Goal: Information Seeking & Learning: Learn about a topic

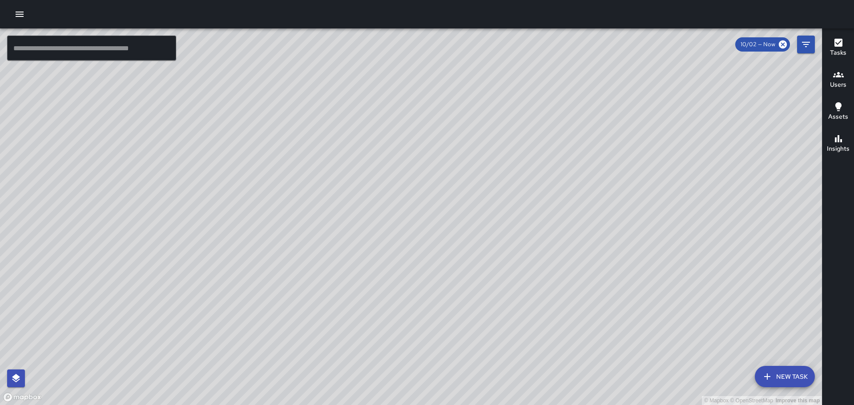
drag, startPoint x: 687, startPoint y: 258, endPoint x: 513, endPoint y: 117, distance: 223.6
click at [516, 121] on div "© Mapbox © OpenStreetMap Improve this map CC [PERSON_NAME][GEOGRAPHIC_DATA][STR…" at bounding box center [411, 216] width 822 height 377
drag, startPoint x: 533, startPoint y: 156, endPoint x: 486, endPoint y: 306, distance: 157.1
click at [362, 334] on div "© Mapbox © OpenStreetMap Improve this map" at bounding box center [411, 216] width 822 height 377
drag, startPoint x: 250, startPoint y: 286, endPoint x: 605, endPoint y: 204, distance: 364.3
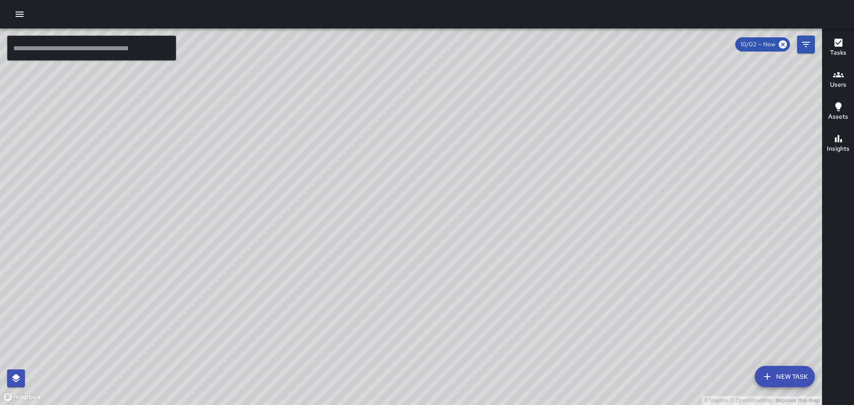
click at [605, 204] on div "© Mapbox © OpenStreetMap Improve this map" at bounding box center [411, 216] width 822 height 377
drag, startPoint x: 214, startPoint y: 221, endPoint x: 375, endPoint y: 172, distance: 168.0
click at [374, 173] on div "© Mapbox © OpenStreetMap Improve this map" at bounding box center [411, 216] width 822 height 377
drag, startPoint x: 557, startPoint y: 291, endPoint x: 520, endPoint y: 173, distance: 123.7
click at [531, 195] on div "© Mapbox © OpenStreetMap Improve this map" at bounding box center [411, 216] width 822 height 377
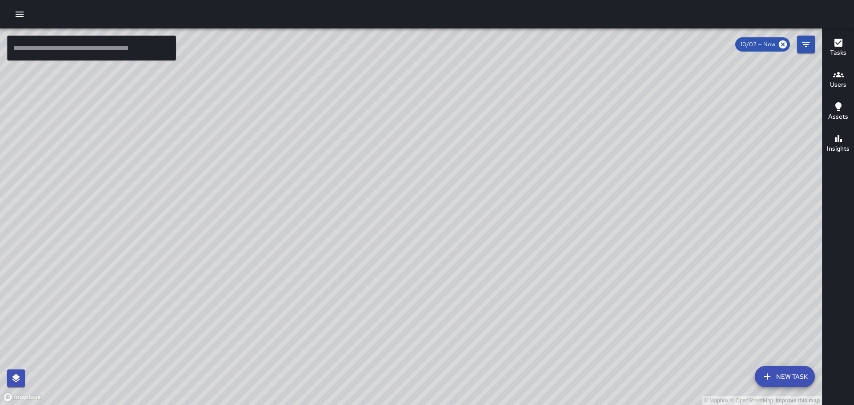
drag, startPoint x: 663, startPoint y: 304, endPoint x: 549, endPoint y: 125, distance: 211.9
click at [568, 129] on div "© Mapbox © OpenStreetMap Improve this map" at bounding box center [411, 216] width 822 height 377
drag, startPoint x: 540, startPoint y: 186, endPoint x: 487, endPoint y: 93, distance: 107.8
click at [487, 93] on div "© Mapbox © OpenStreetMap Improve this map" at bounding box center [411, 216] width 822 height 377
drag, startPoint x: 723, startPoint y: 241, endPoint x: 585, endPoint y: 85, distance: 208.9
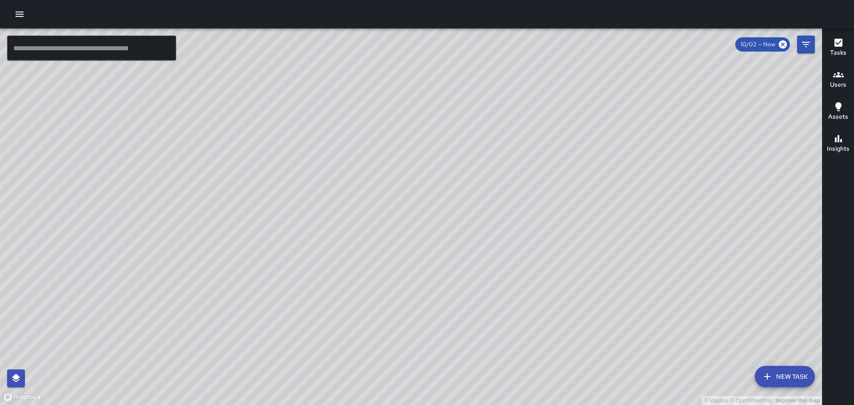
click at [589, 89] on div "© Mapbox © OpenStreetMap Improve this map" at bounding box center [411, 216] width 822 height 377
drag, startPoint x: 558, startPoint y: 152, endPoint x: 485, endPoint y: 250, distance: 122.4
click at [488, 266] on div "© Mapbox © OpenStreetMap Improve this map" at bounding box center [411, 216] width 822 height 377
drag, startPoint x: 523, startPoint y: 257, endPoint x: 454, endPoint y: 238, distance: 71.1
click at [525, 328] on div "© Mapbox © OpenStreetMap Improve this map" at bounding box center [411, 216] width 822 height 377
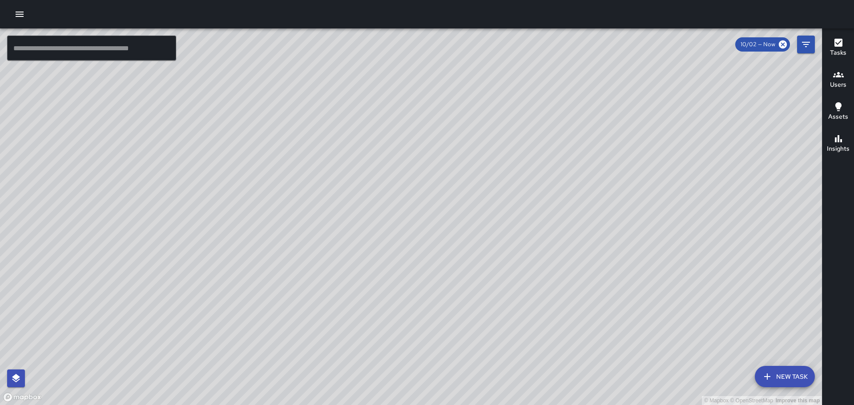
drag, startPoint x: 421, startPoint y: 200, endPoint x: 465, endPoint y: 242, distance: 60.1
click at [465, 242] on div "© Mapbox © OpenStreetMap Improve this map" at bounding box center [411, 216] width 822 height 377
drag, startPoint x: 456, startPoint y: 266, endPoint x: 461, endPoint y: 234, distance: 32.0
click at [461, 234] on div "© Mapbox © OpenStreetMap Improve this map KM [PERSON_NAME] [STREET_ADDRESS] Com…" at bounding box center [411, 216] width 822 height 377
drag, startPoint x: 399, startPoint y: 165, endPoint x: 410, endPoint y: 291, distance: 126.4
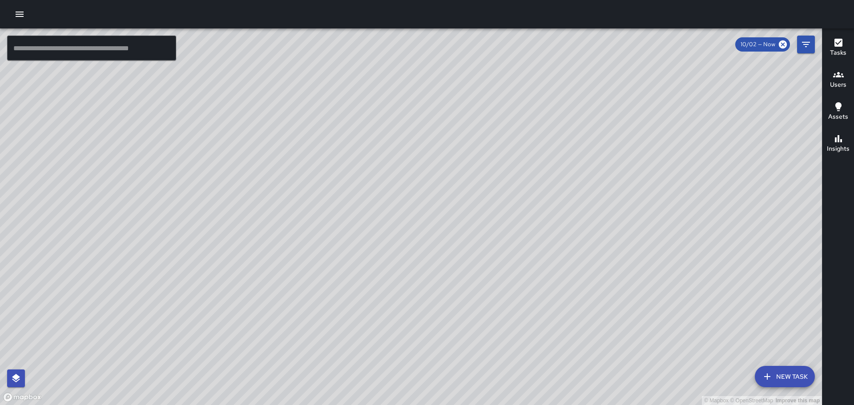
click at [426, 319] on div "© Mapbox © OpenStreetMap Improve this map" at bounding box center [411, 216] width 822 height 377
drag, startPoint x: 333, startPoint y: 168, endPoint x: 376, endPoint y: 220, distance: 67.6
click at [377, 232] on div "© Mapbox © OpenStreetMap Improve this map" at bounding box center [411, 216] width 822 height 377
drag, startPoint x: 322, startPoint y: 175, endPoint x: 376, endPoint y: 246, distance: 88.5
click at [375, 246] on div "© Mapbox © OpenStreetMap Improve this map" at bounding box center [411, 216] width 822 height 377
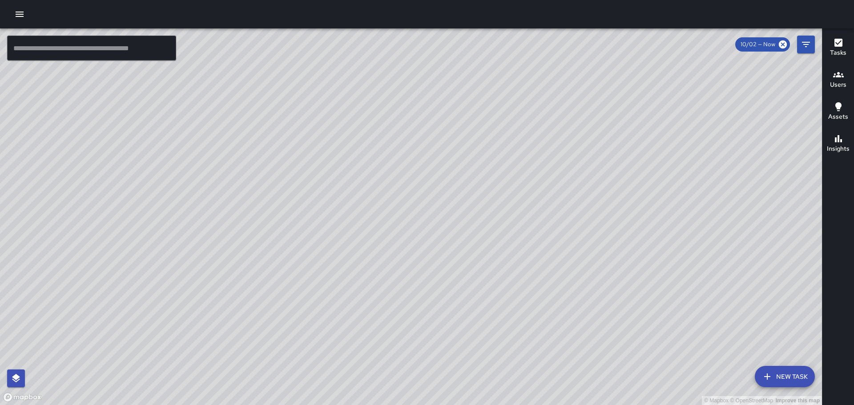
drag, startPoint x: 246, startPoint y: 218, endPoint x: 440, endPoint y: 229, distance: 193.8
click at [440, 229] on div "© Mapbox © OpenStreetMap Improve this map" at bounding box center [411, 216] width 822 height 377
drag, startPoint x: 410, startPoint y: 254, endPoint x: 425, endPoint y: 182, distance: 73.6
click at [425, 182] on div "© Mapbox © OpenStreetMap Improve this map" at bounding box center [411, 216] width 822 height 377
drag, startPoint x: 515, startPoint y: 255, endPoint x: 493, endPoint y: 137, distance: 120.0
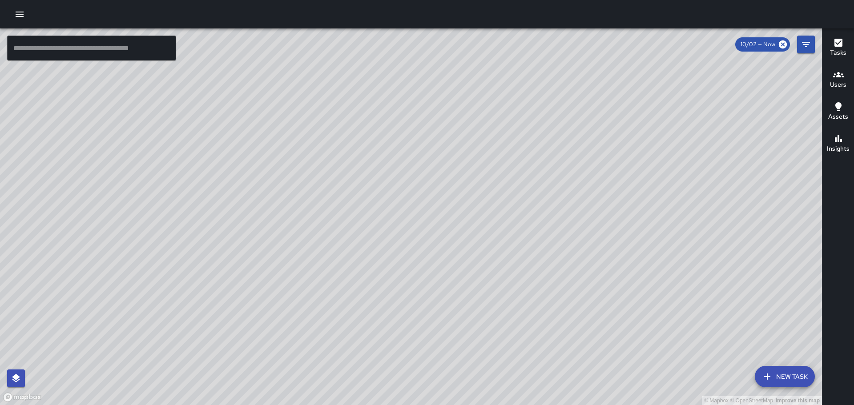
click at [493, 137] on div "© Mapbox © OpenStreetMap Improve this map" at bounding box center [411, 216] width 822 height 377
drag, startPoint x: 625, startPoint y: 203, endPoint x: 594, endPoint y: 192, distance: 33.5
click at [594, 192] on div "© Mapbox © OpenStreetMap Improve this map" at bounding box center [411, 216] width 822 height 377
drag, startPoint x: 483, startPoint y: 93, endPoint x: 564, endPoint y: 213, distance: 145.2
click at [565, 223] on div "© Mapbox © OpenStreetMap Improve this map" at bounding box center [411, 216] width 822 height 377
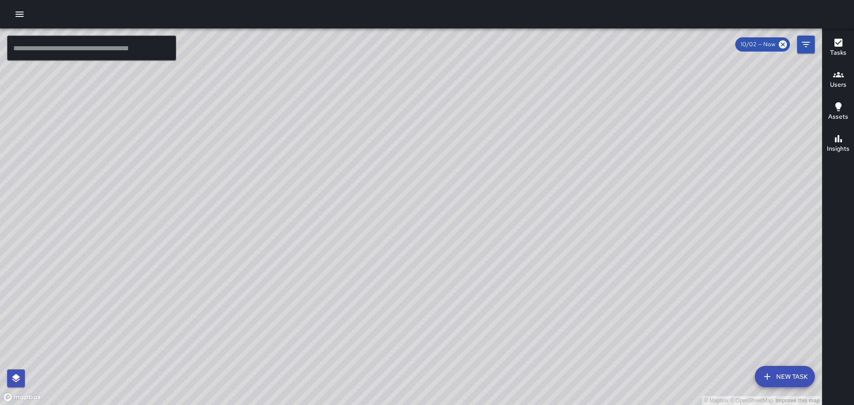
drag, startPoint x: 478, startPoint y: 143, endPoint x: 564, endPoint y: 214, distance: 111.5
click at [564, 241] on div "© Mapbox © OpenStreetMap Improve this map" at bounding box center [411, 216] width 822 height 377
drag, startPoint x: 518, startPoint y: 137, endPoint x: 623, endPoint y: 299, distance: 193.3
click at [622, 303] on div "© Mapbox © OpenStreetMap Improve this map" at bounding box center [411, 216] width 822 height 377
drag, startPoint x: 593, startPoint y: 254, endPoint x: 519, endPoint y: 123, distance: 151.2
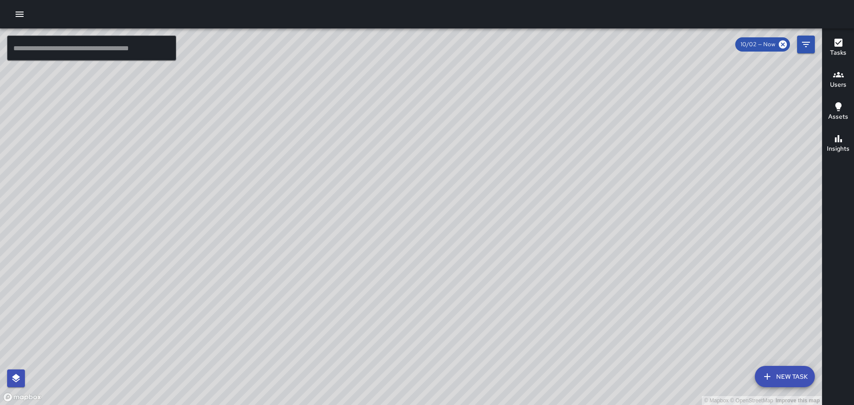
click at [516, 120] on div "© Mapbox © OpenStreetMap Improve this map" at bounding box center [411, 216] width 822 height 377
drag, startPoint x: 661, startPoint y: 318, endPoint x: 576, endPoint y: 207, distance: 139.2
click at [576, 207] on div "© Mapbox © OpenStreetMap Improve this map" at bounding box center [411, 216] width 822 height 377
drag, startPoint x: 569, startPoint y: 217, endPoint x: 535, endPoint y: 106, distance: 115.5
click at [536, 109] on div "© Mapbox © OpenStreetMap Improve this map" at bounding box center [411, 216] width 822 height 377
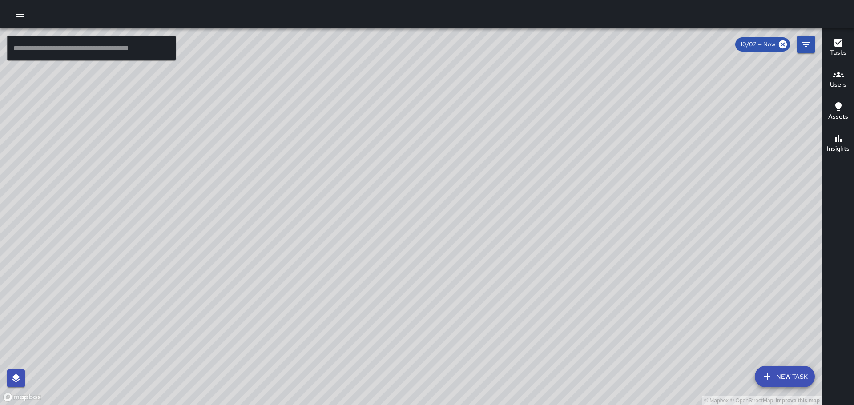
drag, startPoint x: 617, startPoint y: 236, endPoint x: 533, endPoint y: 117, distance: 145.6
click at [534, 120] on div "© Mapbox © OpenStreetMap Improve this map" at bounding box center [411, 216] width 822 height 377
click at [20, 14] on icon "button" at bounding box center [20, 14] width 8 height 5
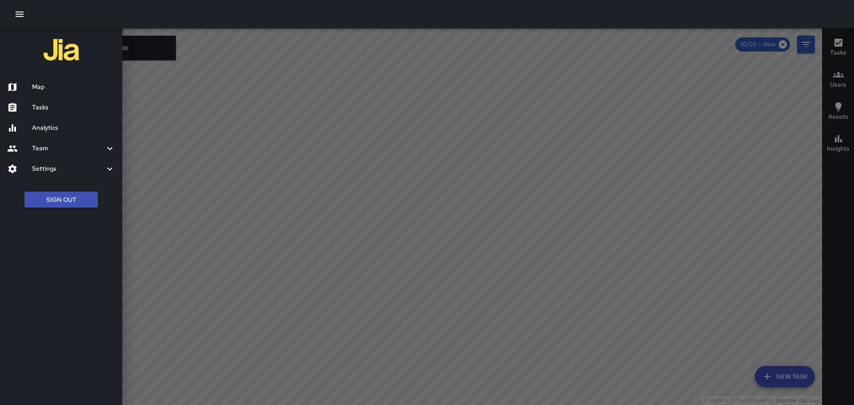
click at [775, 97] on div at bounding box center [427, 202] width 854 height 405
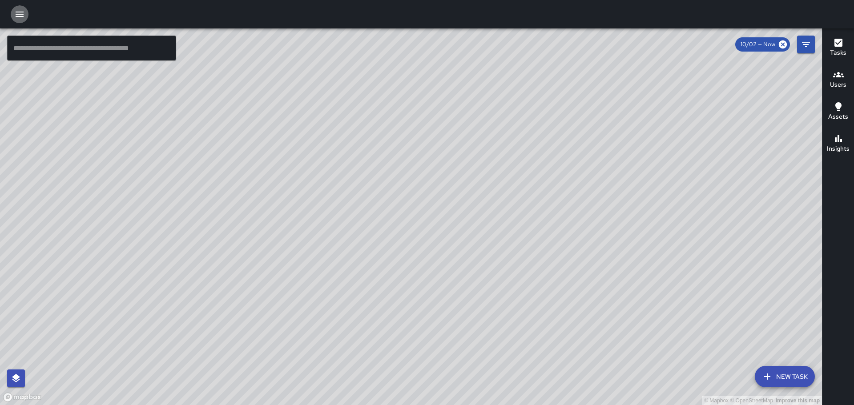
click at [16, 16] on icon "button" at bounding box center [19, 14] width 11 height 11
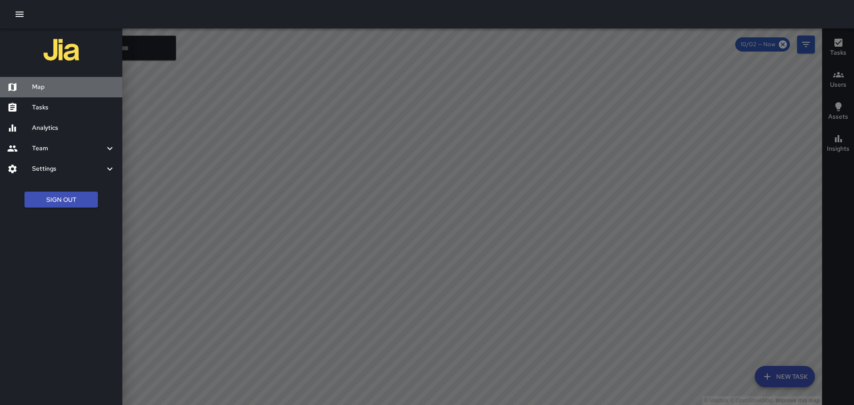
click at [34, 85] on h6 "Map" at bounding box center [73, 87] width 83 height 10
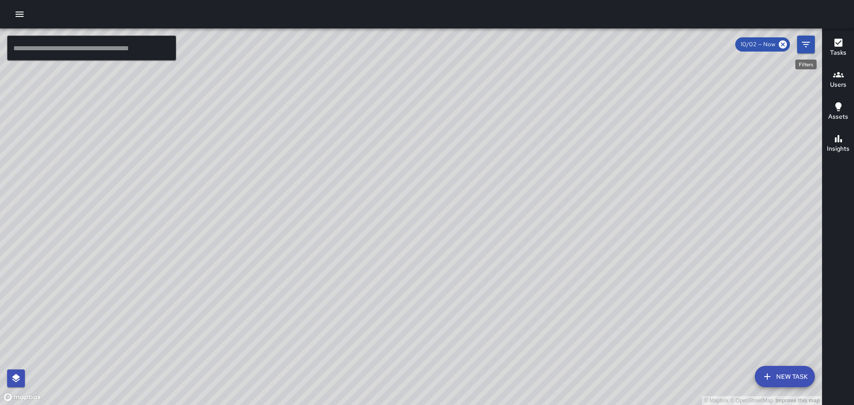
click at [803, 44] on icon "Filters" at bounding box center [806, 44] width 11 height 11
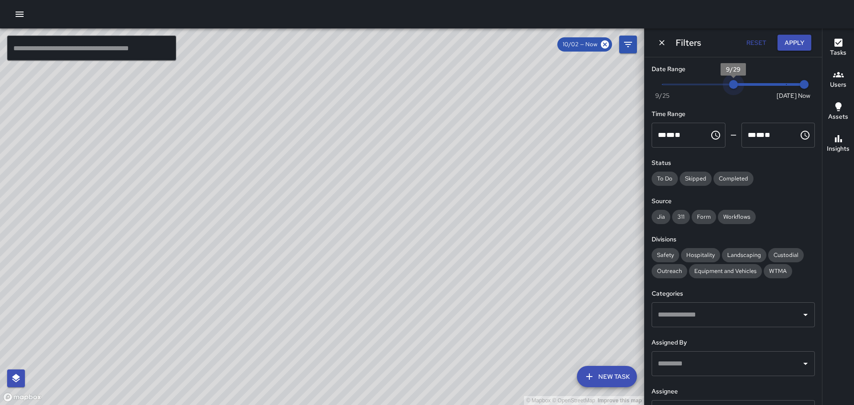
click at [734, 83] on span "Now [DATE] [DATE] 3:32 pm" at bounding box center [733, 84] width 142 height 13
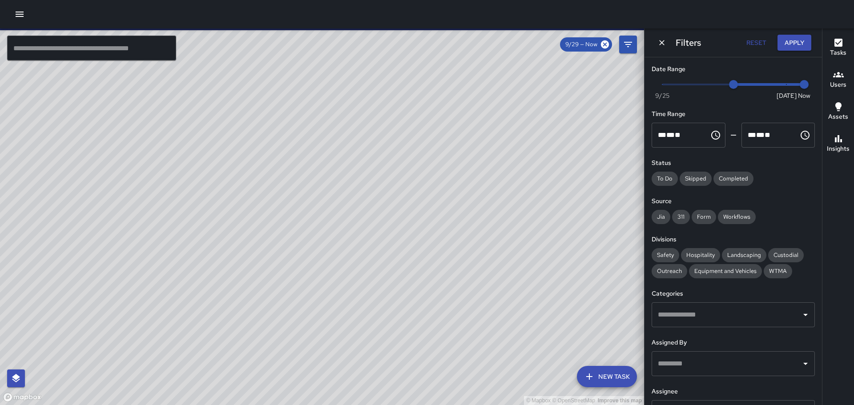
type input "*"
click at [713, 84] on span "Now [DATE] [DATE] 3:32 pm" at bounding box center [733, 84] width 142 height 13
click at [732, 174] on div "Completed" at bounding box center [734, 179] width 40 height 14
click at [668, 214] on span "Jia" at bounding box center [661, 217] width 19 height 9
click at [680, 217] on span "311" at bounding box center [681, 217] width 18 height 9
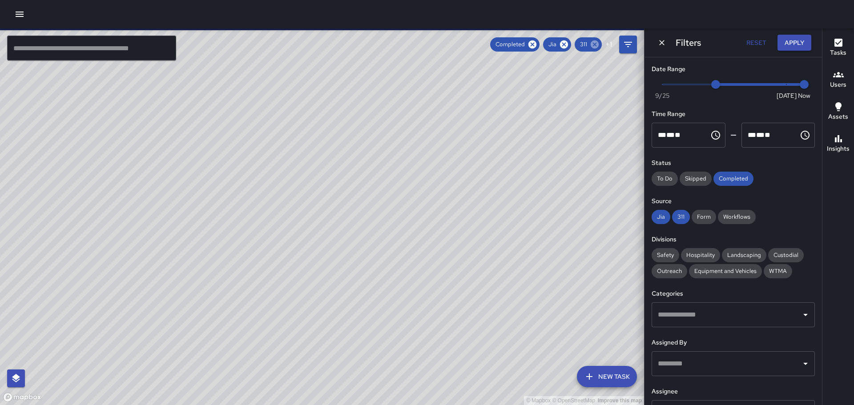
click at [596, 44] on icon at bounding box center [595, 45] width 10 height 10
click at [738, 217] on span "Workflows" at bounding box center [737, 217] width 38 height 9
click at [703, 212] on div "Form" at bounding box center [704, 217] width 24 height 14
click at [678, 219] on span "311" at bounding box center [681, 217] width 18 height 9
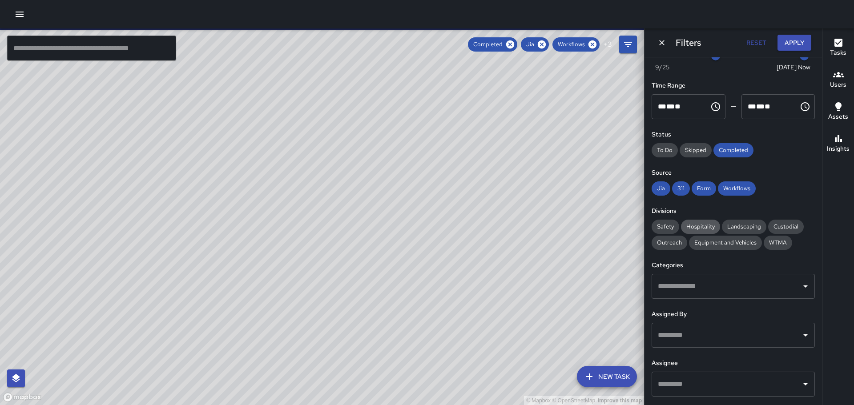
scroll to position [44, 0]
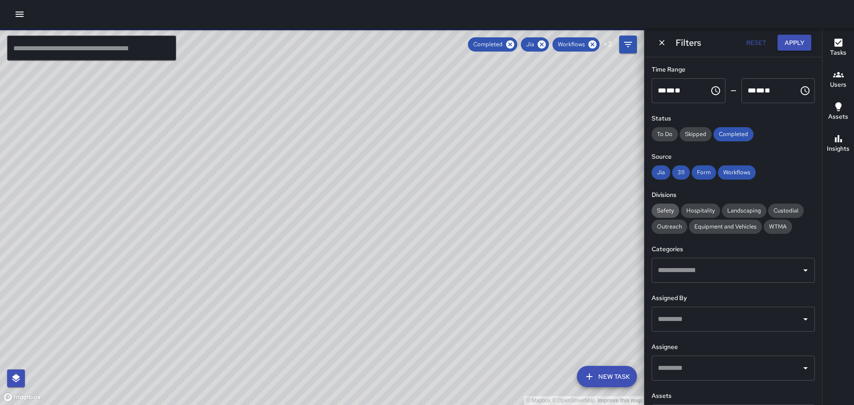
click at [661, 208] on span "Safety" at bounding box center [666, 210] width 28 height 9
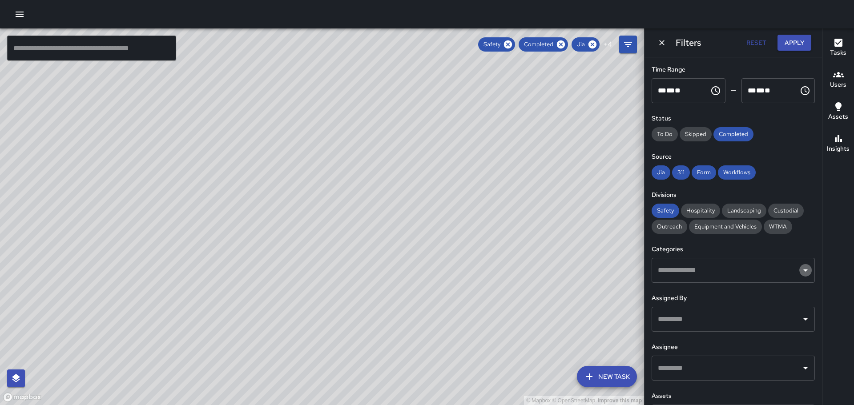
click at [802, 268] on icon "Open" at bounding box center [805, 270] width 11 height 11
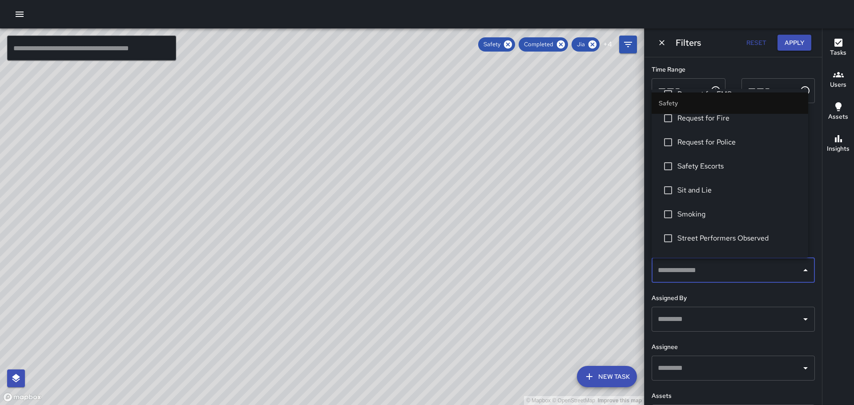
scroll to position [488, 0]
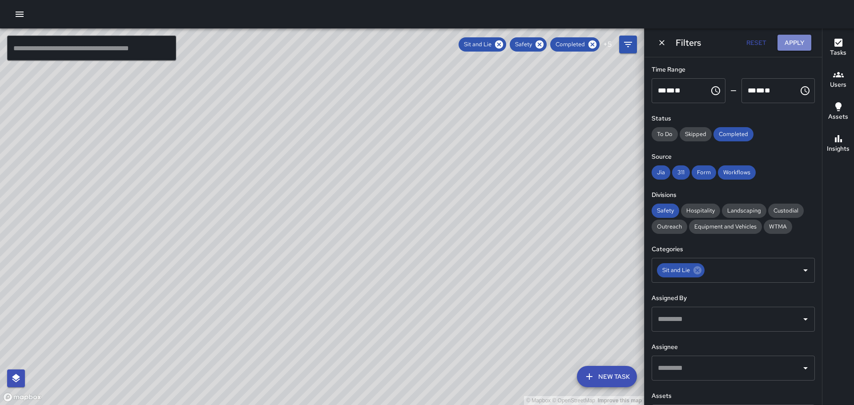
click at [798, 41] on button "Apply" at bounding box center [795, 43] width 34 height 16
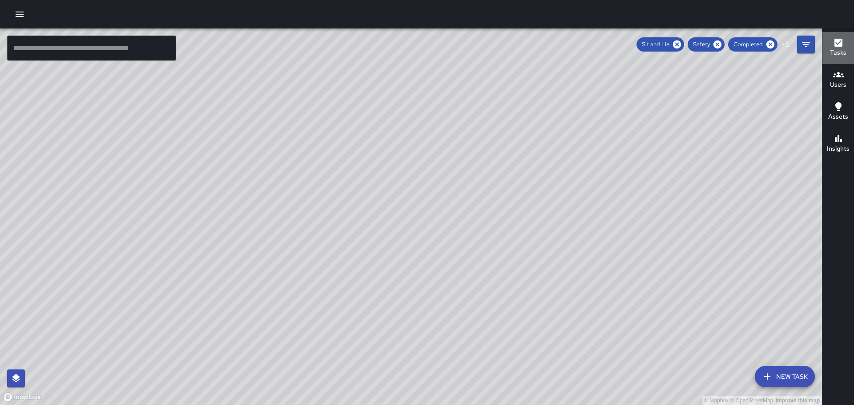
click at [838, 45] on icon "button" at bounding box center [838, 43] width 8 height 8
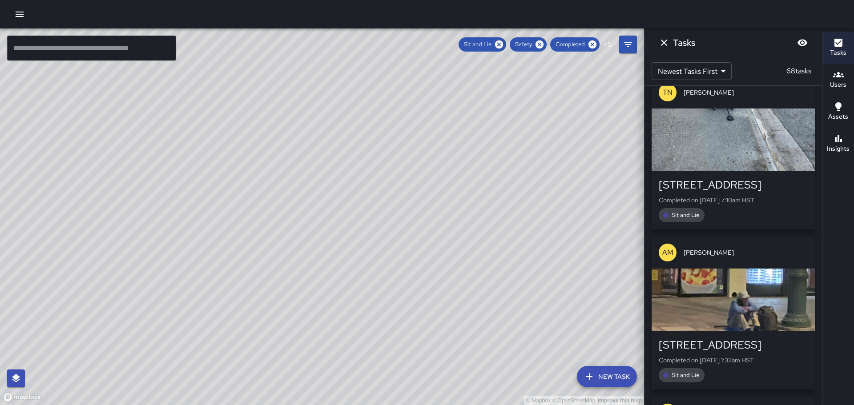
scroll to position [178, 0]
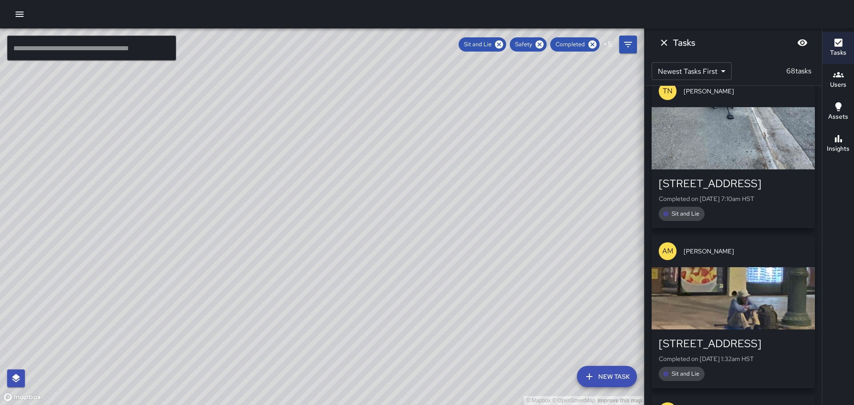
drag, startPoint x: 814, startPoint y: 153, endPoint x: 801, endPoint y: 161, distance: 15.3
click at [812, 176] on div "[PERSON_NAME] Rasi'el [STREET_ADDRESS] Completed on [DATE] 10:24am HST Sit and …" at bounding box center [733, 245] width 177 height 319
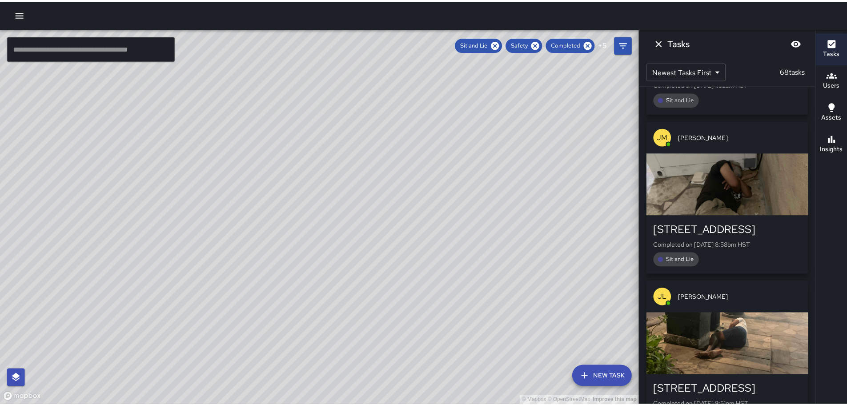
scroll to position [0, 0]
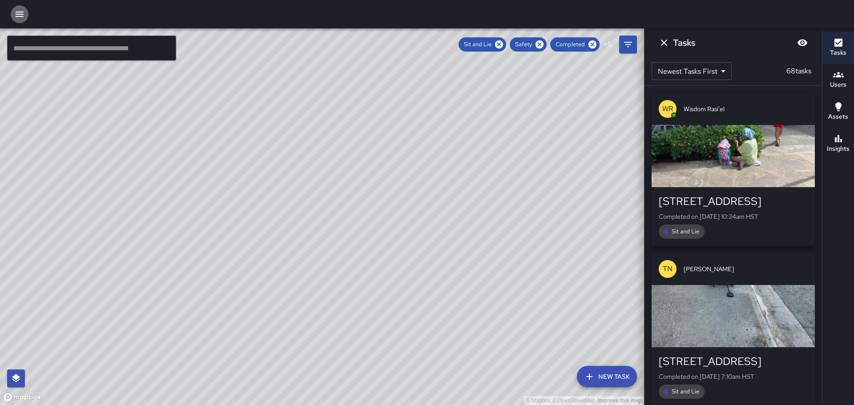
click at [16, 13] on icon "button" at bounding box center [19, 14] width 11 height 11
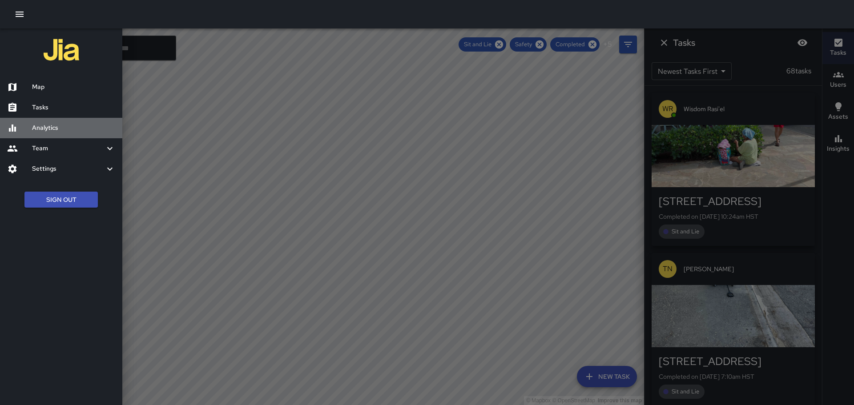
click at [44, 127] on h6 "Analytics" at bounding box center [73, 128] width 83 height 10
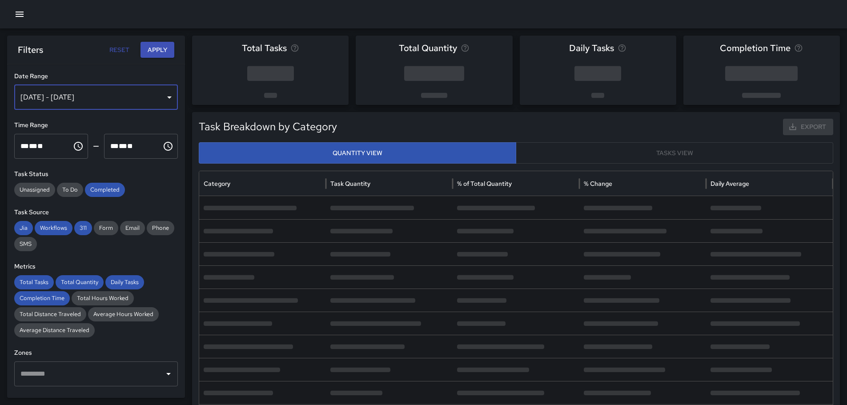
click at [162, 97] on div "[DATE] - [DATE]" at bounding box center [96, 97] width 164 height 25
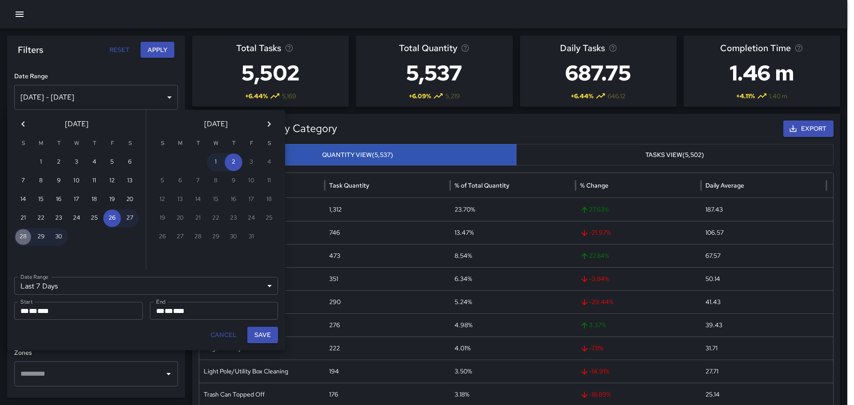
click at [22, 235] on button "28" at bounding box center [23, 237] width 18 height 18
type input "******"
type input "**********"
click at [22, 235] on button "28" at bounding box center [23, 237] width 18 height 18
type input "**********"
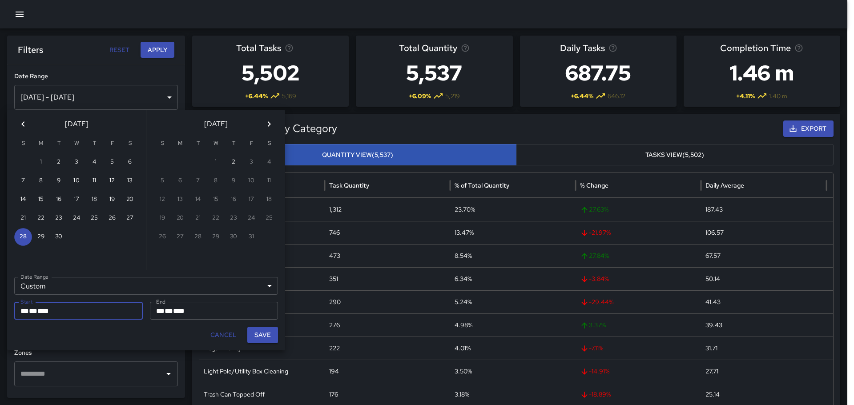
click at [259, 333] on button "Save" at bounding box center [262, 335] width 31 height 16
type input "**********"
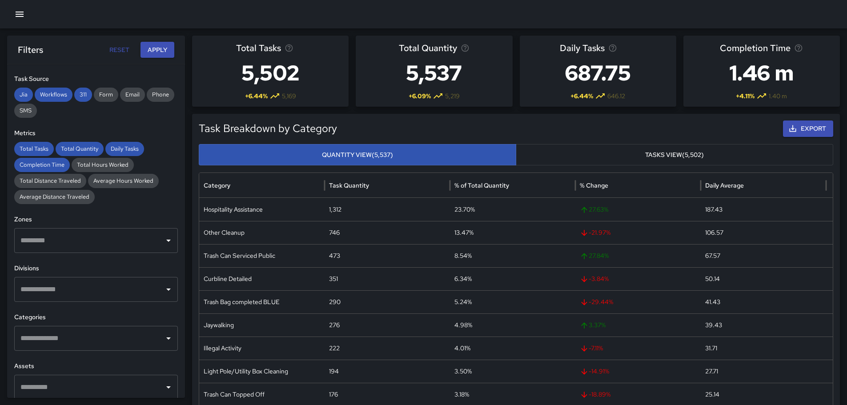
scroll to position [178, 0]
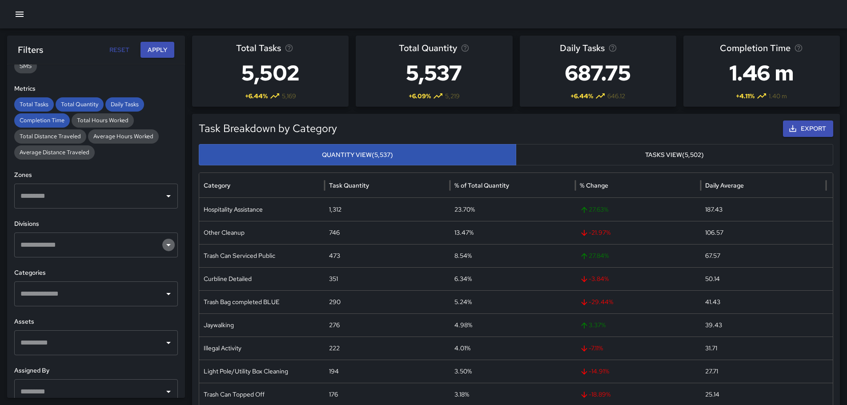
click at [163, 241] on icon "Open" at bounding box center [168, 245] width 11 height 11
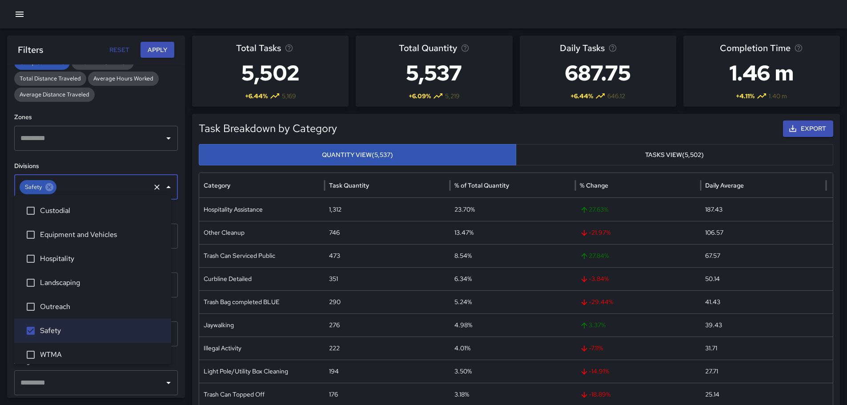
scroll to position [240, 0]
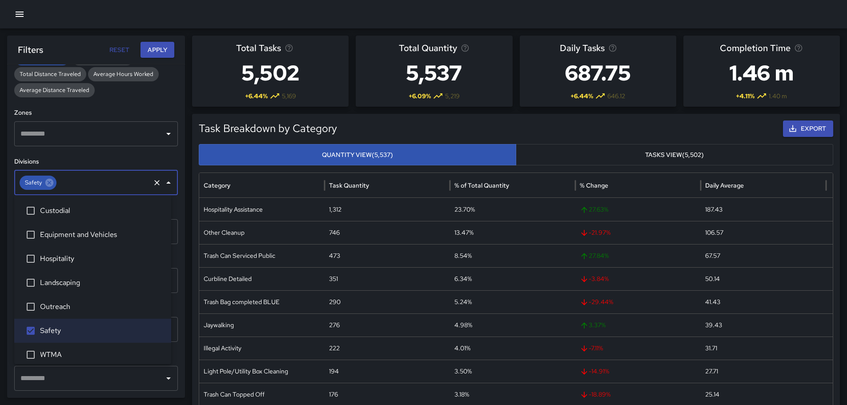
click at [163, 181] on icon "Close" at bounding box center [168, 182] width 11 height 11
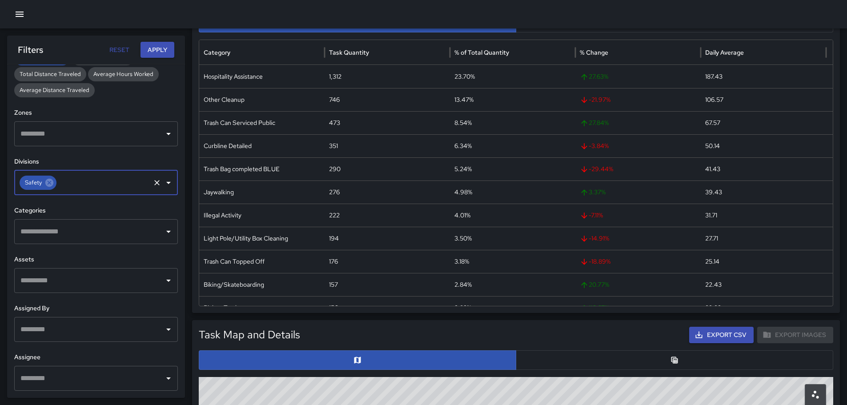
scroll to position [133, 0]
click at [163, 230] on icon "Open" at bounding box center [168, 231] width 11 height 11
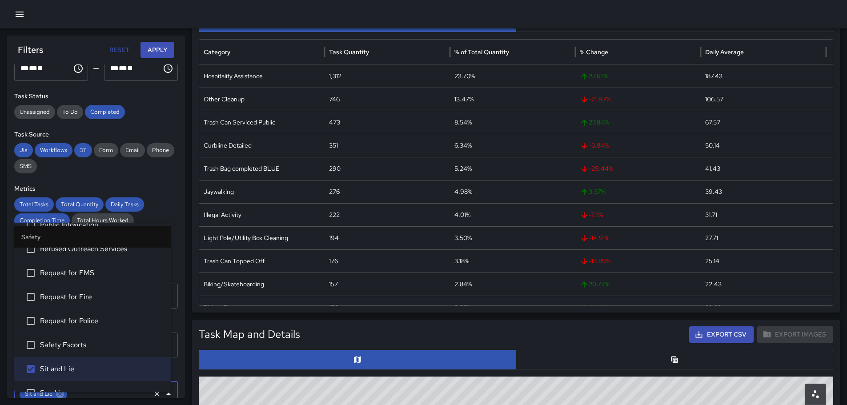
scroll to position [68, 0]
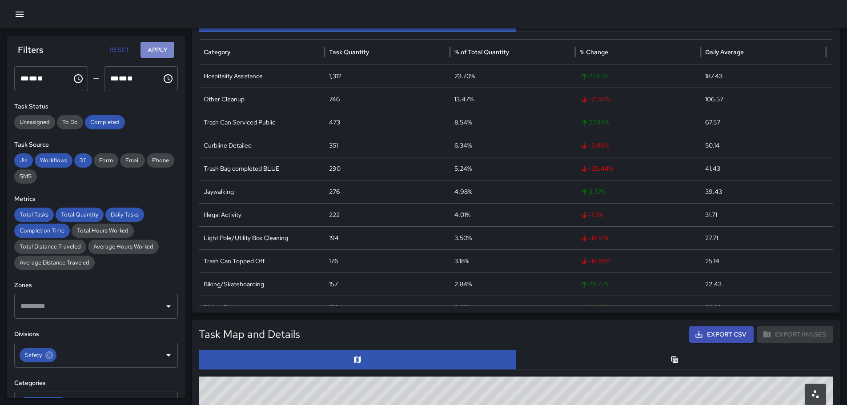
click at [164, 44] on button "Apply" at bounding box center [158, 50] width 34 height 16
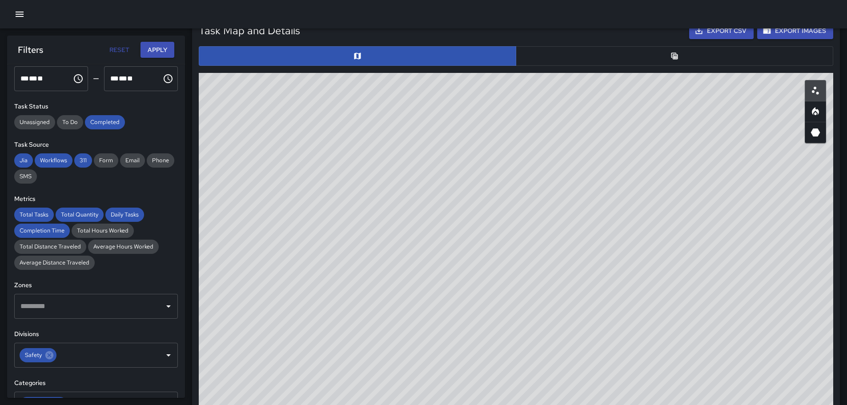
scroll to position [440, 0]
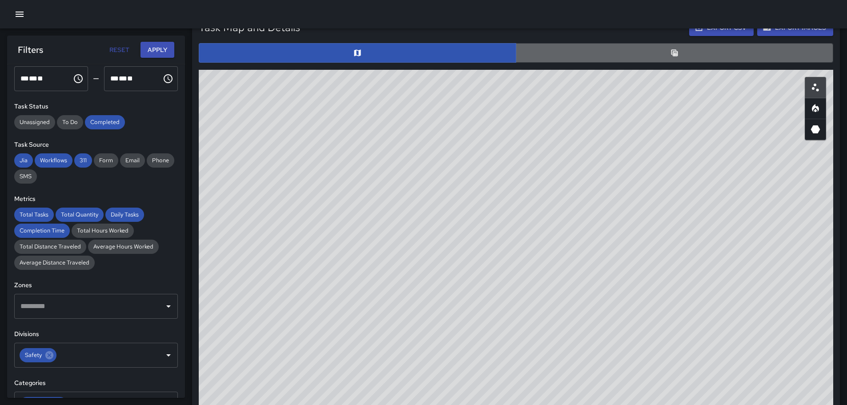
click at [680, 56] on button "button" at bounding box center [675, 53] width 318 height 20
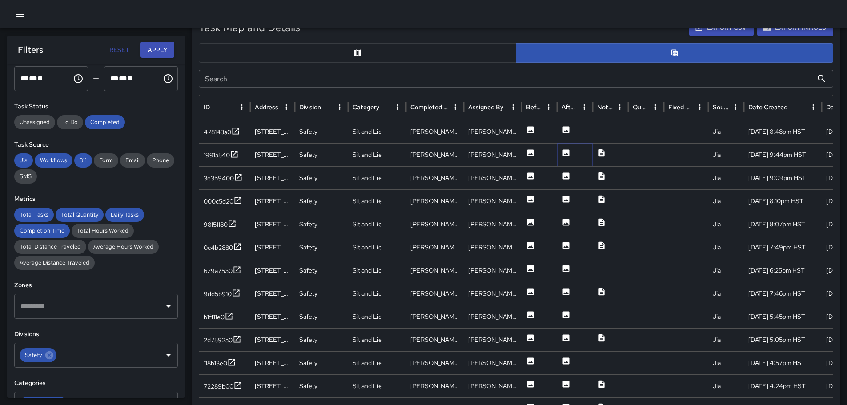
drag, startPoint x: 568, startPoint y: 155, endPoint x: 728, endPoint y: 161, distance: 159.8
click at [590, 207] on div "478143a0 [STREET_ADDRESS] Safety Sit and Lie [PERSON_NAME] [PERSON_NAME] [DATE]…" at bounding box center [594, 316] width 790 height 393
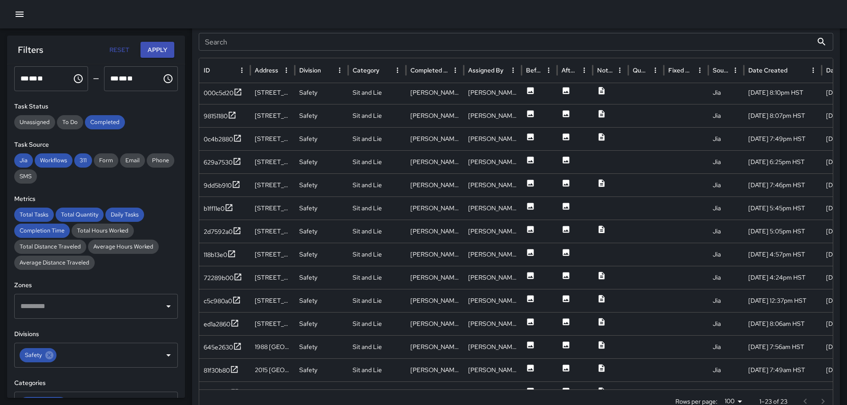
scroll to position [82, 0]
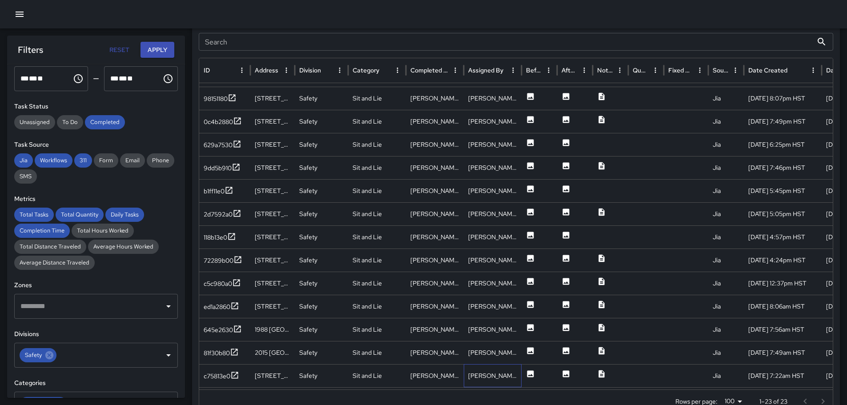
drag, startPoint x: 511, startPoint y: 369, endPoint x: 519, endPoint y: 350, distance: 21.0
click at [512, 369] on div "[PERSON_NAME]" at bounding box center [493, 375] width 58 height 23
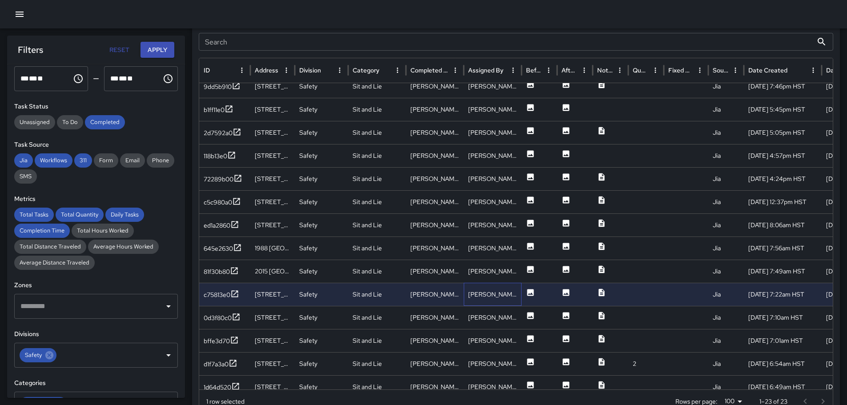
scroll to position [0, 0]
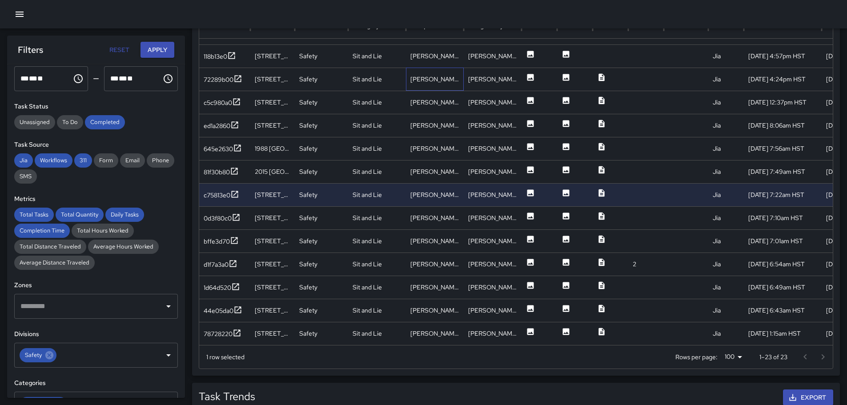
click at [433, 79] on div "[PERSON_NAME]" at bounding box center [435, 79] width 58 height 23
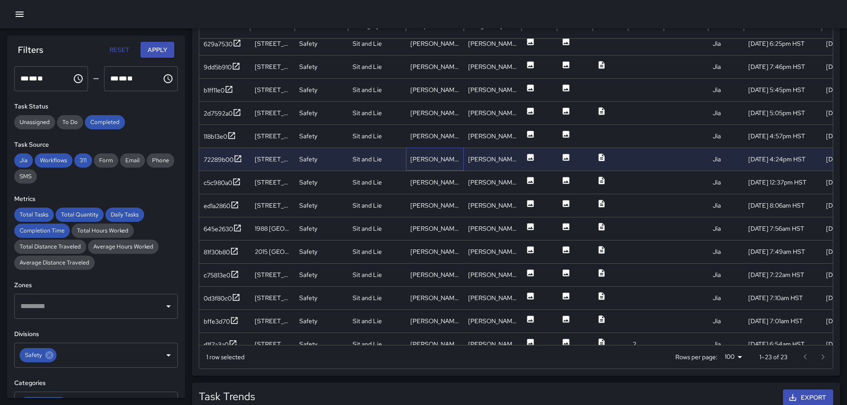
scroll to position [126, 0]
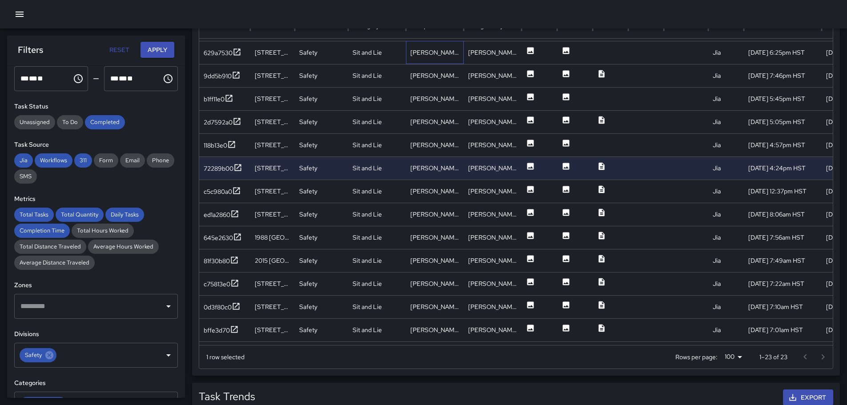
click at [435, 57] on div "[PERSON_NAME]" at bounding box center [435, 52] width 58 height 23
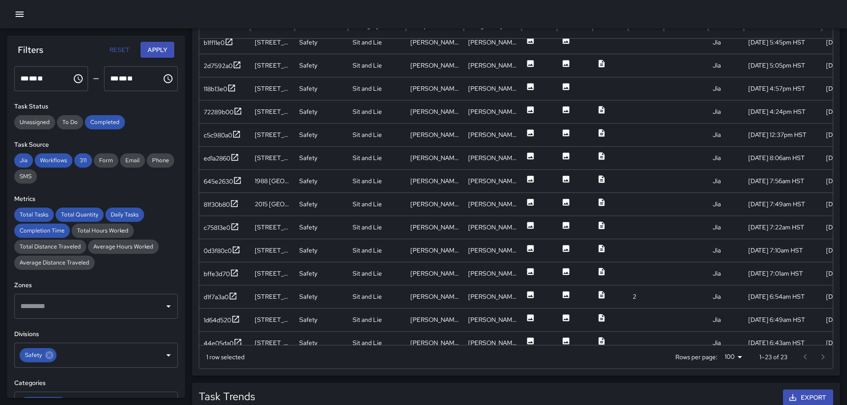
scroll to position [202, 0]
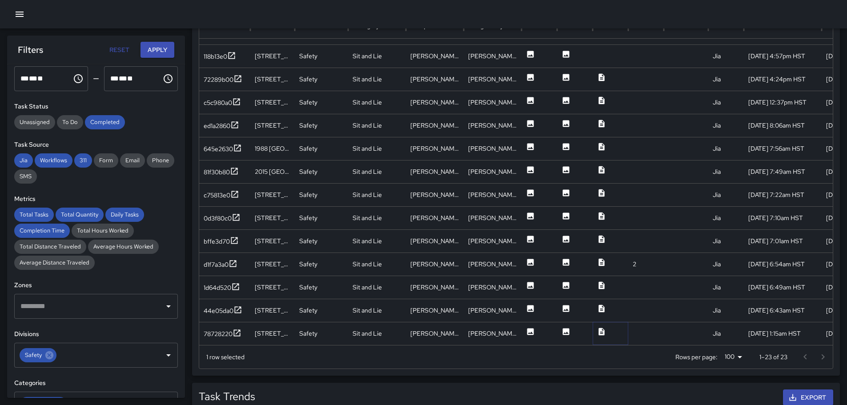
click at [603, 331] on icon at bounding box center [602, 332] width 6 height 8
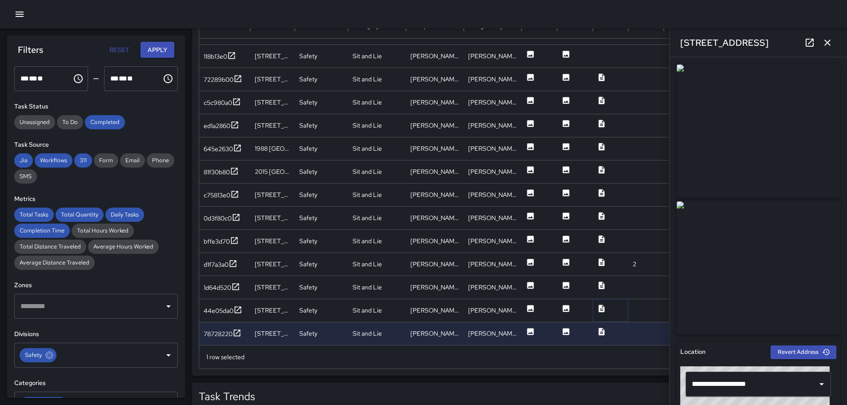
click at [603, 307] on icon at bounding box center [601, 308] width 9 height 9
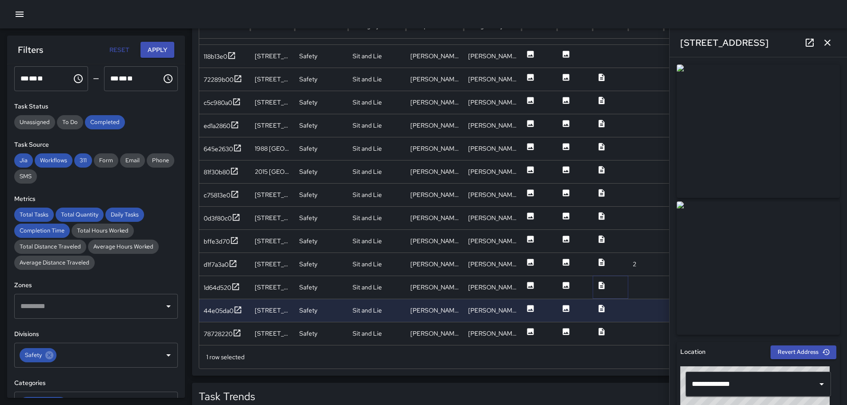
click at [601, 285] on icon at bounding box center [602, 286] width 6 height 8
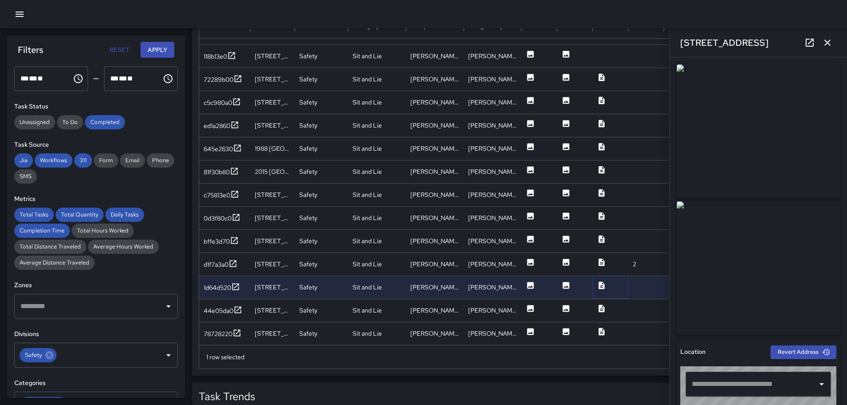
type input "**********"
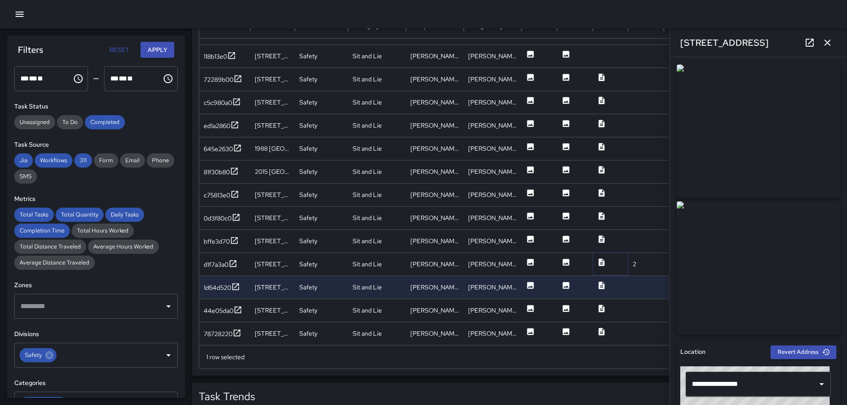
click at [603, 261] on icon at bounding box center [601, 262] width 9 height 9
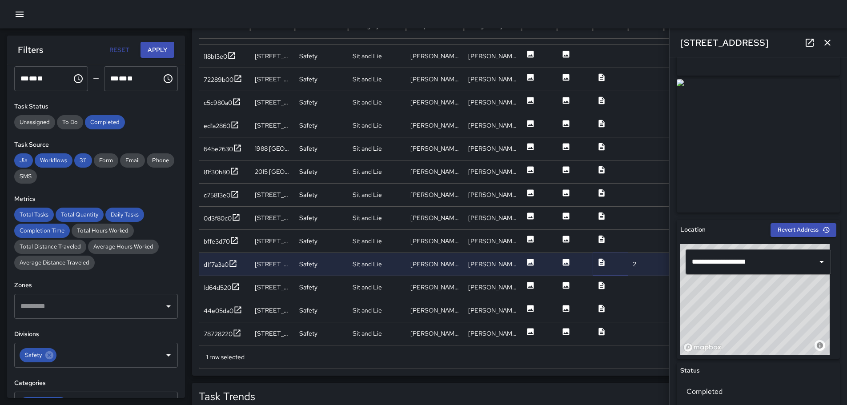
scroll to position [0, 0]
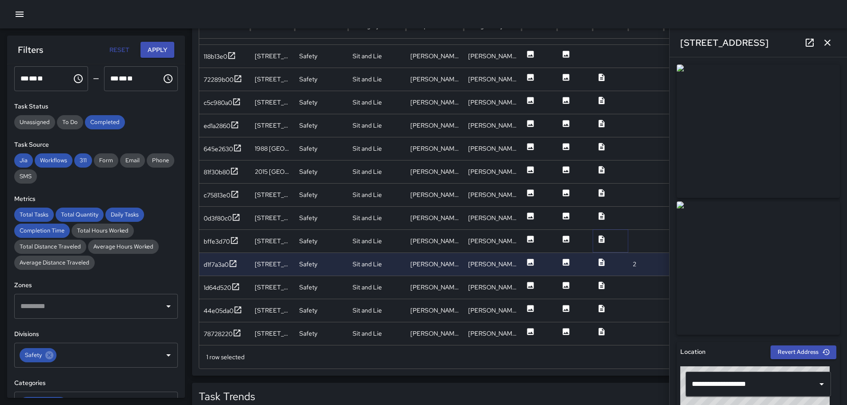
click at [601, 237] on icon at bounding box center [602, 239] width 6 height 8
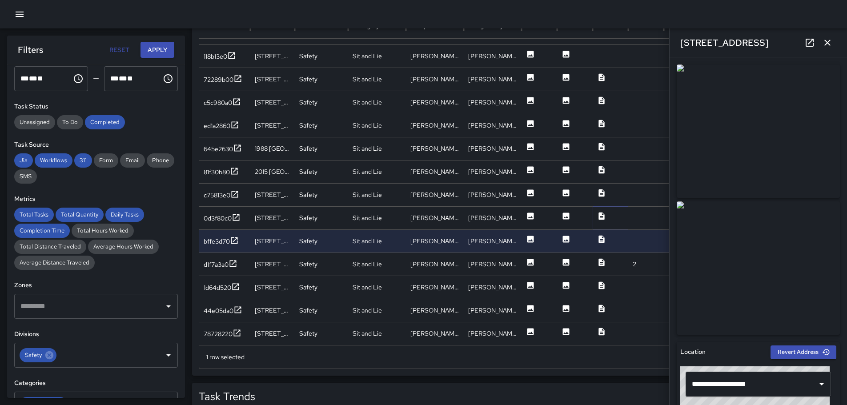
click at [601, 217] on icon at bounding box center [601, 216] width 9 height 9
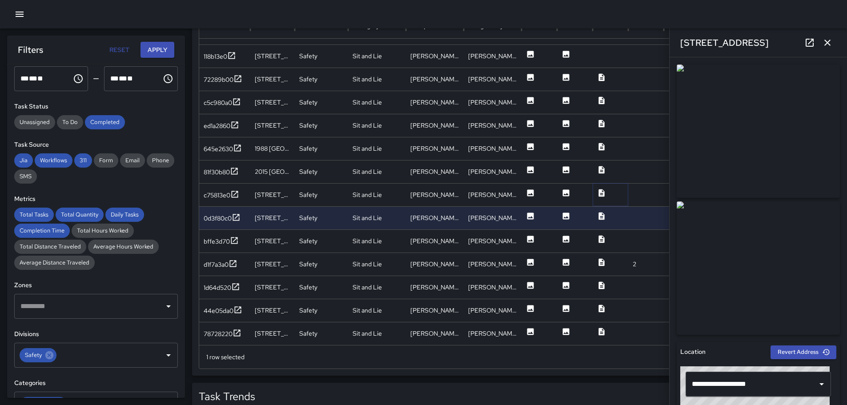
click at [602, 193] on icon at bounding box center [602, 193] width 6 height 8
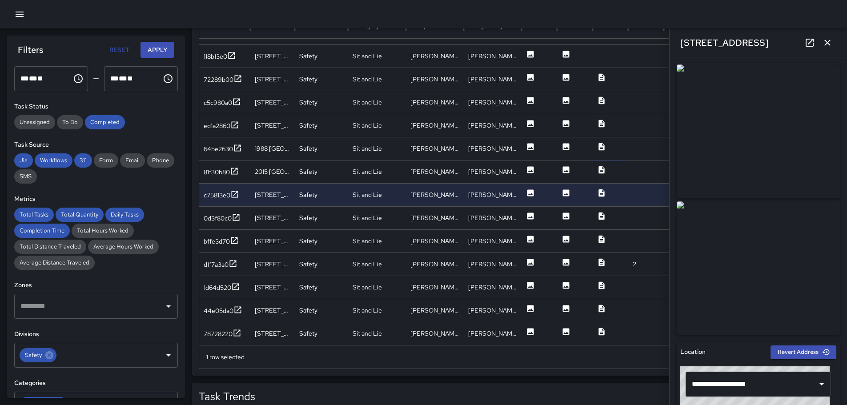
click at [604, 168] on icon at bounding box center [602, 170] width 6 height 8
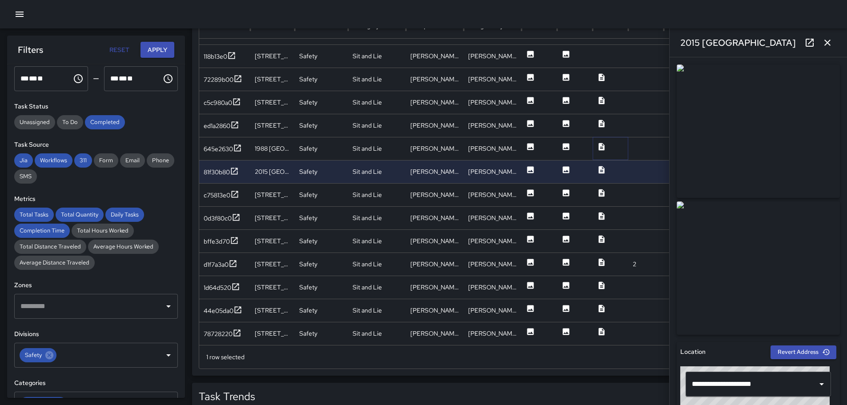
click at [602, 148] on icon at bounding box center [601, 146] width 9 height 9
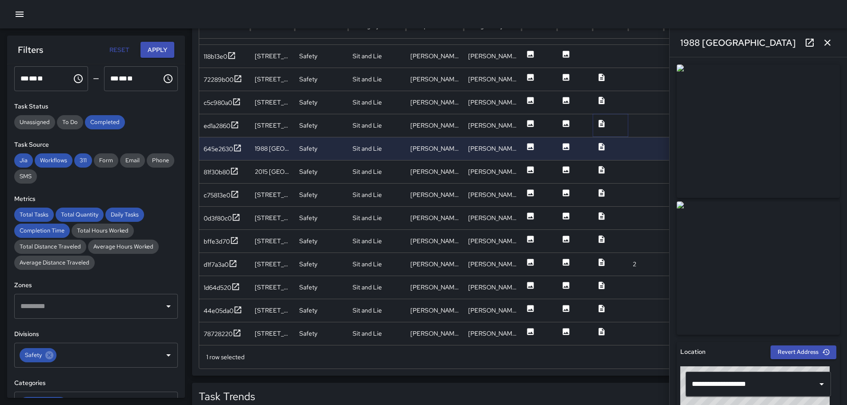
click at [600, 117] on button at bounding box center [601, 126] width 9 height 23
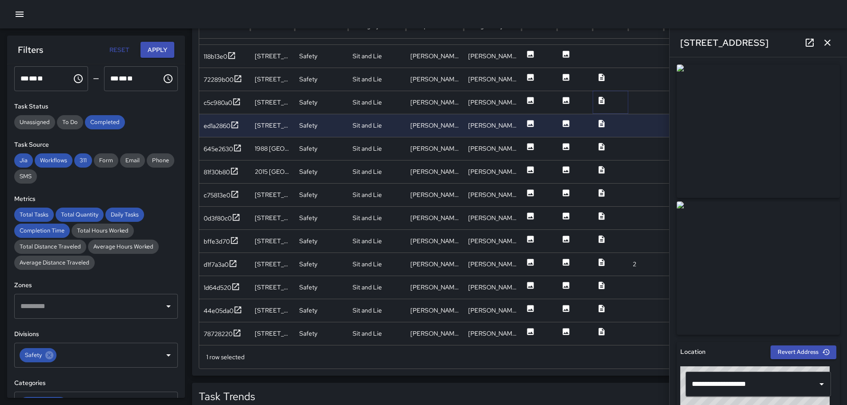
click at [602, 102] on icon at bounding box center [601, 100] width 9 height 9
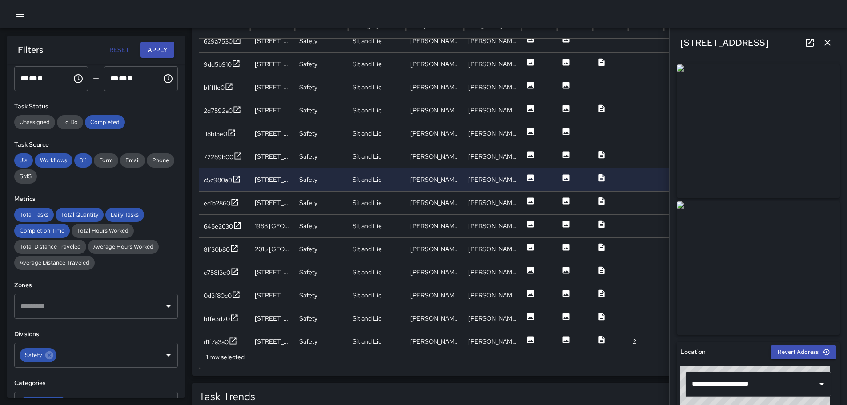
scroll to position [126, 0]
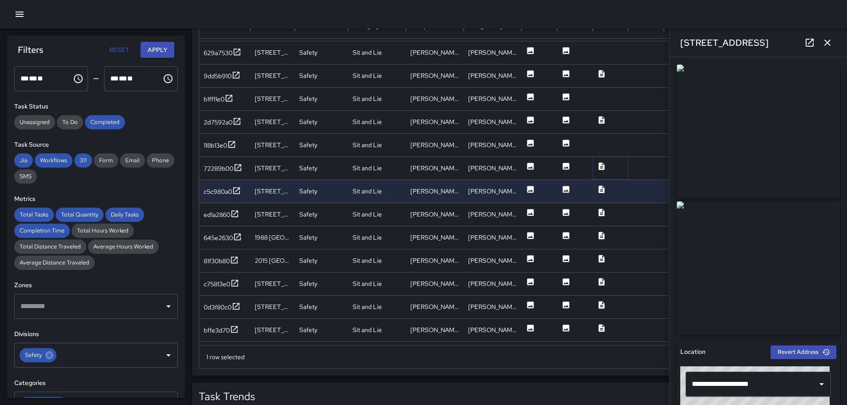
click at [600, 167] on icon at bounding box center [602, 166] width 6 height 8
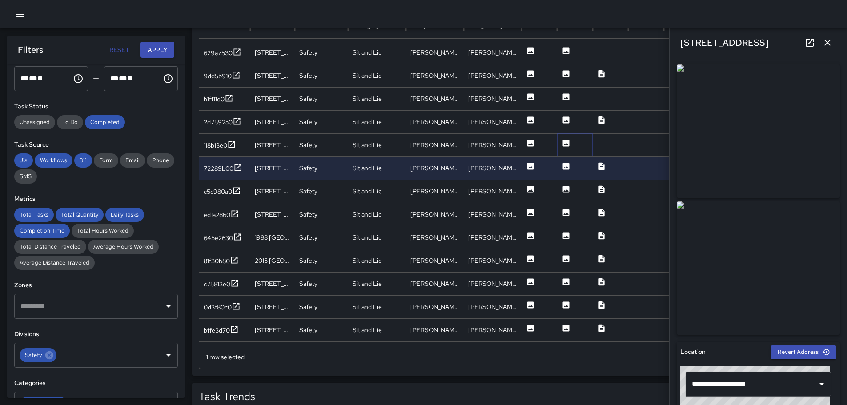
click at [565, 141] on icon at bounding box center [566, 143] width 7 height 7
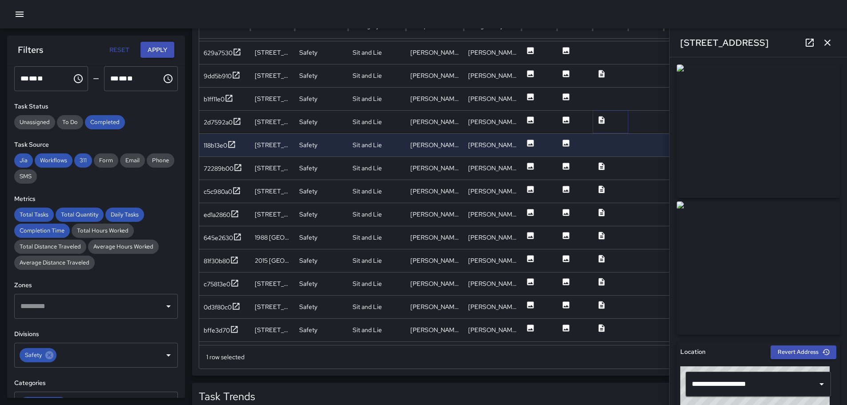
click at [604, 119] on icon at bounding box center [601, 120] width 9 height 9
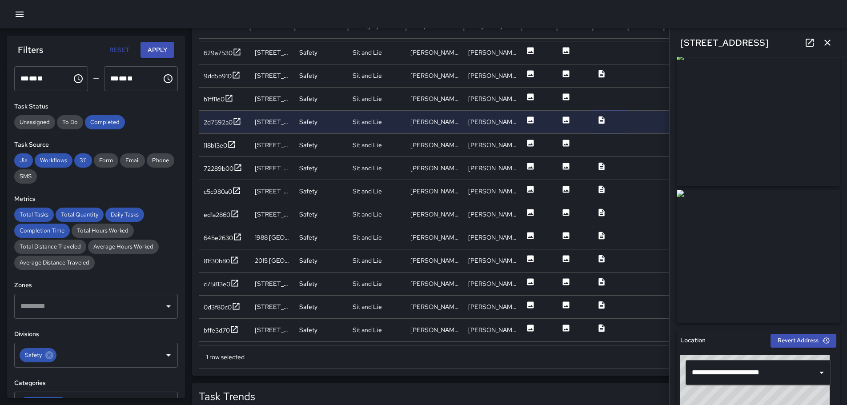
scroll to position [0, 0]
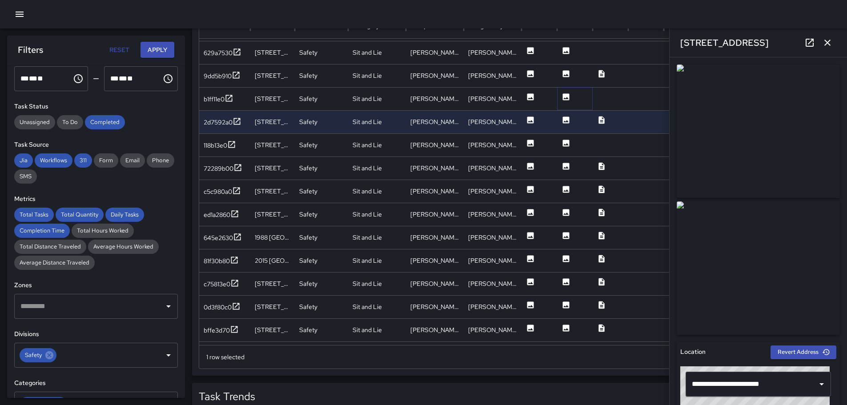
click at [565, 96] on icon at bounding box center [566, 96] width 7 height 7
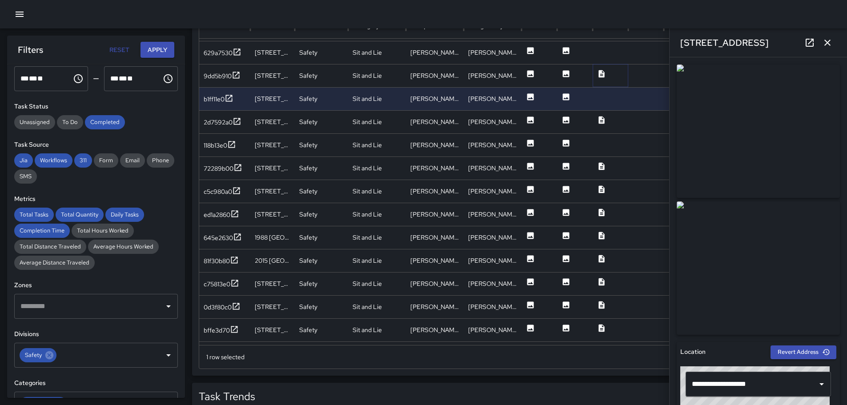
click at [605, 76] on icon at bounding box center [602, 74] width 6 height 8
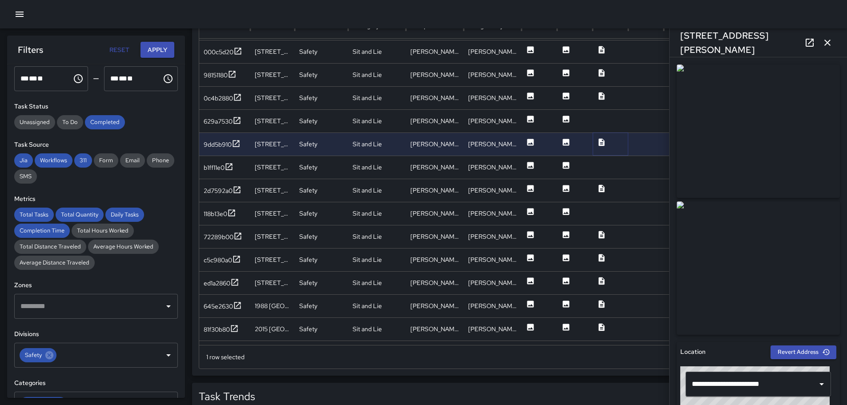
scroll to position [44, 0]
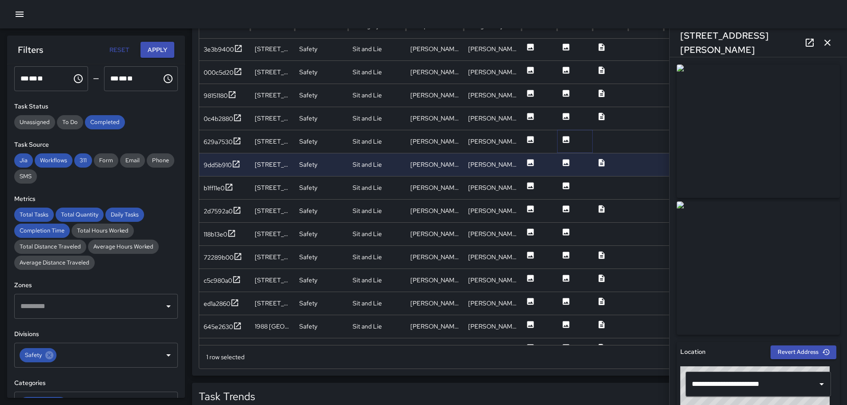
click at [563, 137] on icon at bounding box center [566, 139] width 9 height 9
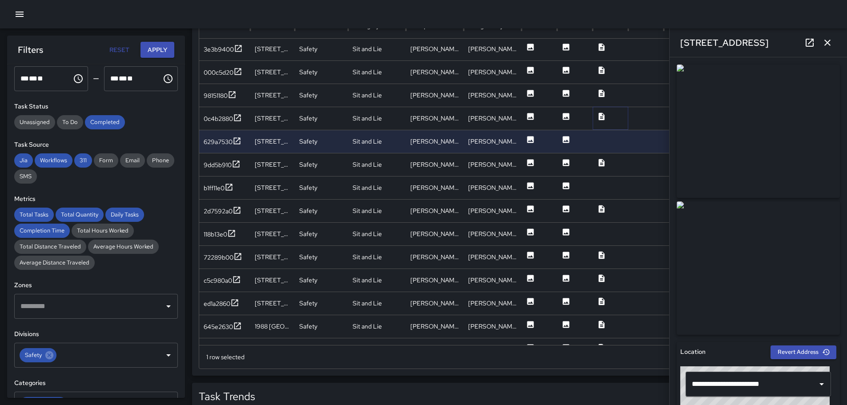
click at [603, 120] on icon at bounding box center [602, 117] width 6 height 8
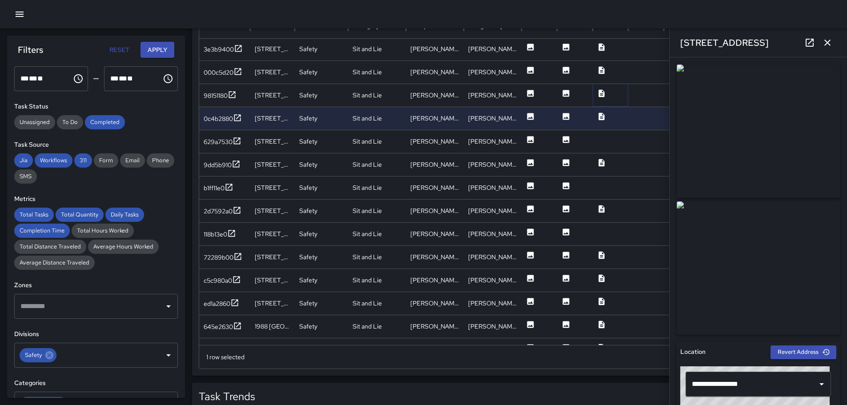
click at [602, 89] on icon at bounding box center [601, 93] width 9 height 9
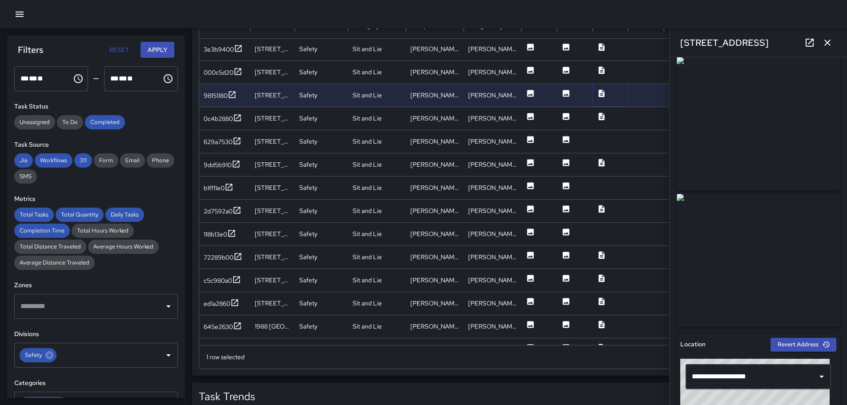
scroll to position [0, 0]
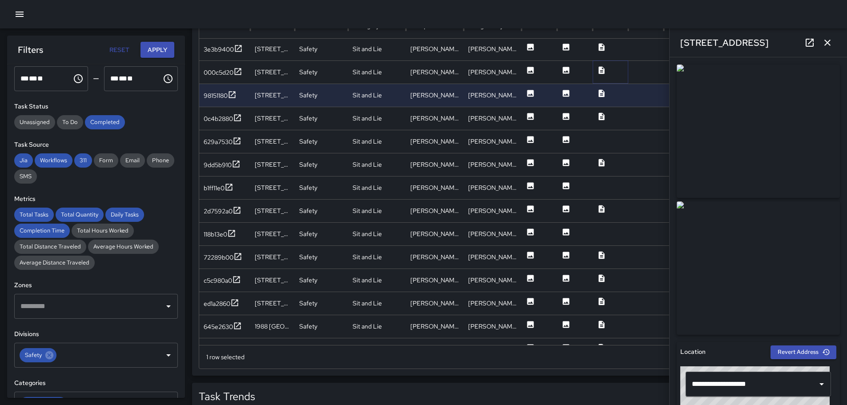
click at [602, 69] on icon at bounding box center [602, 70] width 6 height 8
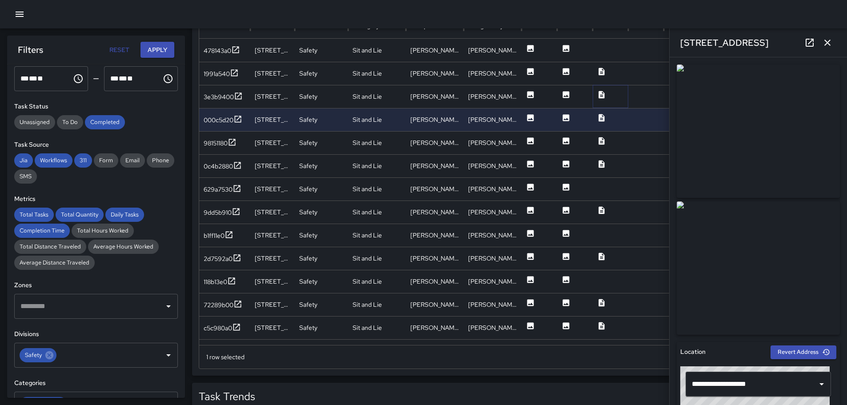
click at [601, 94] on icon at bounding box center [602, 95] width 6 height 8
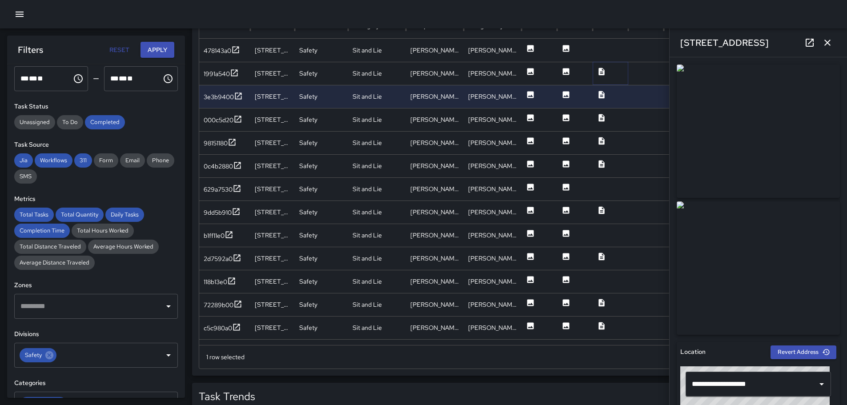
click at [602, 72] on icon at bounding box center [601, 71] width 9 height 9
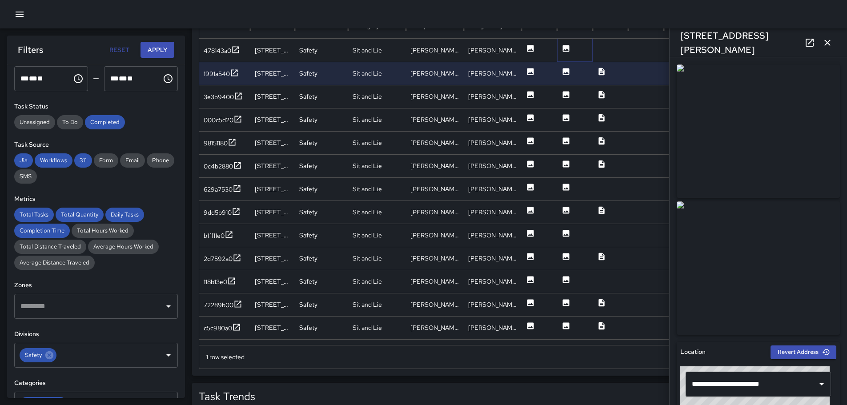
click at [564, 48] on icon at bounding box center [566, 48] width 7 height 7
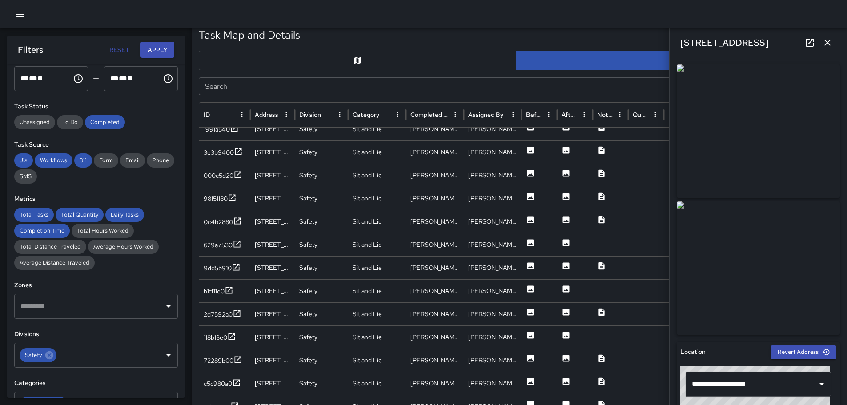
scroll to position [82, 0]
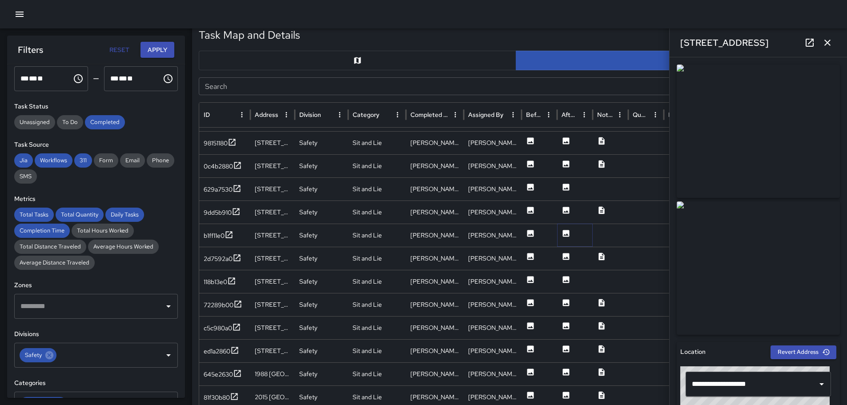
click at [565, 233] on icon at bounding box center [566, 233] width 7 height 7
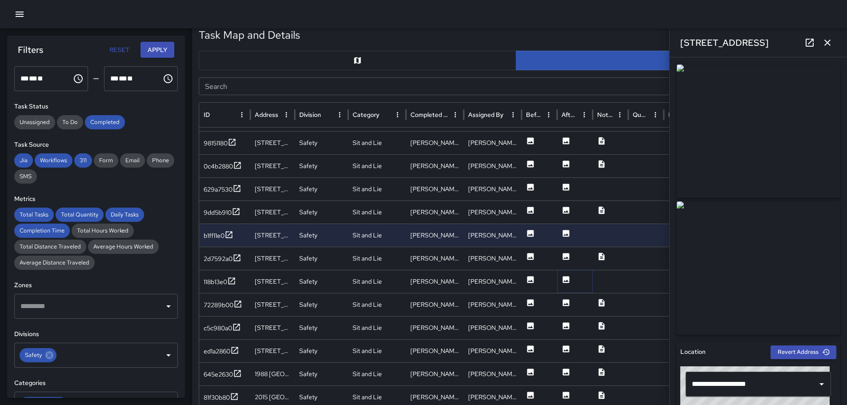
click at [566, 279] on icon at bounding box center [566, 279] width 7 height 7
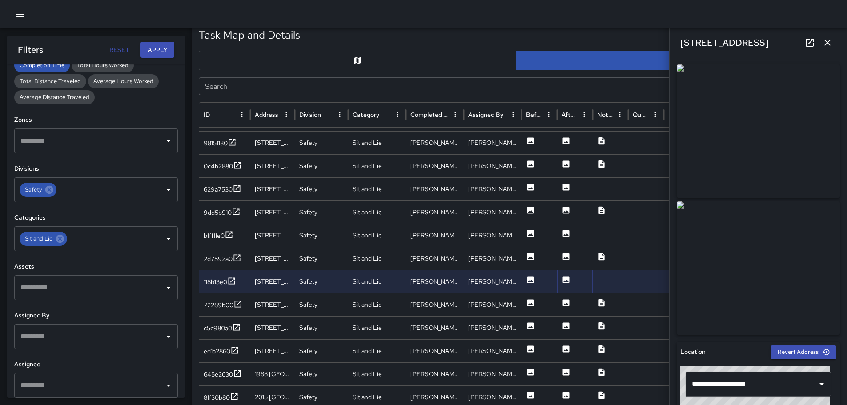
scroll to position [240, 0]
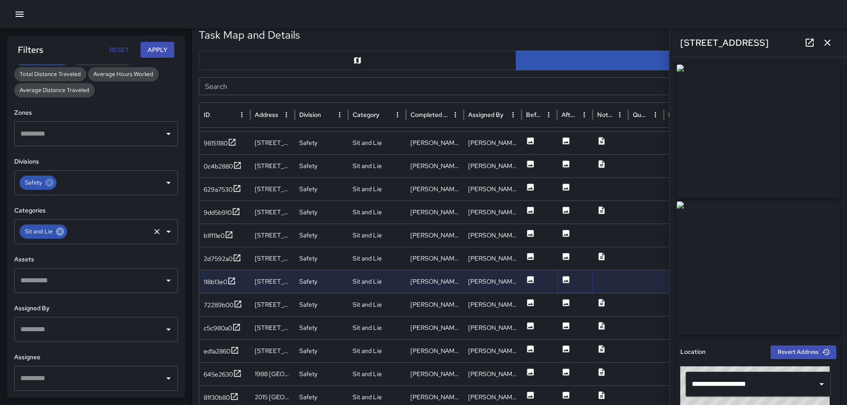
click at [58, 229] on icon at bounding box center [60, 232] width 8 height 8
click at [166, 231] on icon "Open" at bounding box center [168, 232] width 4 height 2
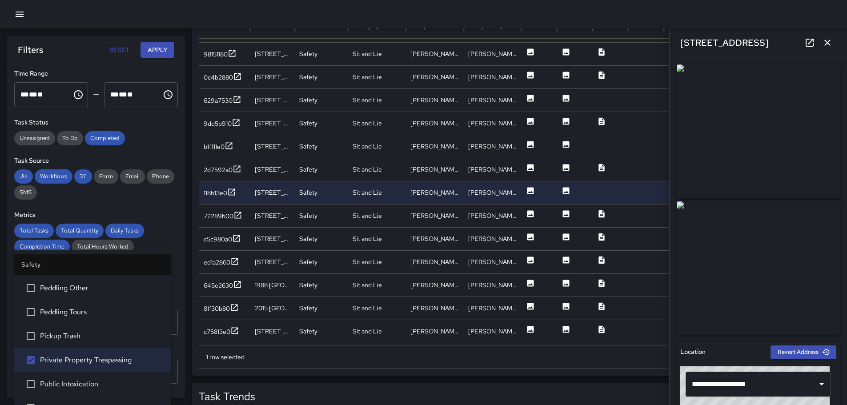
scroll to position [0, 0]
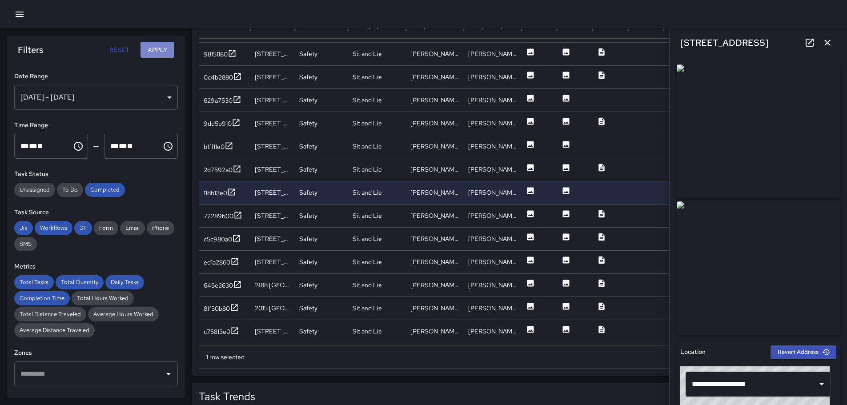
click at [153, 50] on button "Apply" at bounding box center [158, 50] width 34 height 16
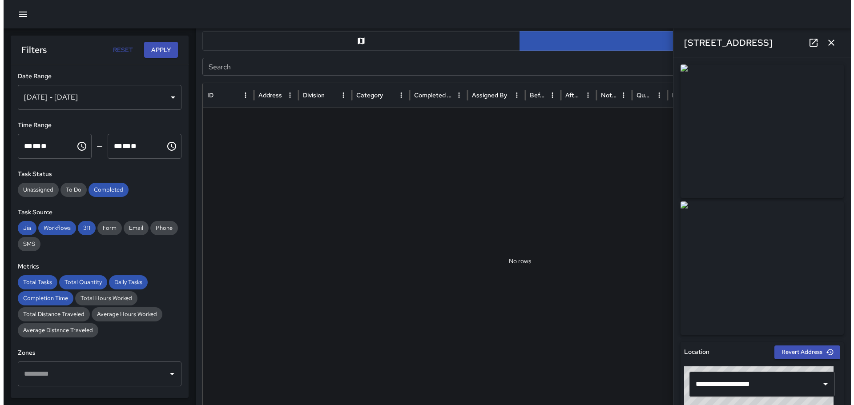
scroll to position [433, 0]
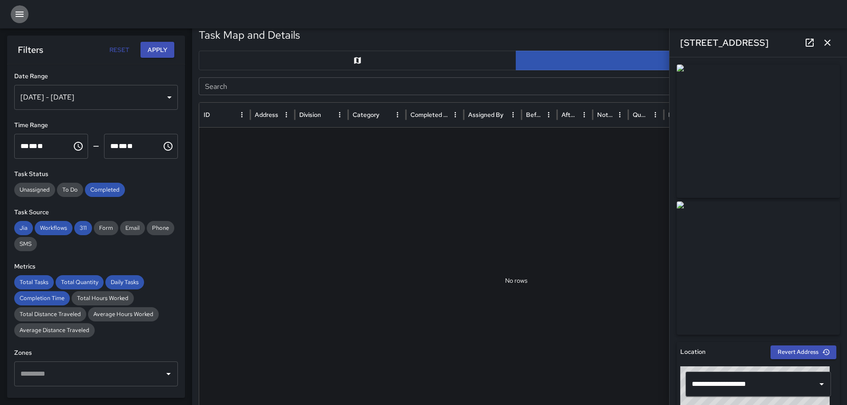
click at [18, 15] on icon "button" at bounding box center [19, 14] width 11 height 11
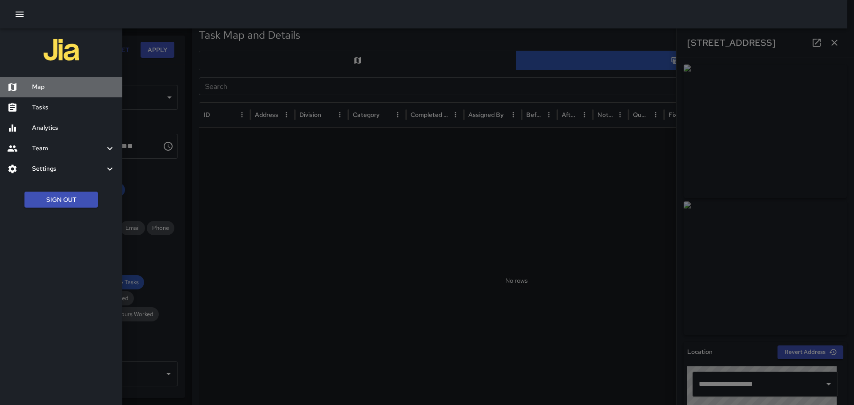
click at [32, 85] on div at bounding box center [19, 87] width 25 height 11
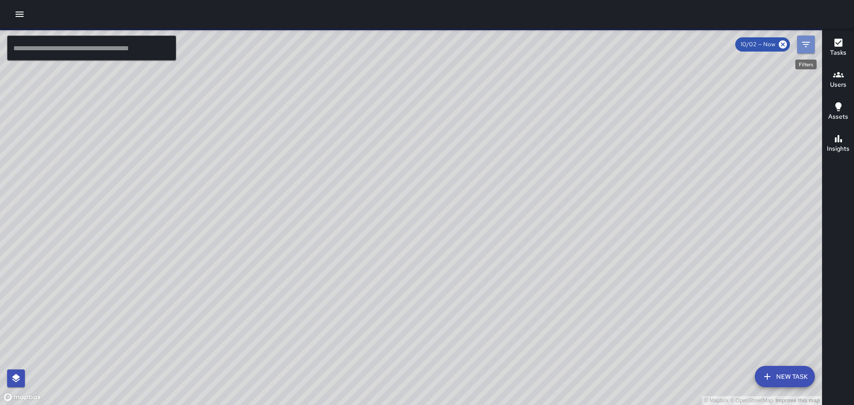
click at [807, 45] on icon "Filters" at bounding box center [806, 44] width 11 height 11
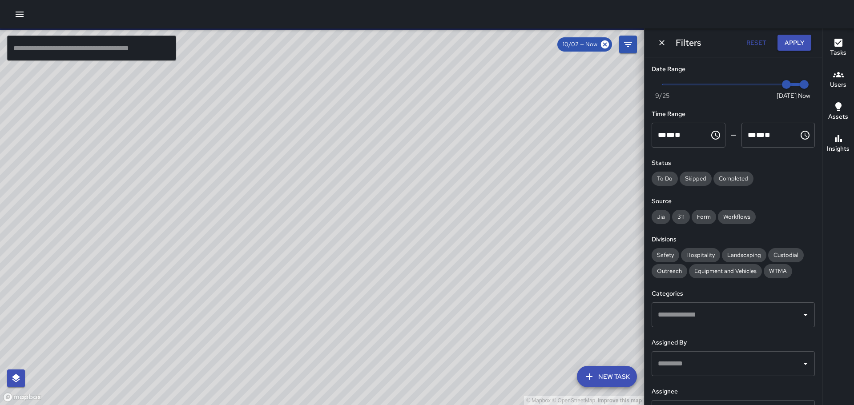
click at [746, 84] on span at bounding box center [733, 85] width 142 height 2
click at [719, 83] on span "Now [DATE] [DATE] 3:41 pm" at bounding box center [733, 84] width 142 height 13
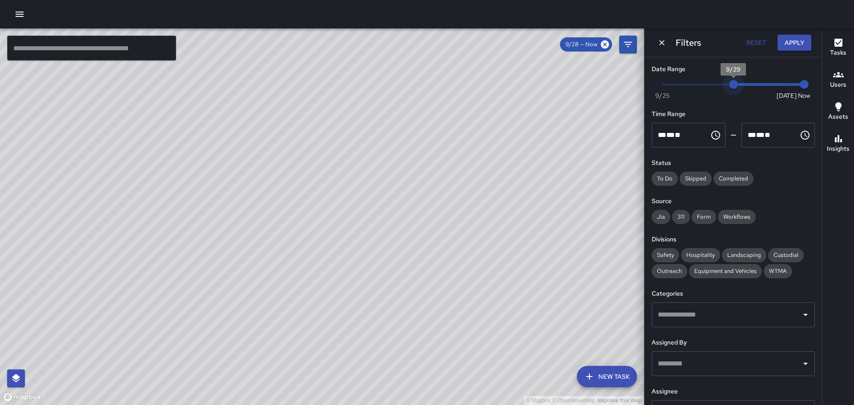
click at [729, 84] on span "Now [DATE] [DATE] 3:41 pm" at bounding box center [733, 84] width 142 height 13
click at [716, 85] on span at bounding box center [733, 85] width 142 height 2
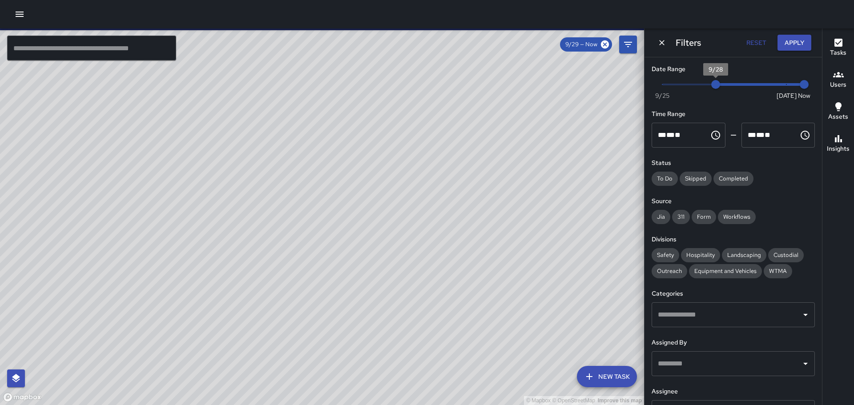
type input "*"
drag, startPoint x: 773, startPoint y: 84, endPoint x: 728, endPoint y: 83, distance: 44.5
click at [729, 83] on span "9/29" at bounding box center [733, 84] width 9 height 9
click at [742, 177] on span "Completed" at bounding box center [734, 178] width 40 height 9
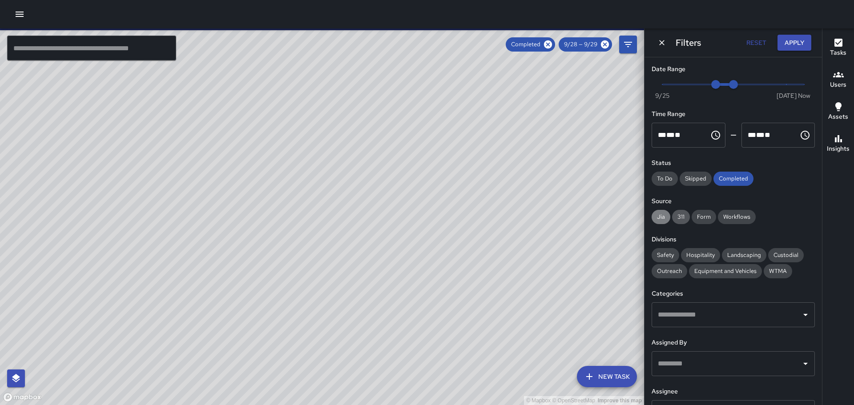
drag, startPoint x: 661, startPoint y: 213, endPoint x: 679, endPoint y: 214, distance: 17.8
click at [664, 213] on span "Jia" at bounding box center [661, 217] width 19 height 9
drag, startPoint x: 679, startPoint y: 214, endPoint x: 689, endPoint y: 215, distance: 9.4
click at [680, 214] on span "311" at bounding box center [681, 217] width 18 height 9
click at [701, 218] on span "Form" at bounding box center [704, 217] width 24 height 9
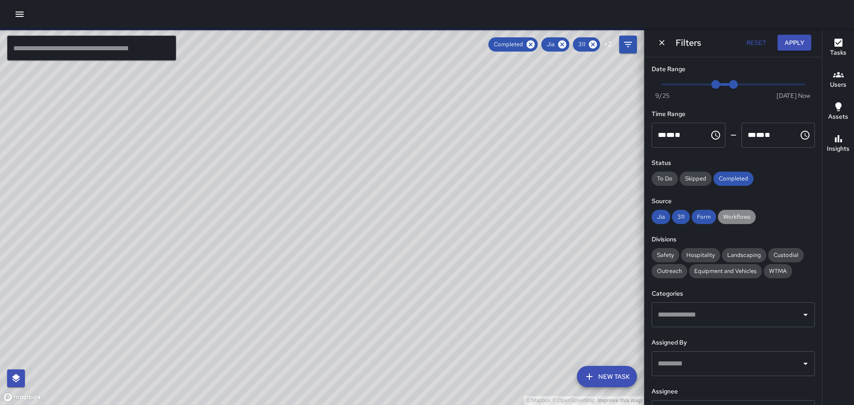
click at [741, 212] on div "Workflows" at bounding box center [737, 217] width 38 height 14
click at [662, 252] on span "Safety" at bounding box center [666, 255] width 28 height 9
click at [800, 316] on icon "Open" at bounding box center [805, 315] width 11 height 11
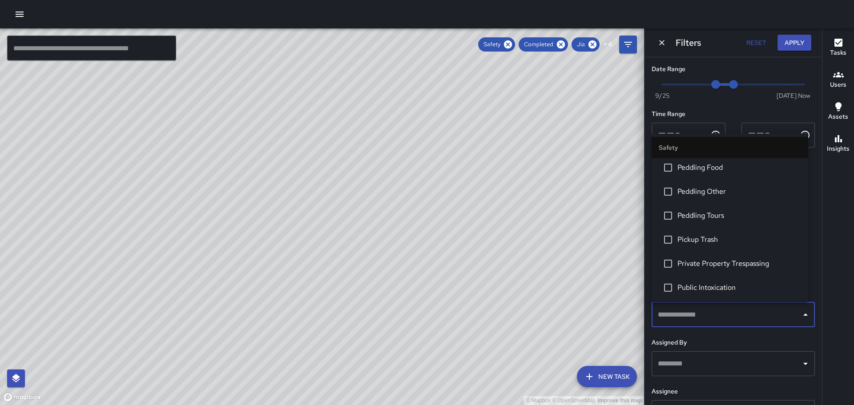
scroll to position [311, 0]
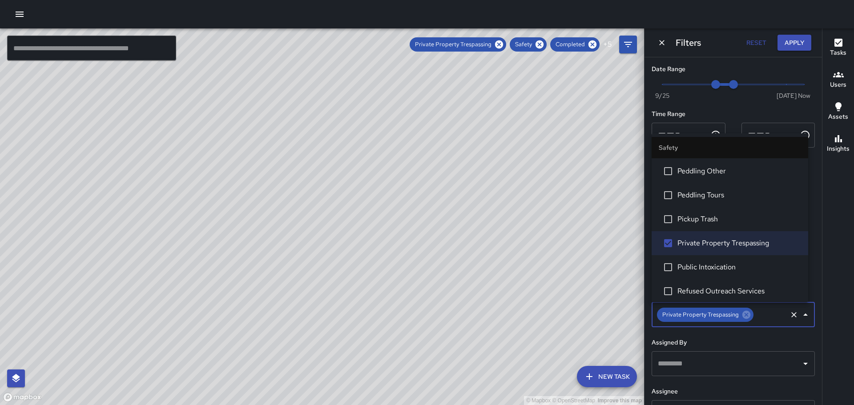
click at [790, 43] on button "Apply" at bounding box center [795, 43] width 34 height 16
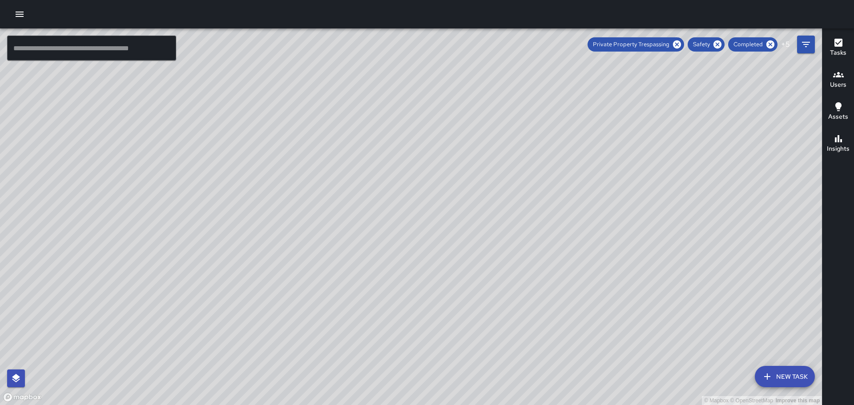
drag, startPoint x: 743, startPoint y: 160, endPoint x: 660, endPoint y: 116, distance: 94.3
click at [660, 116] on div "© Mapbox © OpenStreetMap Improve this map" at bounding box center [411, 216] width 822 height 377
drag, startPoint x: 765, startPoint y: 153, endPoint x: 705, endPoint y: 177, distance: 64.9
click at [705, 177] on div "© Mapbox © OpenStreetMap Improve this map" at bounding box center [411, 216] width 822 height 377
click at [839, 79] on icon "button" at bounding box center [838, 74] width 11 height 11
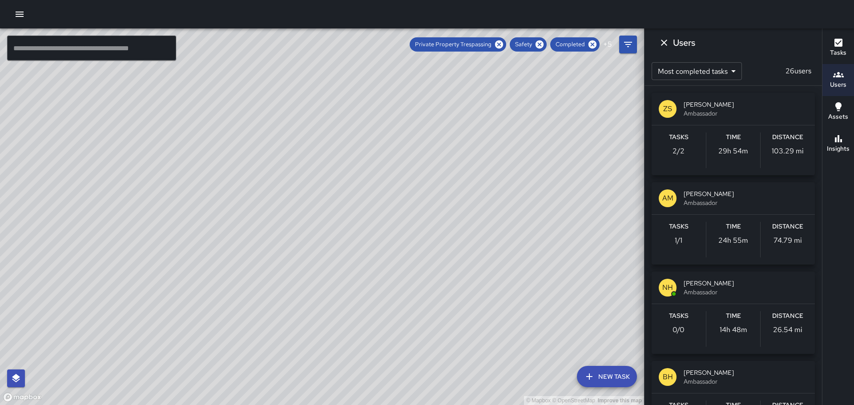
click at [669, 108] on p "ZS" at bounding box center [667, 109] width 9 height 11
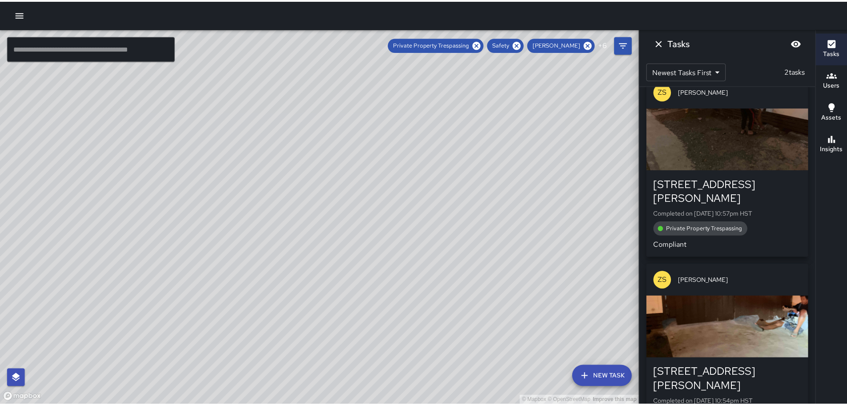
scroll to position [0, 0]
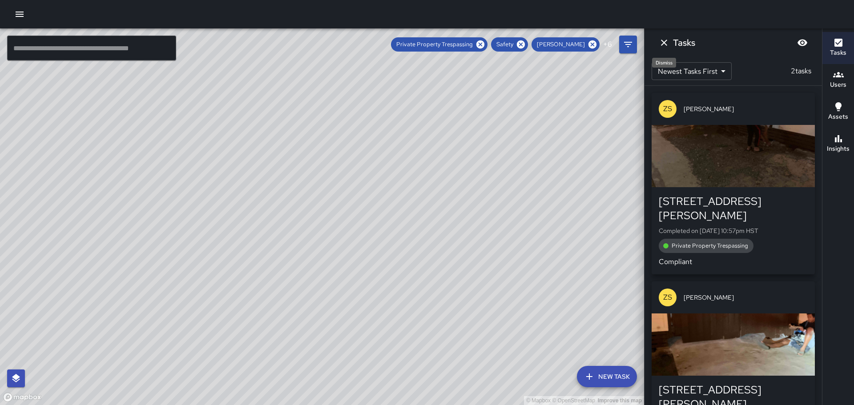
click at [664, 41] on icon "Dismiss" at bounding box center [664, 42] width 11 height 11
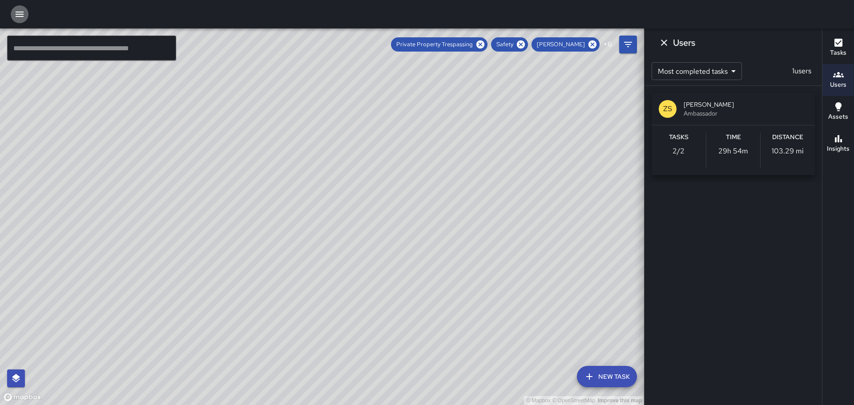
click at [21, 10] on icon "button" at bounding box center [19, 14] width 11 height 11
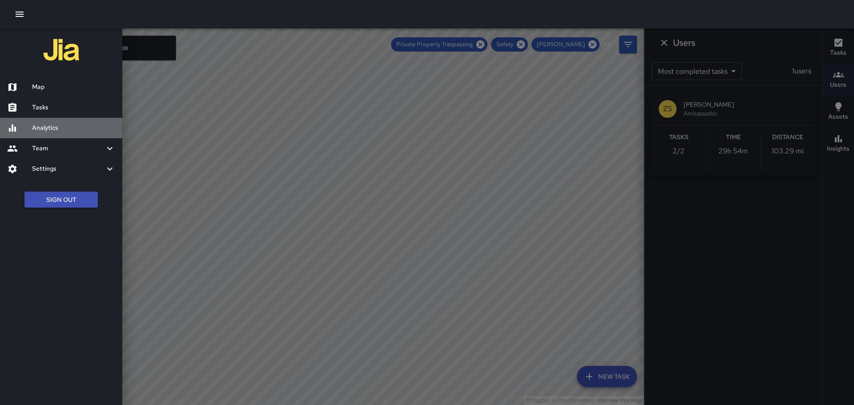
click at [48, 128] on h6 "Analytics" at bounding box center [73, 128] width 83 height 10
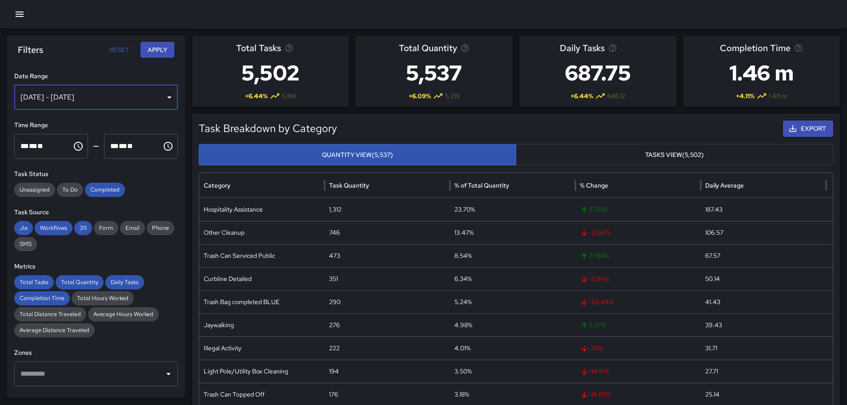
click at [165, 96] on div "[DATE] - [DATE]" at bounding box center [96, 97] width 164 height 25
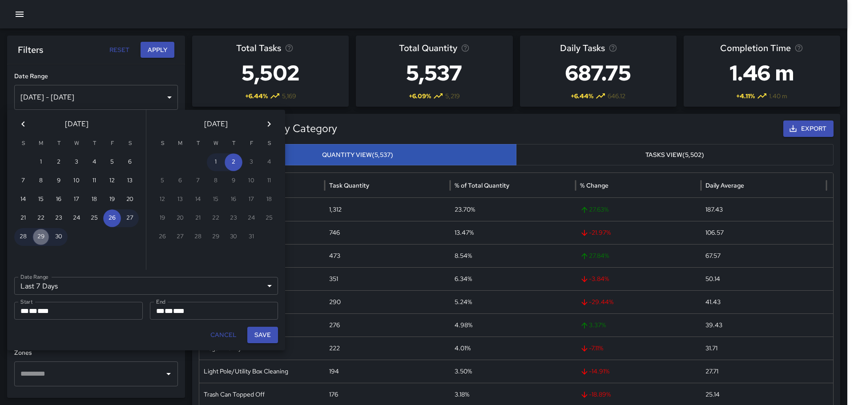
click at [44, 235] on button "29" at bounding box center [41, 237] width 18 height 18
type input "******"
type input "**********"
click at [44, 235] on button "29" at bounding box center [41, 237] width 18 height 18
type input "**********"
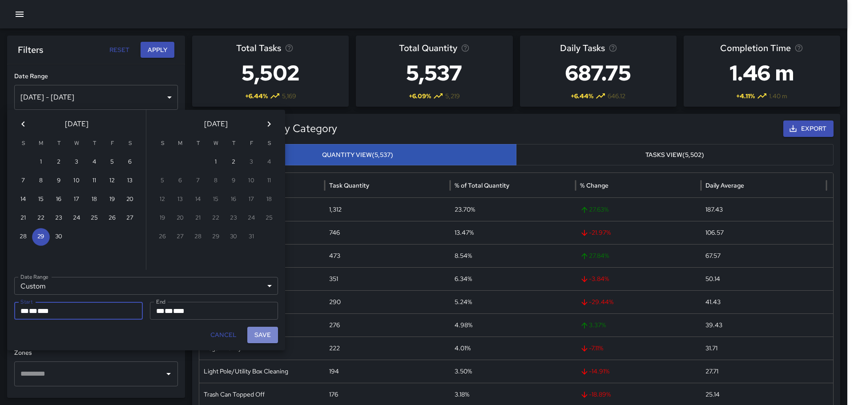
click at [259, 335] on button "Save" at bounding box center [262, 335] width 31 height 16
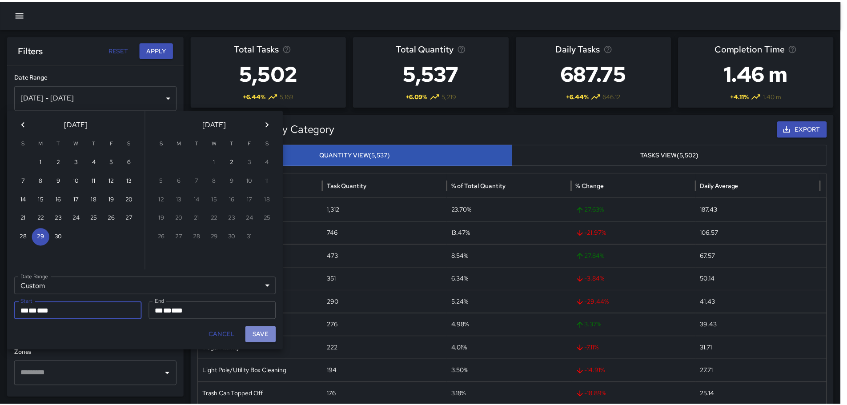
type input "**********"
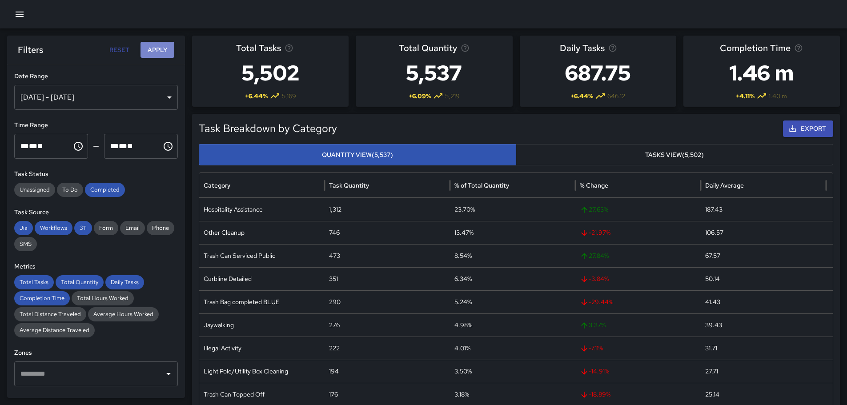
click at [160, 55] on button "Apply" at bounding box center [158, 50] width 34 height 16
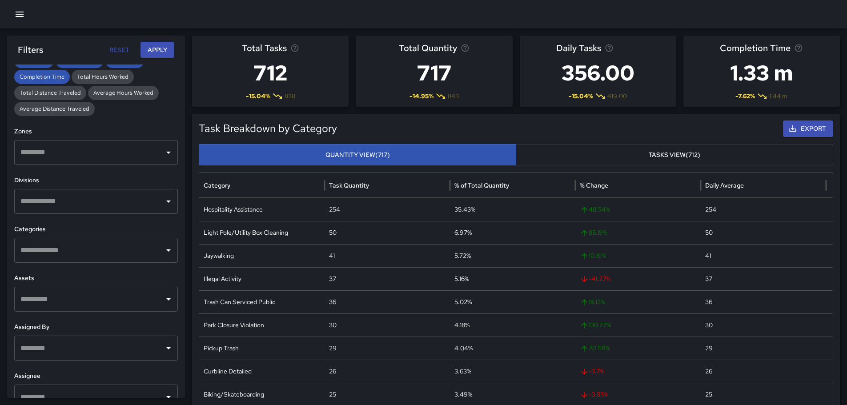
scroll to position [222, 0]
click at [165, 196] on icon "Open" at bounding box center [168, 200] width 11 height 11
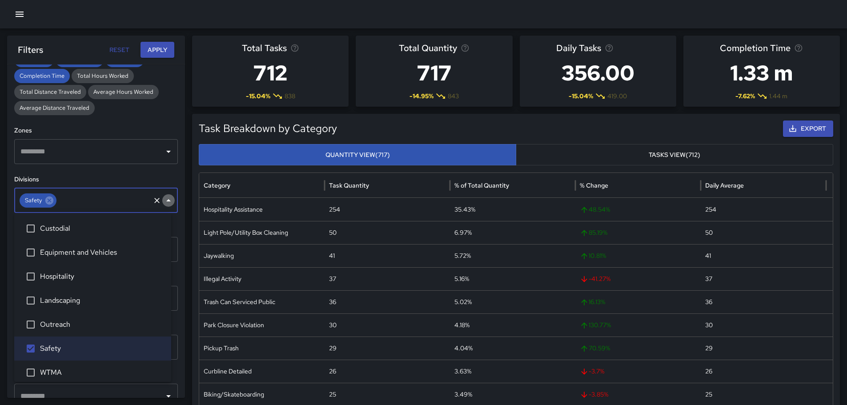
click at [163, 198] on icon "Close" at bounding box center [168, 200] width 11 height 11
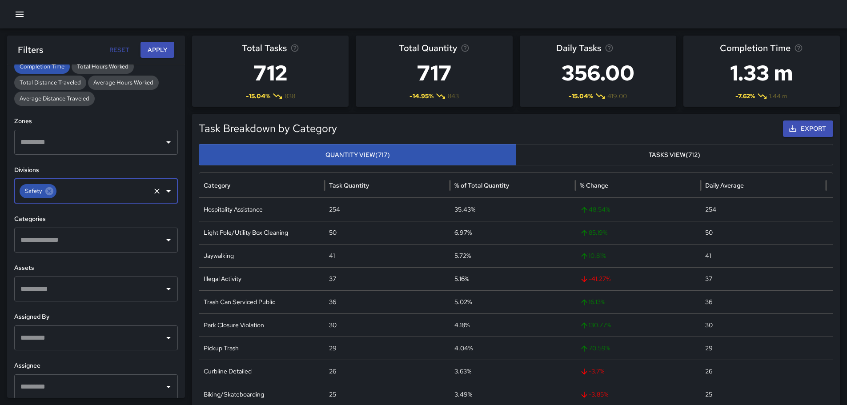
scroll to position [240, 0]
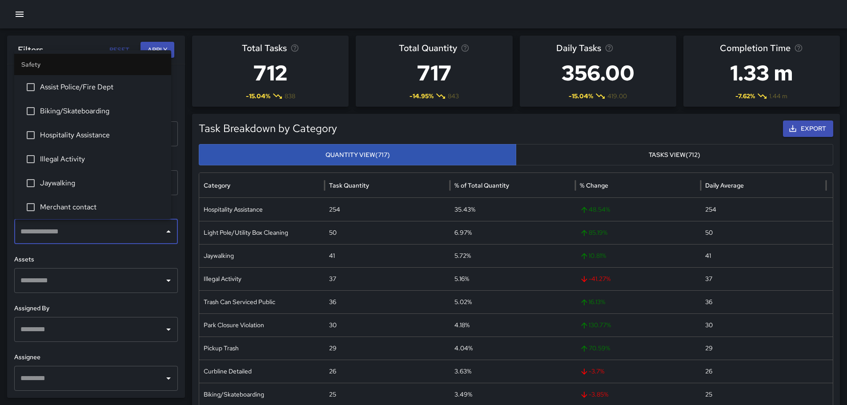
click at [83, 235] on input "text" at bounding box center [89, 231] width 142 height 17
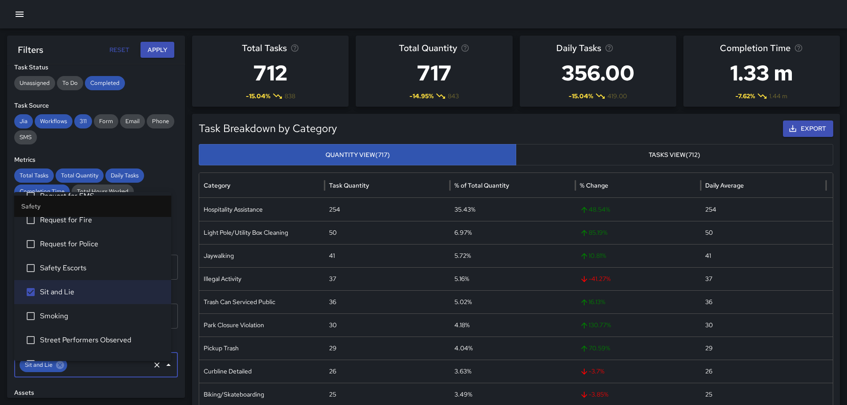
scroll to position [78, 0]
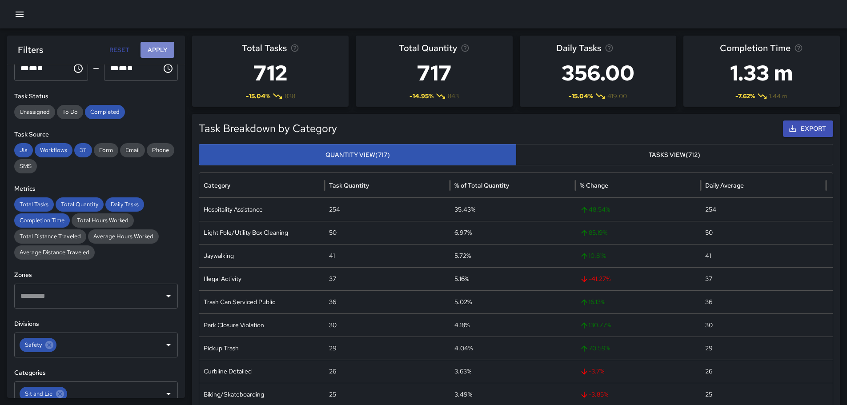
click at [157, 47] on button "Apply" at bounding box center [158, 50] width 34 height 16
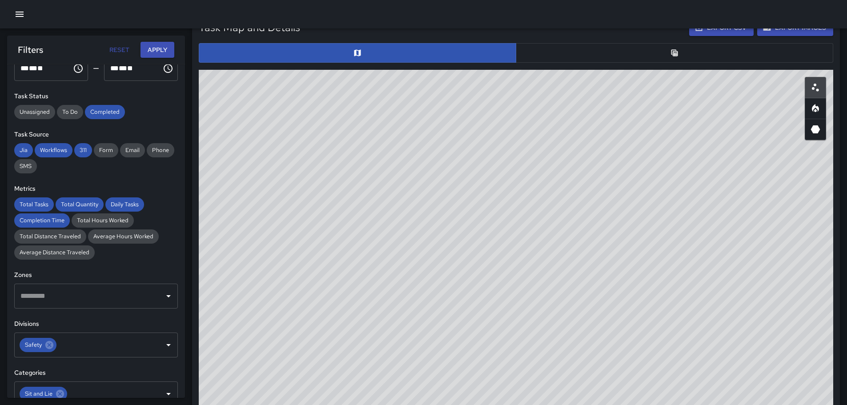
scroll to position [453, 0]
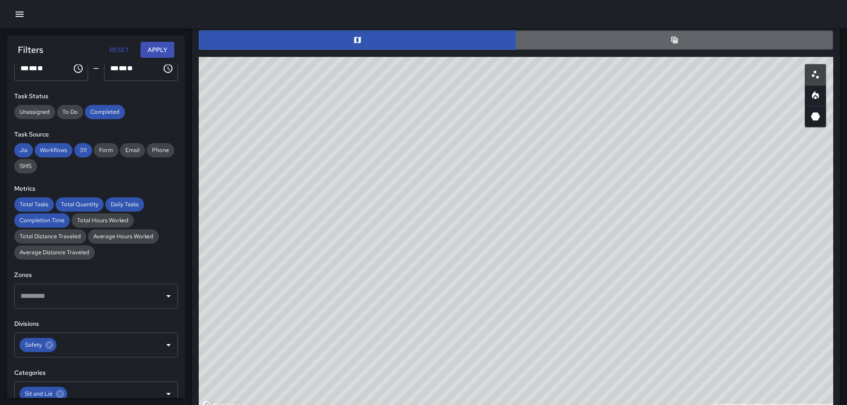
click at [692, 44] on button "button" at bounding box center [675, 40] width 318 height 20
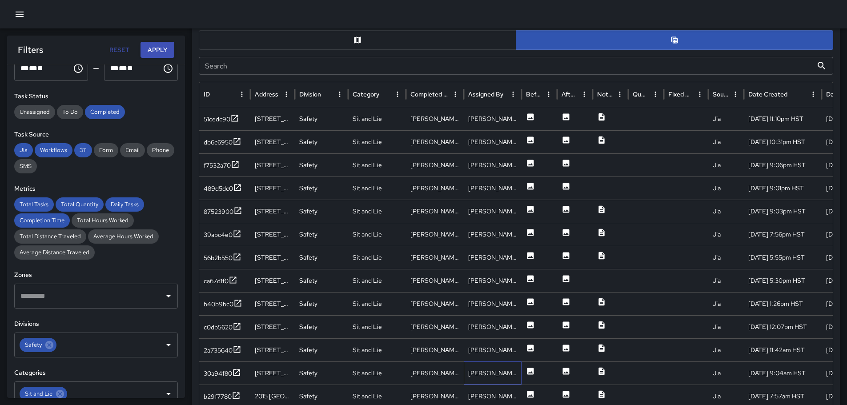
click at [492, 377] on div "[PERSON_NAME]" at bounding box center [493, 373] width 58 height 23
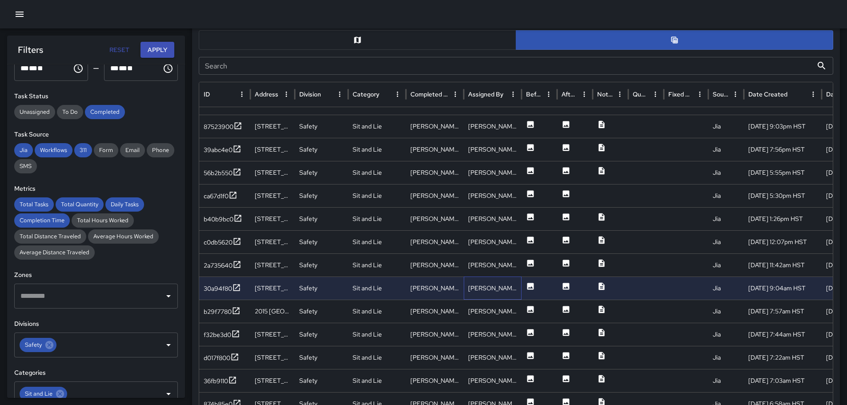
scroll to position [123, 0]
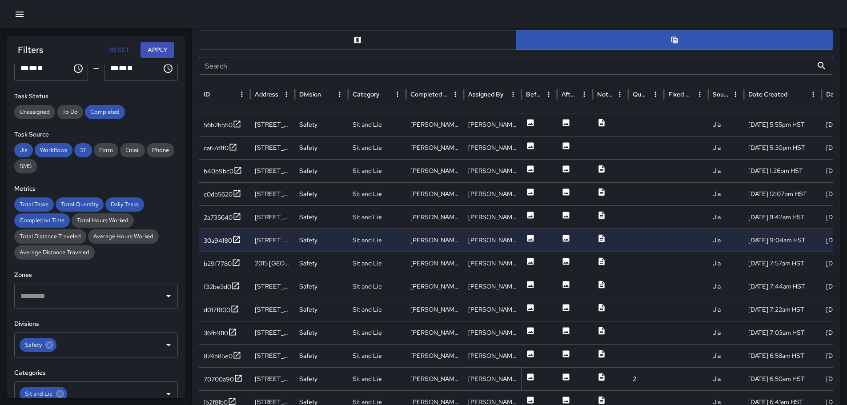
click at [489, 376] on div "[PERSON_NAME]" at bounding box center [493, 378] width 58 height 23
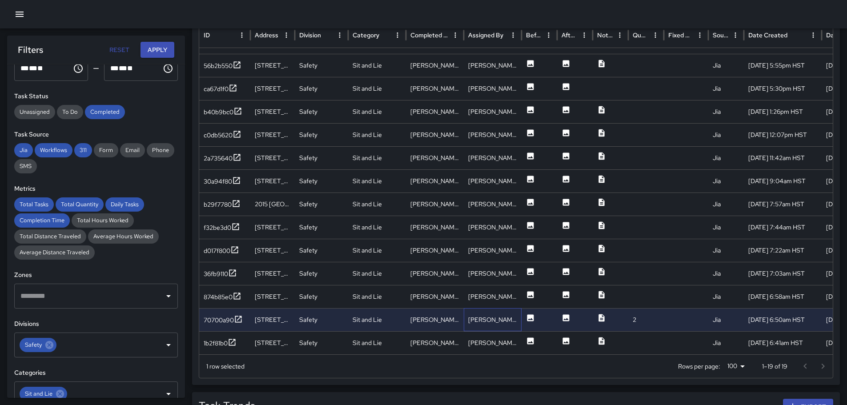
scroll to position [542, 0]
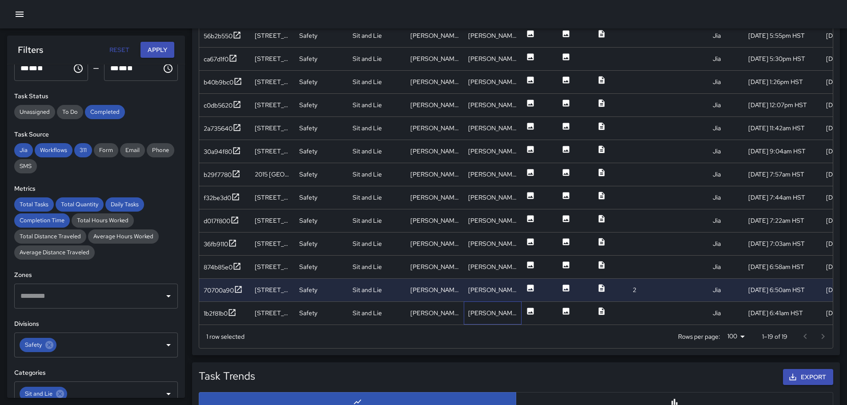
click at [490, 311] on div "[PERSON_NAME]" at bounding box center [493, 313] width 58 height 23
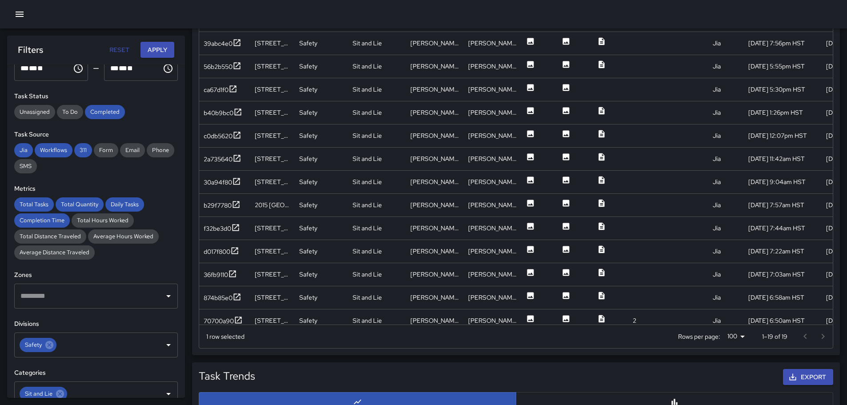
scroll to position [82, 0]
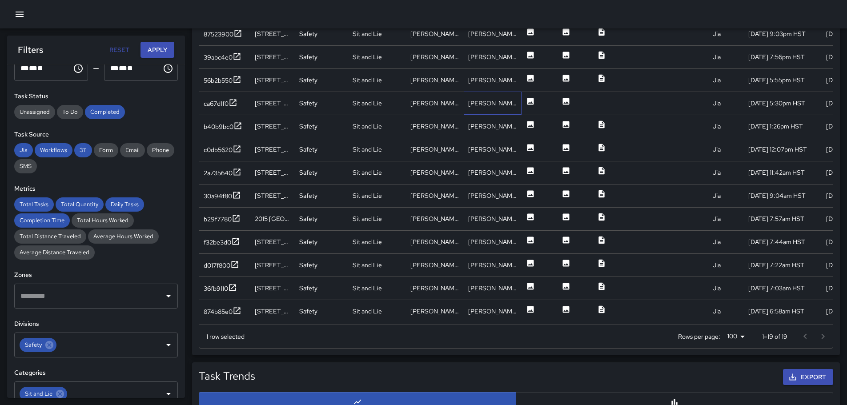
click at [489, 106] on div "[PERSON_NAME]" at bounding box center [493, 103] width 58 height 23
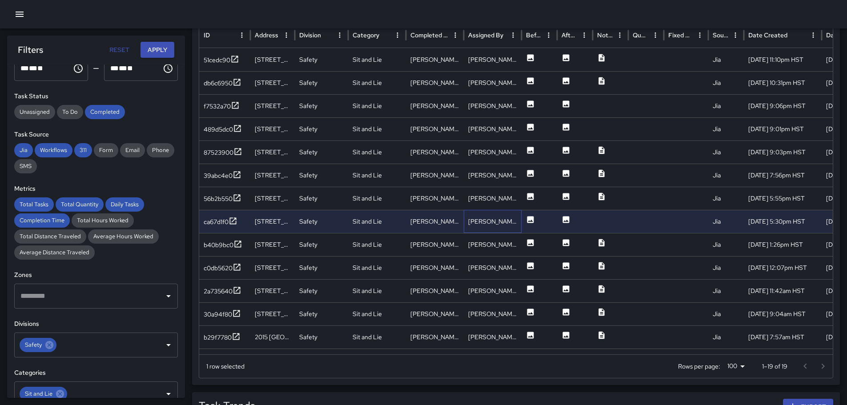
scroll to position [453, 0]
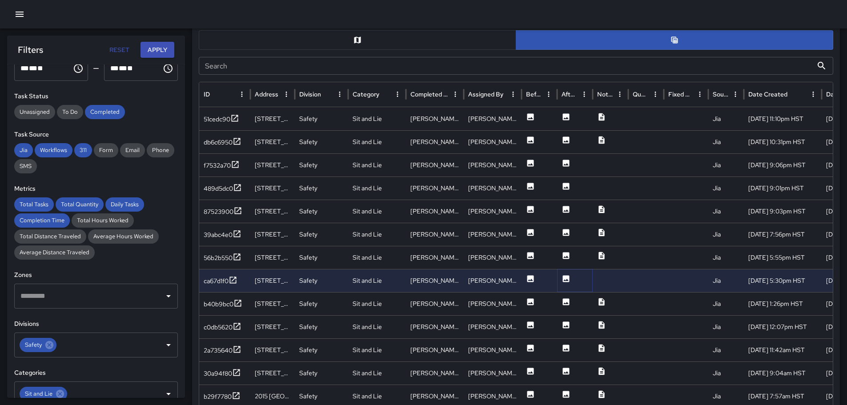
click at [565, 277] on icon at bounding box center [566, 278] width 7 height 7
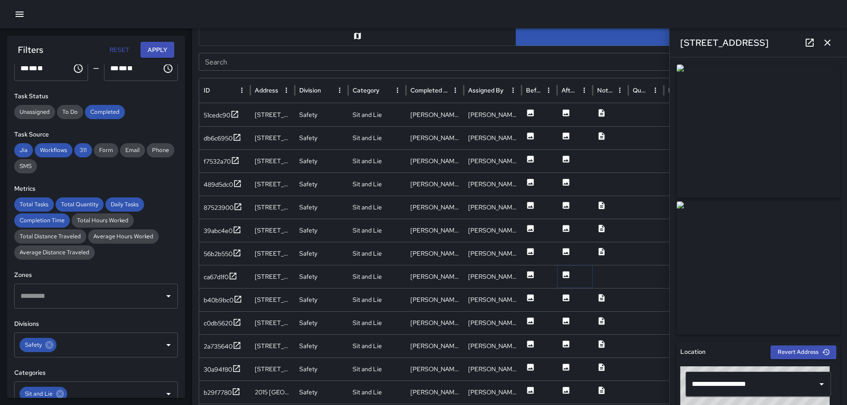
scroll to position [497, 0]
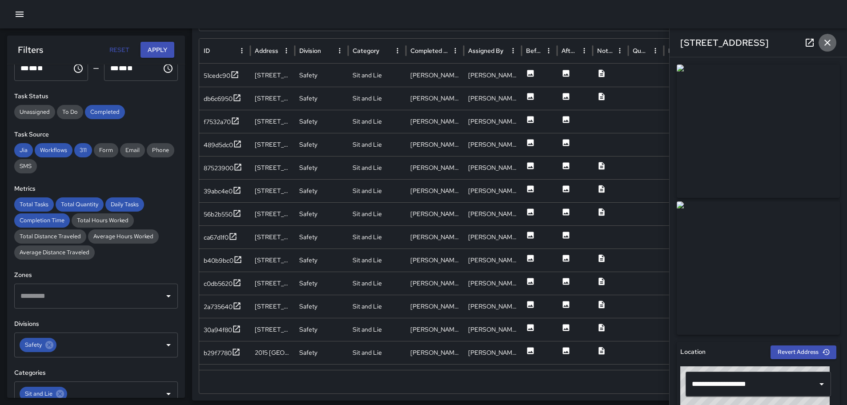
click at [827, 40] on icon "button" at bounding box center [827, 42] width 11 height 11
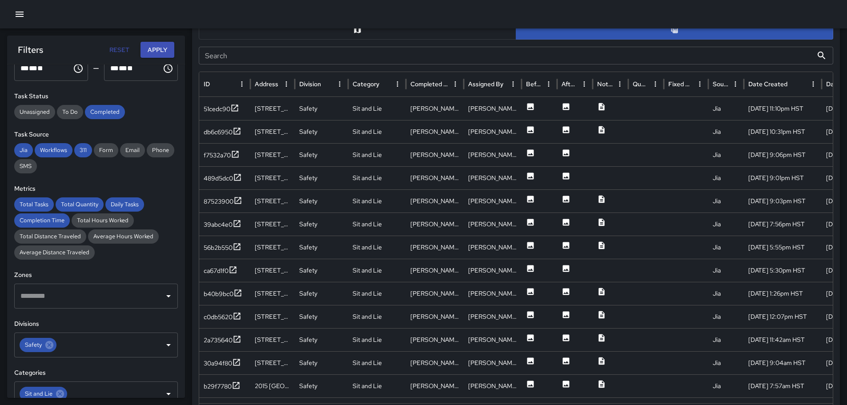
scroll to position [485, 0]
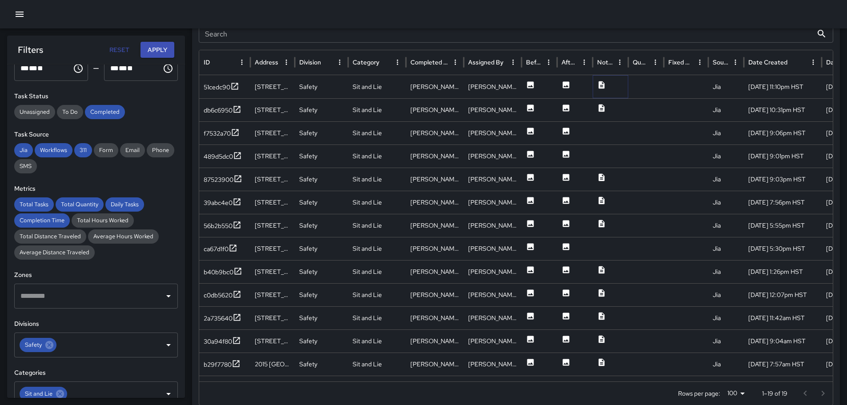
click at [603, 86] on icon at bounding box center [601, 85] width 9 height 9
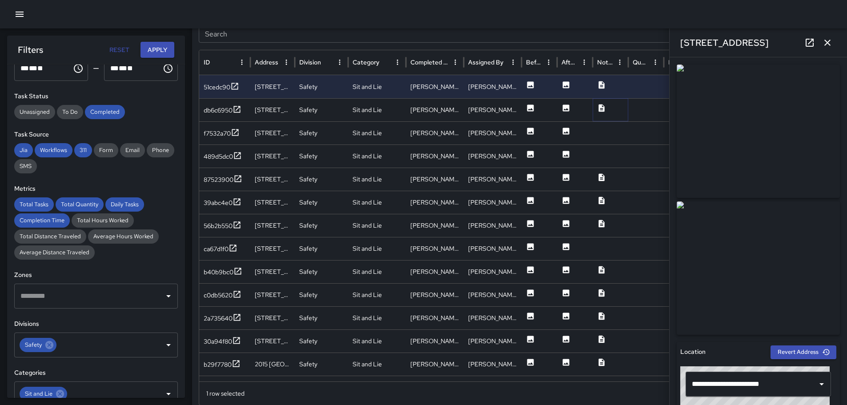
click at [603, 108] on icon at bounding box center [601, 108] width 9 height 9
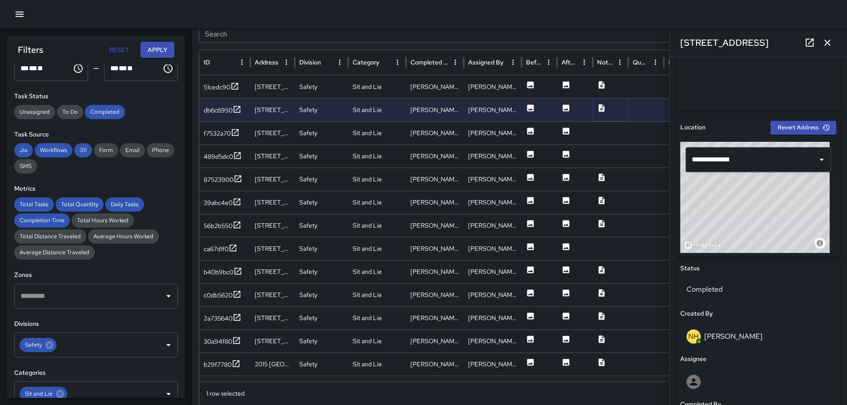
scroll to position [0, 0]
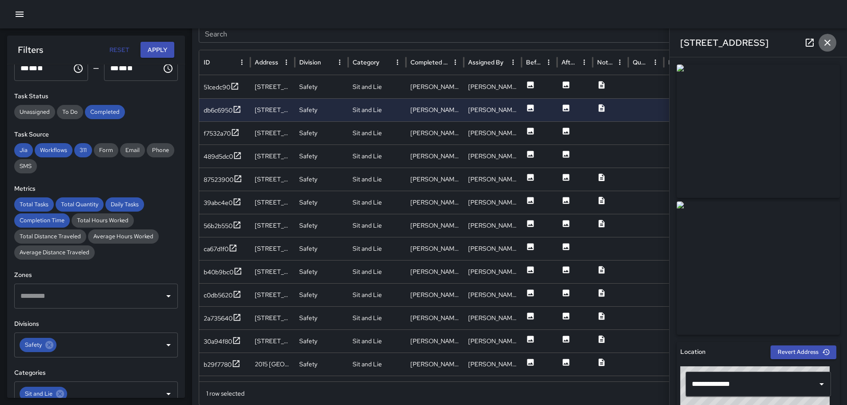
click at [827, 40] on icon "button" at bounding box center [827, 42] width 11 height 11
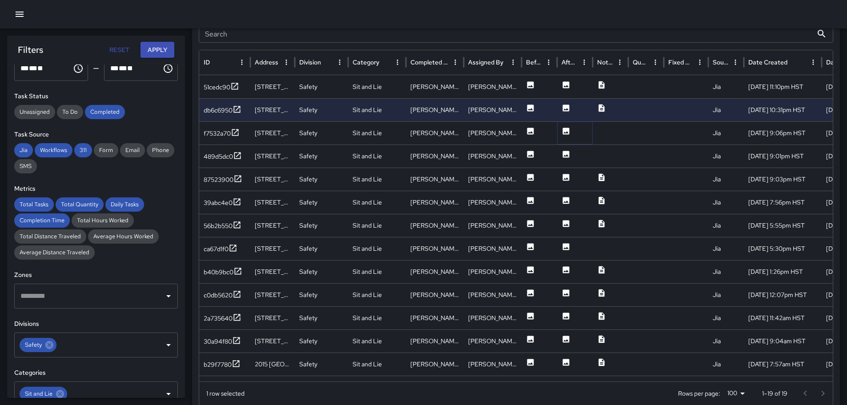
click at [567, 130] on icon at bounding box center [566, 131] width 7 height 7
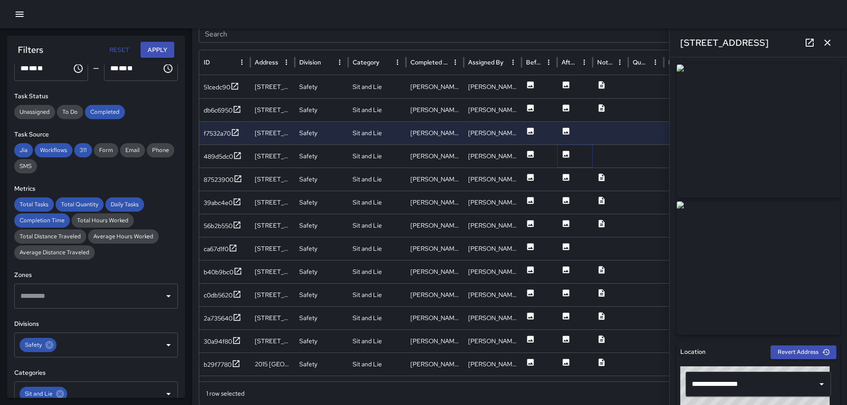
click at [567, 154] on icon at bounding box center [566, 154] width 7 height 7
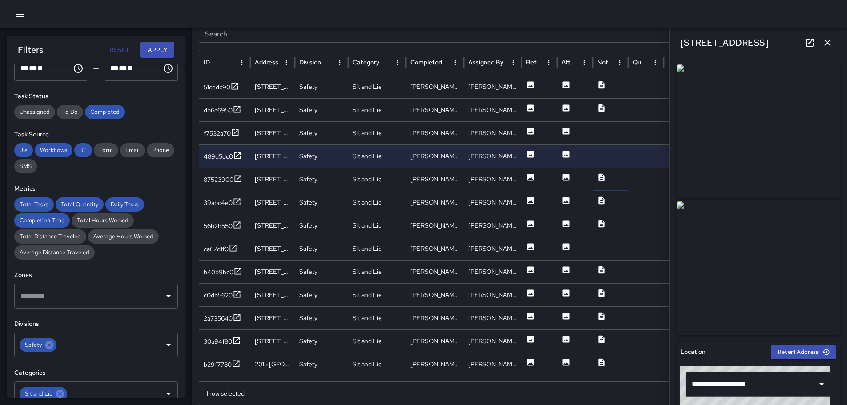
click at [601, 178] on icon at bounding box center [601, 177] width 9 height 9
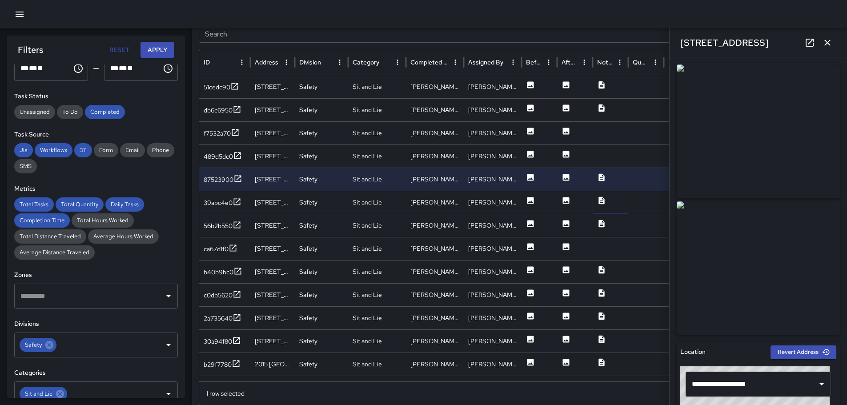
click at [601, 198] on icon at bounding box center [602, 201] width 6 height 8
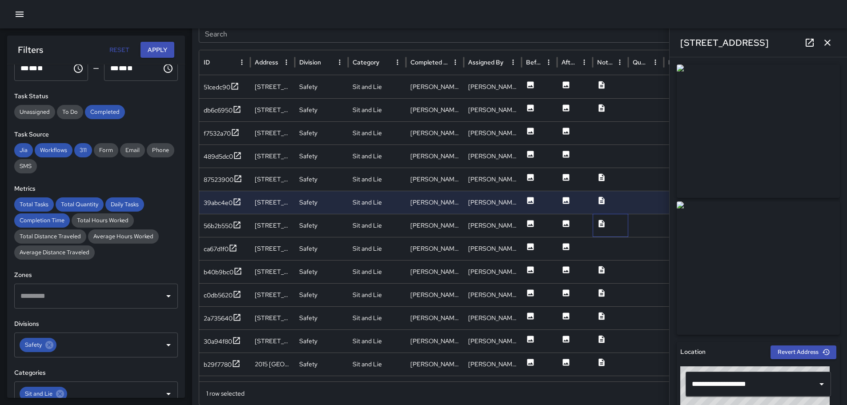
click at [597, 220] on div at bounding box center [611, 225] width 36 height 23
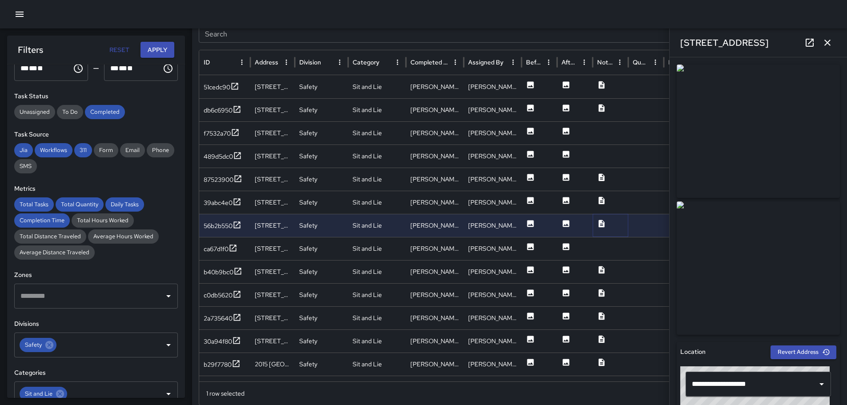
click at [602, 223] on icon at bounding box center [602, 224] width 6 height 8
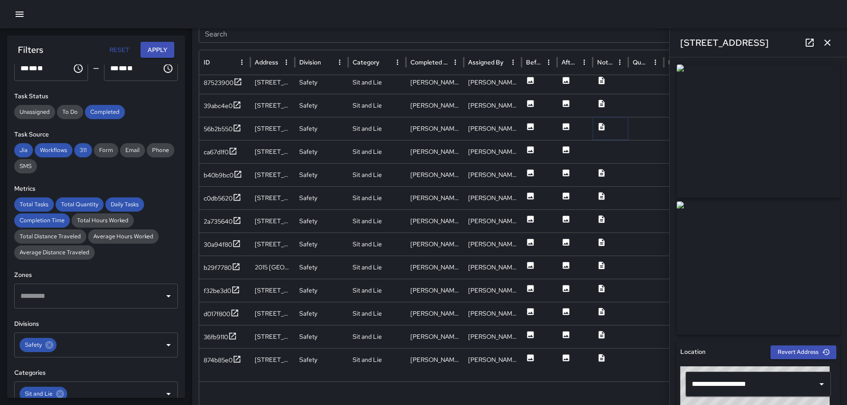
scroll to position [57, 0]
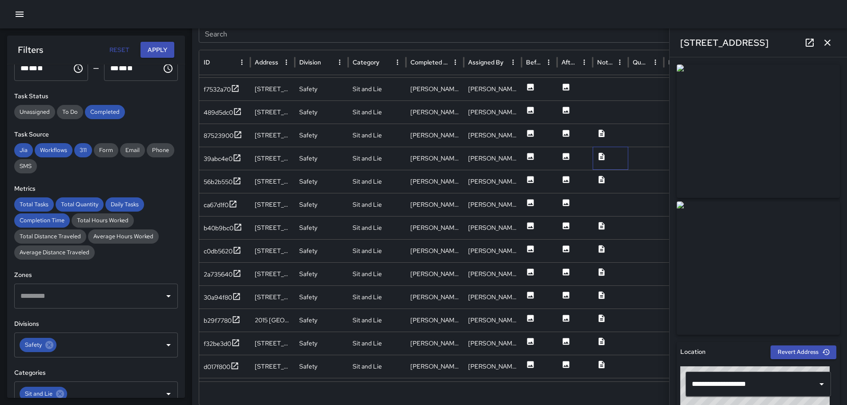
click at [607, 156] on div at bounding box center [611, 158] width 36 height 23
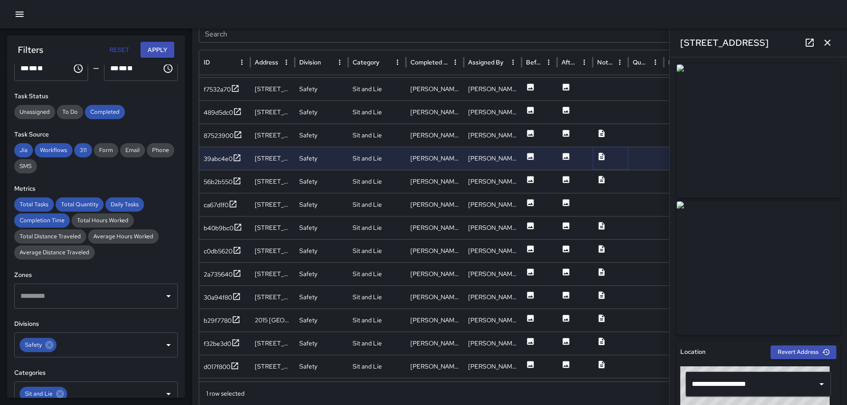
click at [604, 157] on icon at bounding box center [602, 157] width 6 height 8
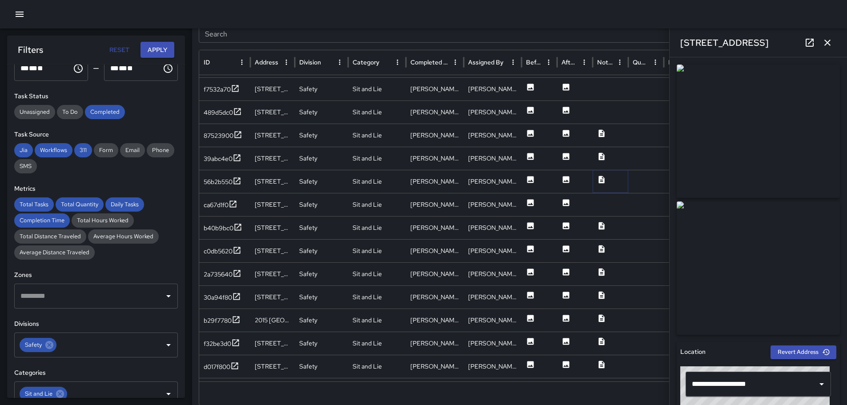
click at [603, 178] on icon at bounding box center [601, 179] width 9 height 9
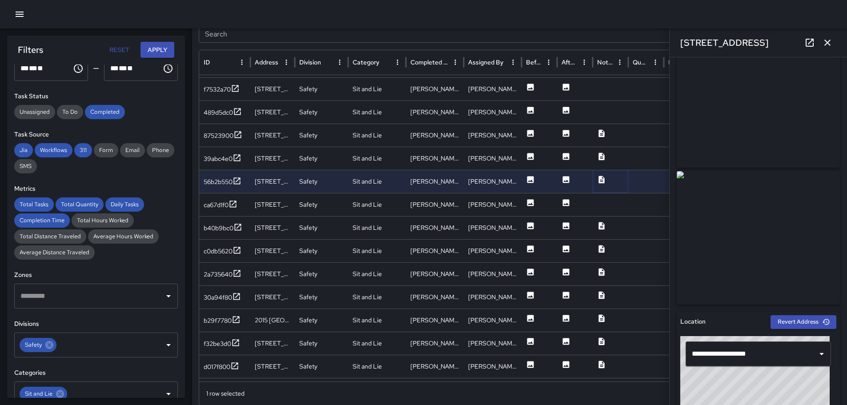
scroll to position [0, 0]
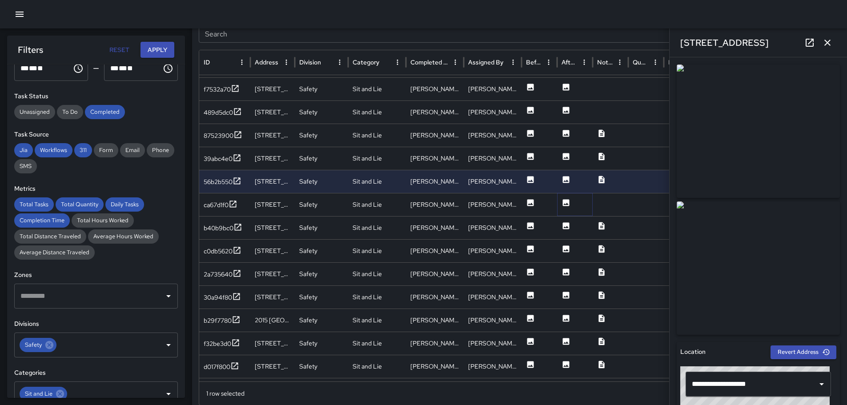
click at [565, 202] on icon at bounding box center [566, 202] width 7 height 7
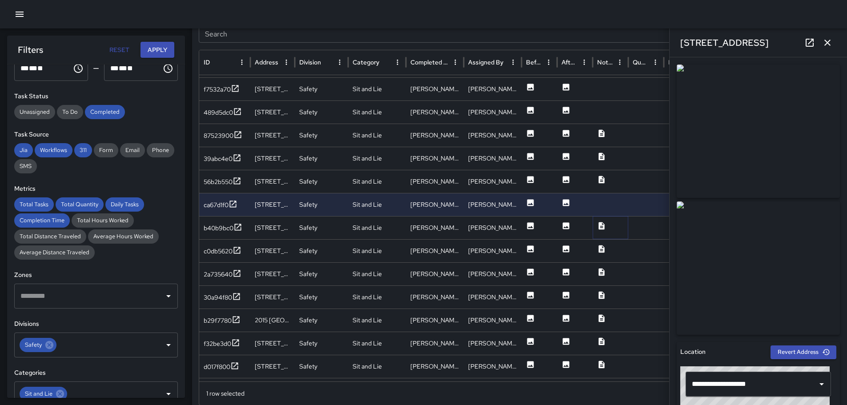
click at [602, 225] on icon at bounding box center [602, 226] width 6 height 8
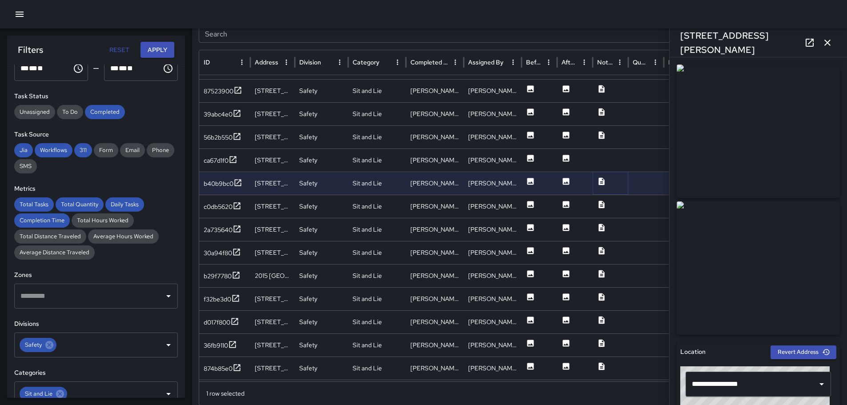
scroll to position [82, 0]
click at [604, 133] on icon at bounding box center [601, 135] width 9 height 9
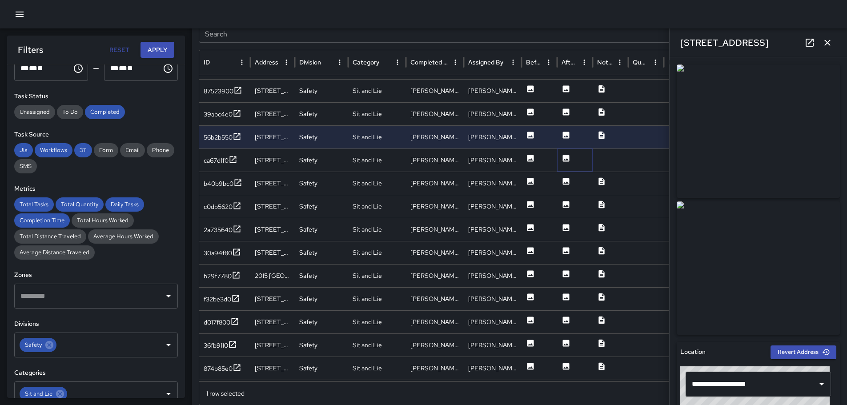
click at [569, 154] on icon at bounding box center [566, 158] width 9 height 9
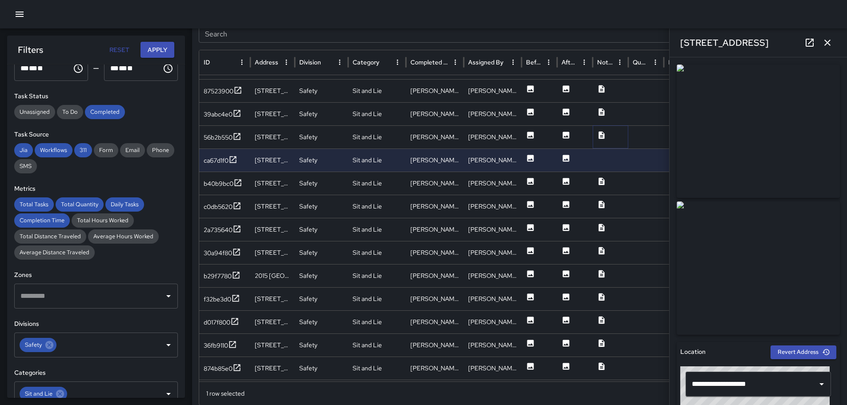
click at [602, 135] on icon at bounding box center [601, 135] width 9 height 9
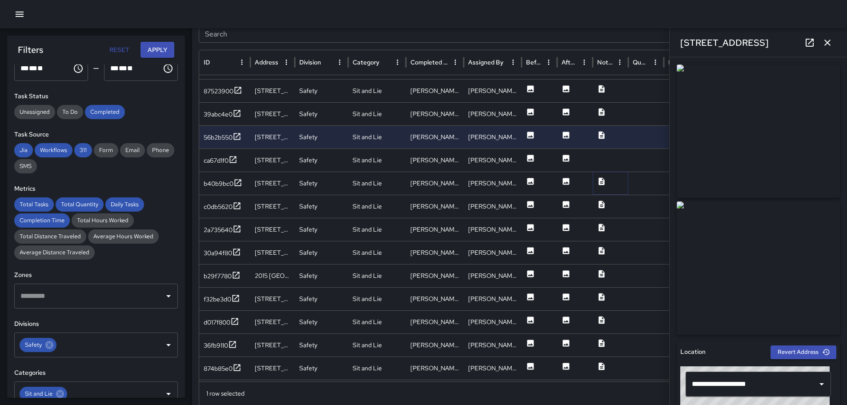
click at [603, 181] on icon at bounding box center [602, 181] width 6 height 8
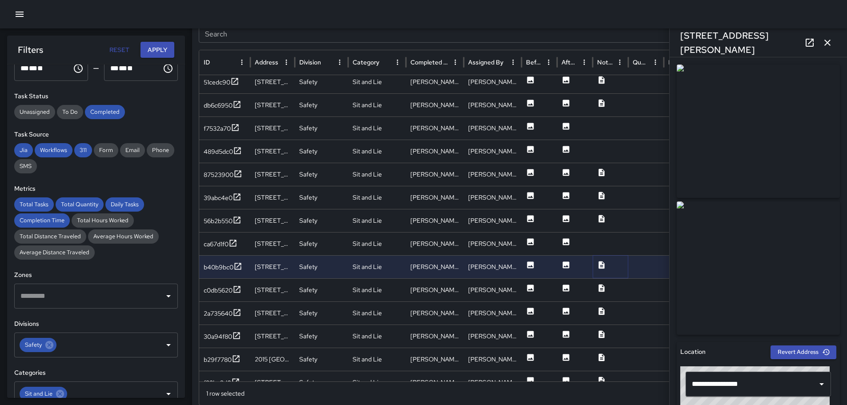
scroll to position [0, 0]
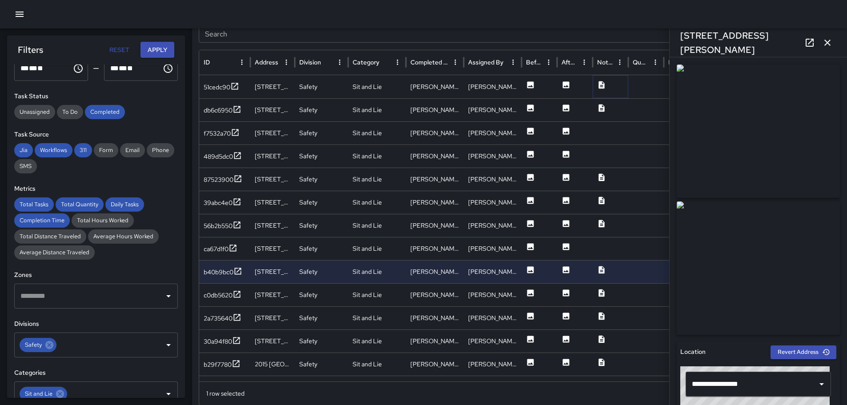
click at [601, 81] on icon at bounding box center [602, 85] width 6 height 8
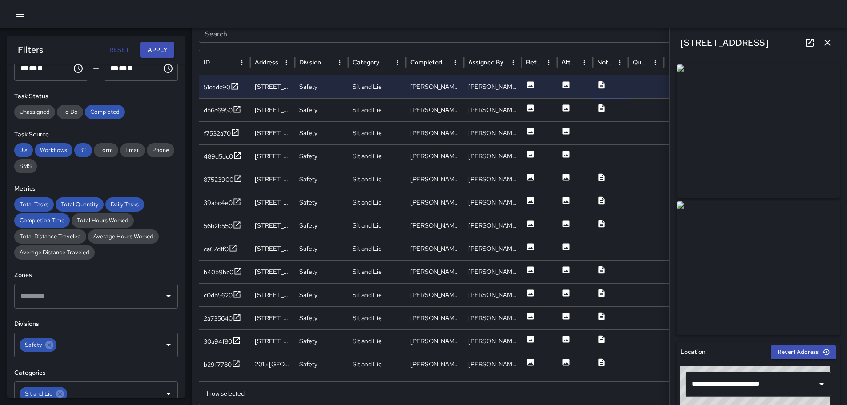
click at [603, 109] on icon at bounding box center [602, 108] width 6 height 8
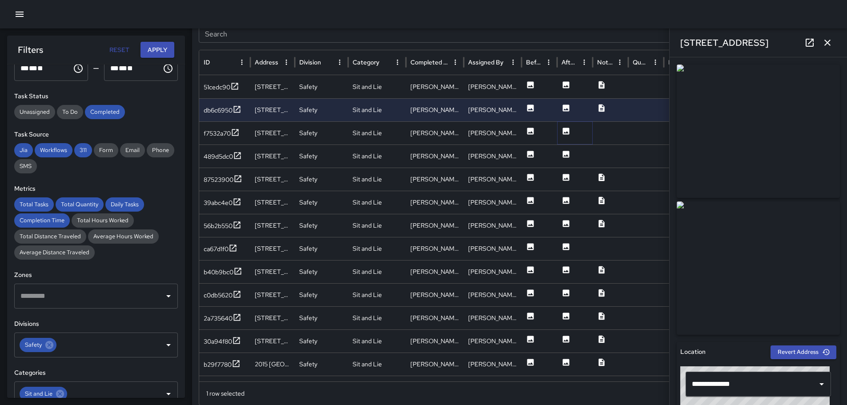
click at [567, 129] on icon at bounding box center [566, 131] width 7 height 7
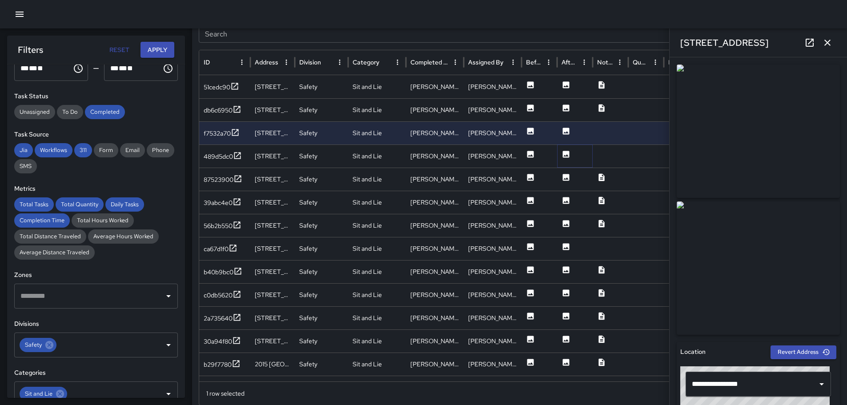
click at [565, 156] on icon at bounding box center [566, 154] width 9 height 9
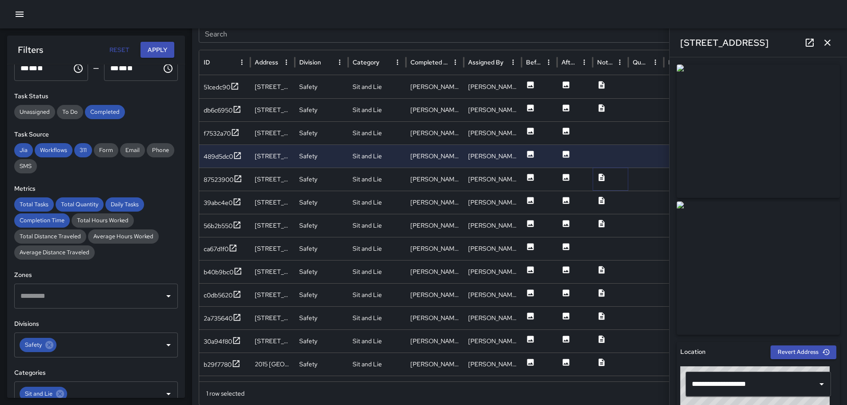
click at [602, 176] on icon at bounding box center [602, 177] width 6 height 8
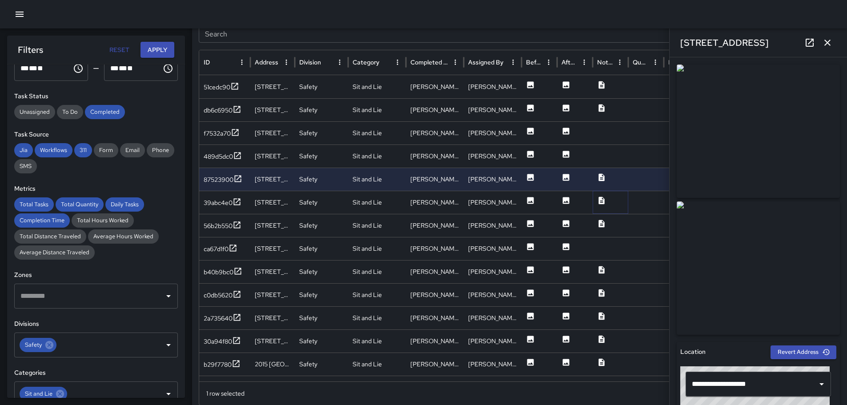
click at [600, 199] on icon at bounding box center [602, 201] width 6 height 8
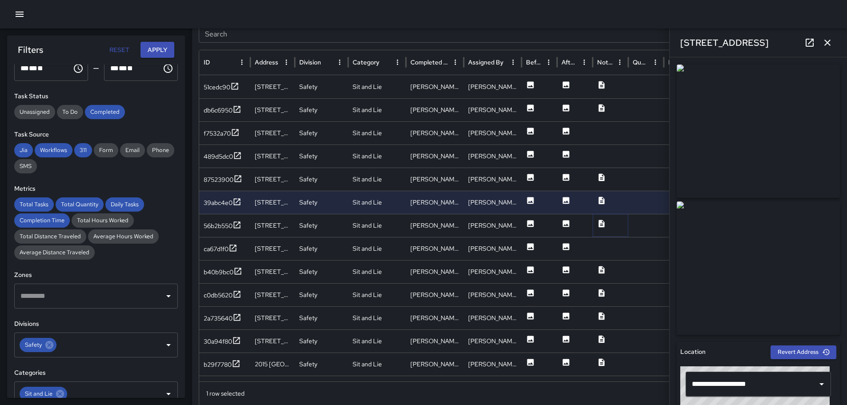
click at [603, 222] on icon at bounding box center [601, 223] width 9 height 9
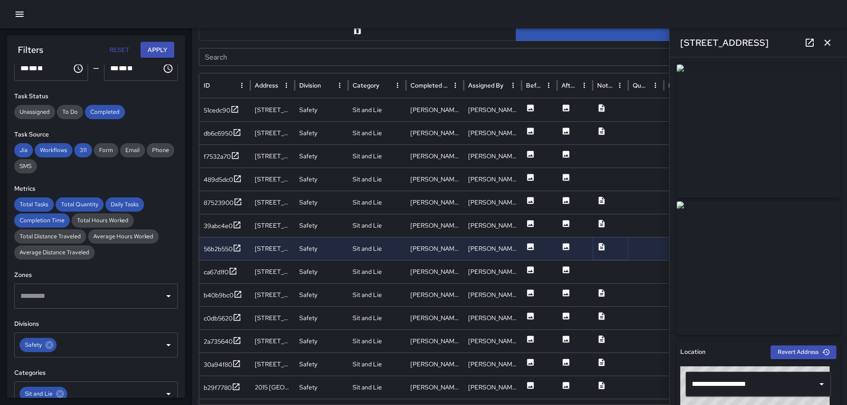
scroll to position [441, 0]
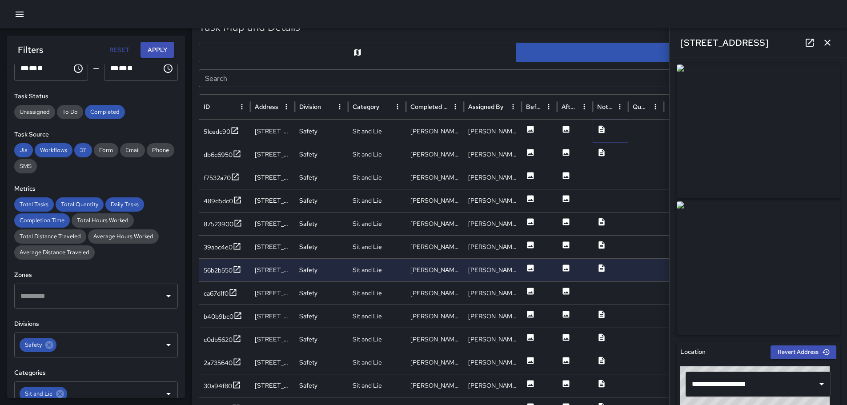
click at [603, 128] on icon at bounding box center [601, 129] width 9 height 9
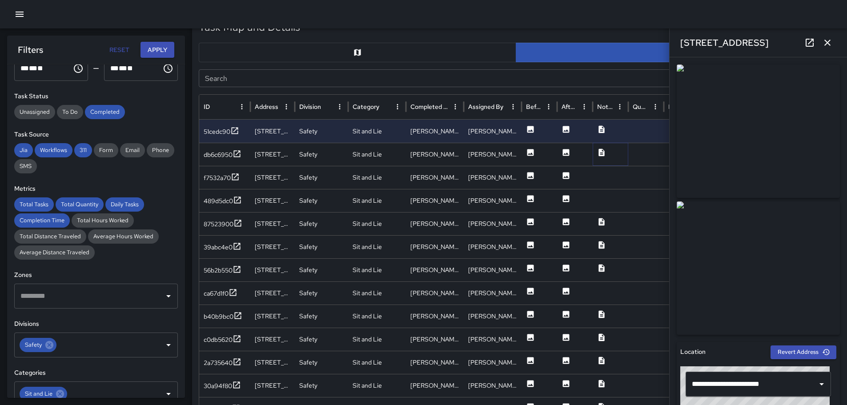
click at [603, 151] on icon at bounding box center [601, 152] width 9 height 9
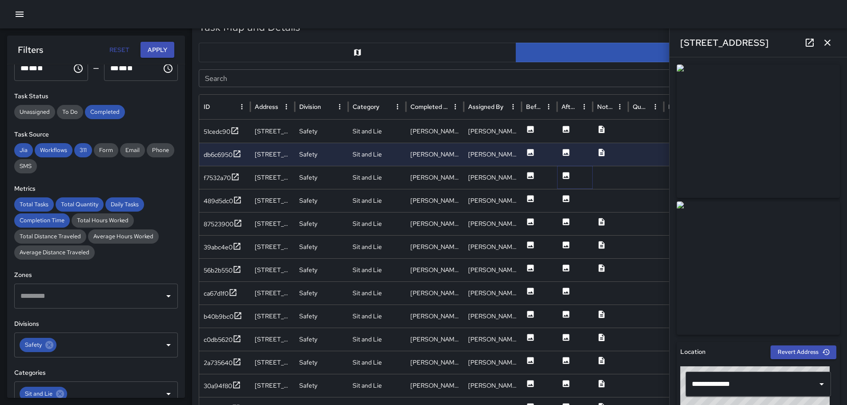
click at [568, 173] on icon at bounding box center [566, 175] width 7 height 7
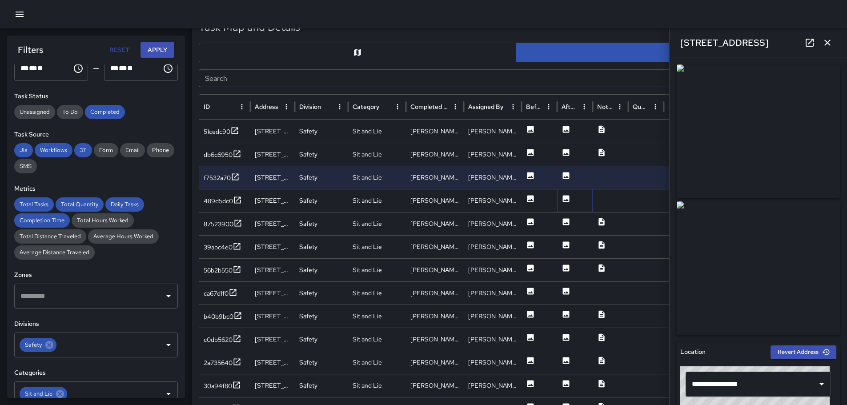
click at [563, 199] on icon at bounding box center [566, 198] width 9 height 9
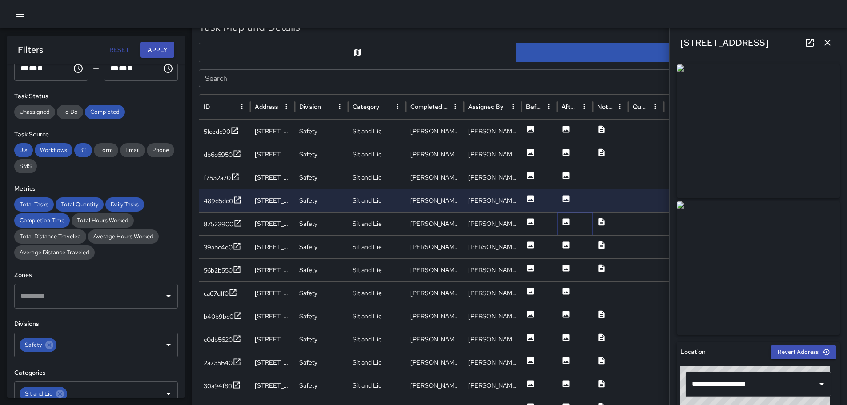
click at [569, 219] on icon at bounding box center [566, 221] width 7 height 7
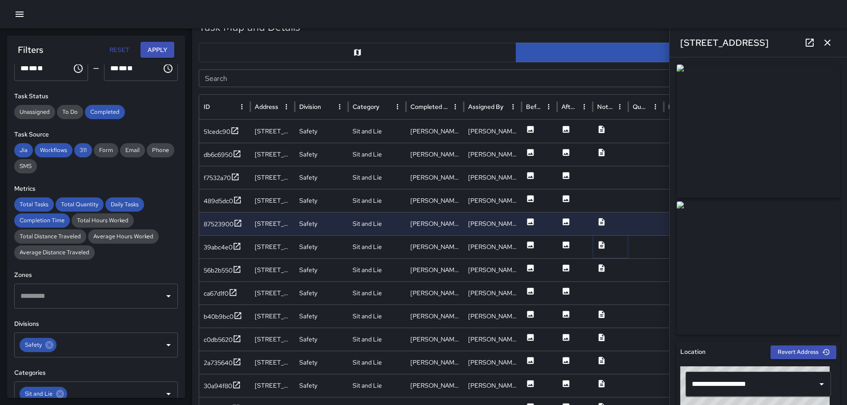
click at [604, 242] on icon at bounding box center [601, 245] width 9 height 9
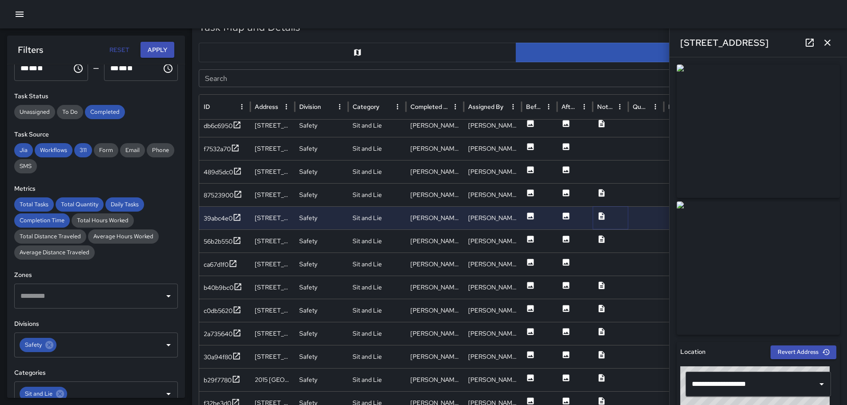
scroll to position [41, 0]
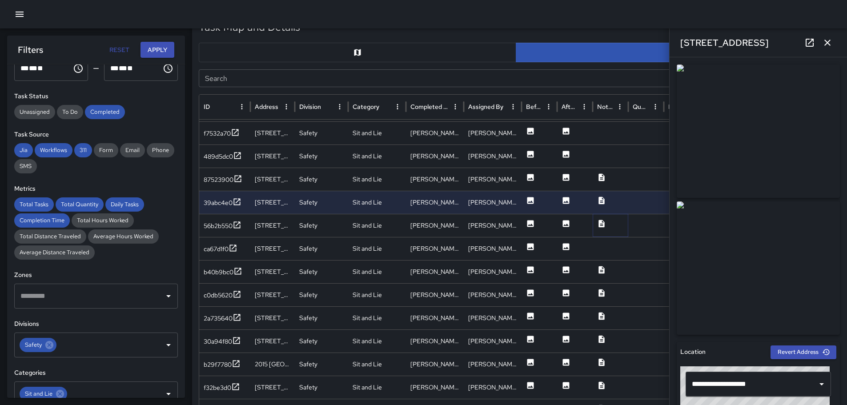
click at [602, 222] on icon at bounding box center [601, 223] width 9 height 9
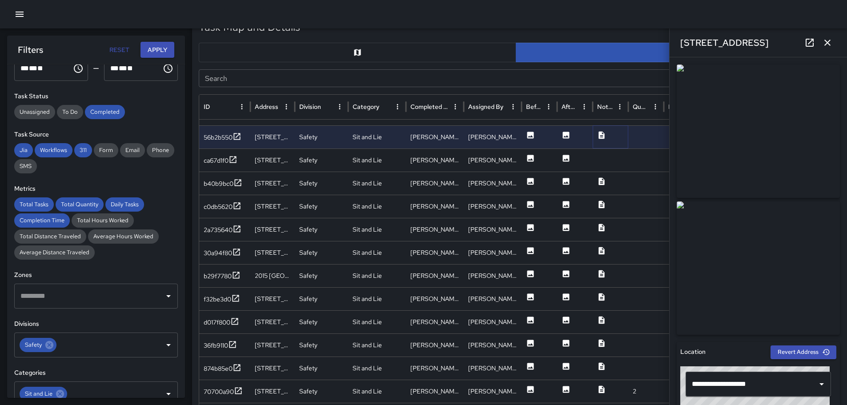
scroll to position [123, 0]
click at [601, 182] on icon at bounding box center [601, 181] width 9 height 9
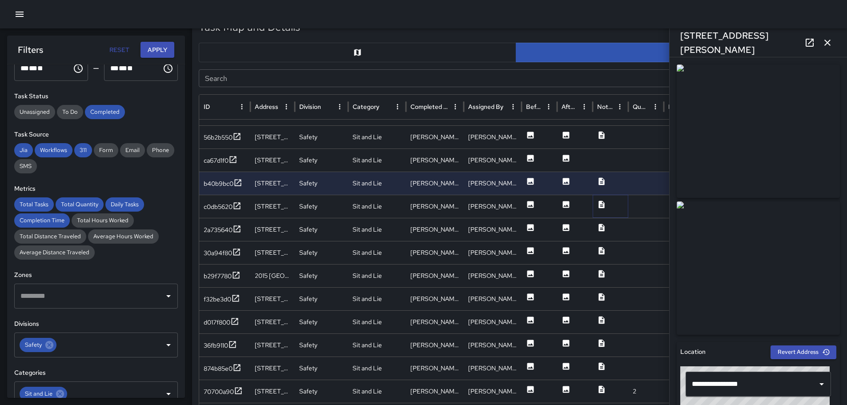
click at [601, 202] on icon at bounding box center [602, 205] width 6 height 8
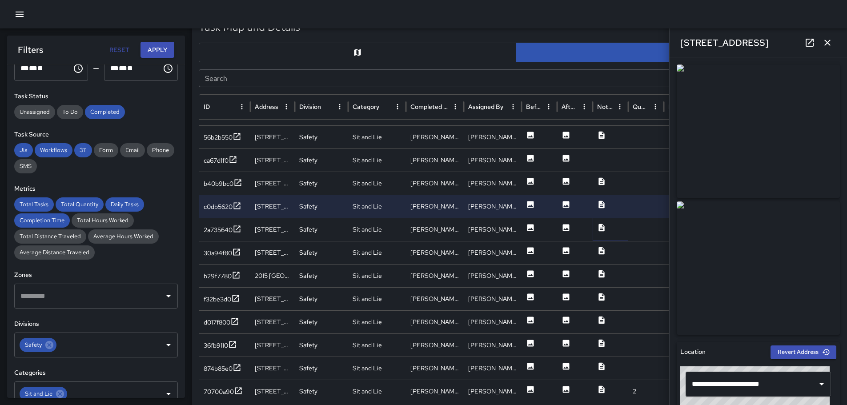
click at [601, 227] on icon at bounding box center [602, 228] width 6 height 8
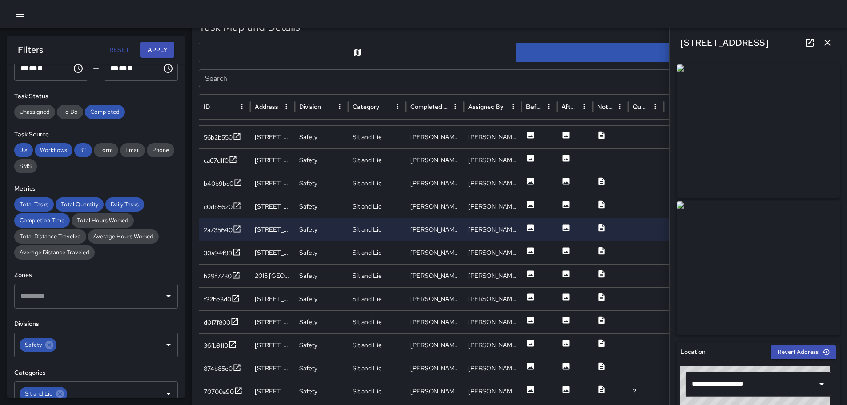
click at [601, 249] on icon at bounding box center [602, 251] width 6 height 8
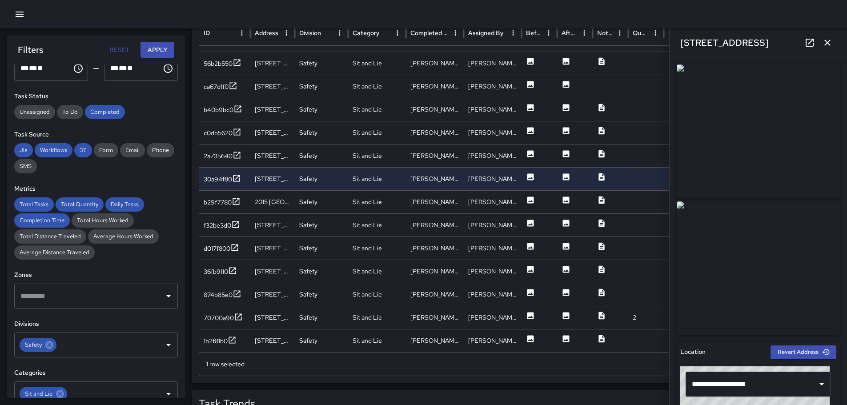
scroll to position [530, 0]
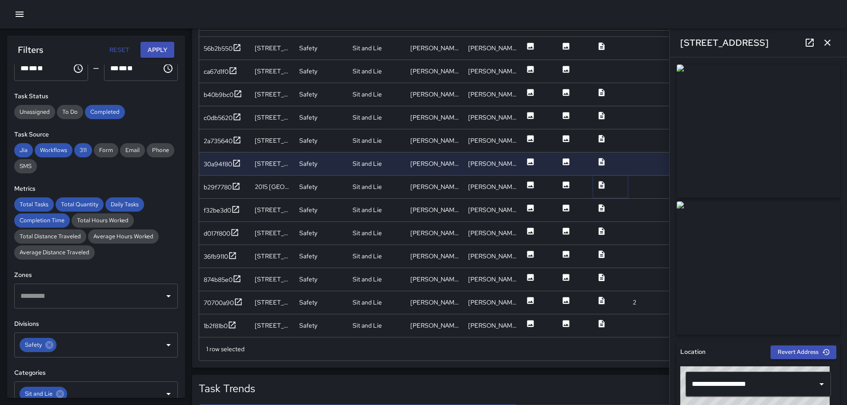
click at [601, 184] on icon at bounding box center [602, 185] width 6 height 8
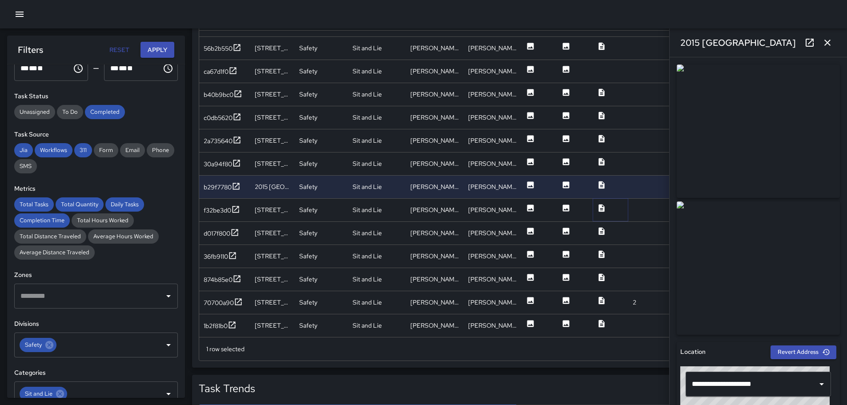
click at [602, 207] on icon at bounding box center [601, 208] width 9 height 9
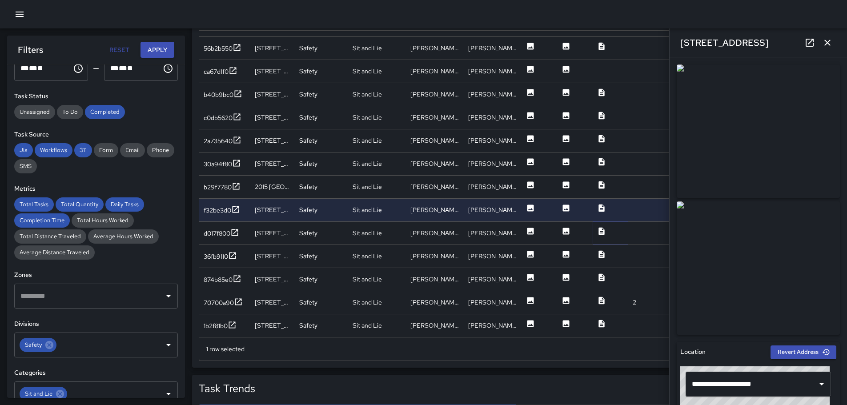
click at [602, 231] on icon at bounding box center [602, 231] width 6 height 8
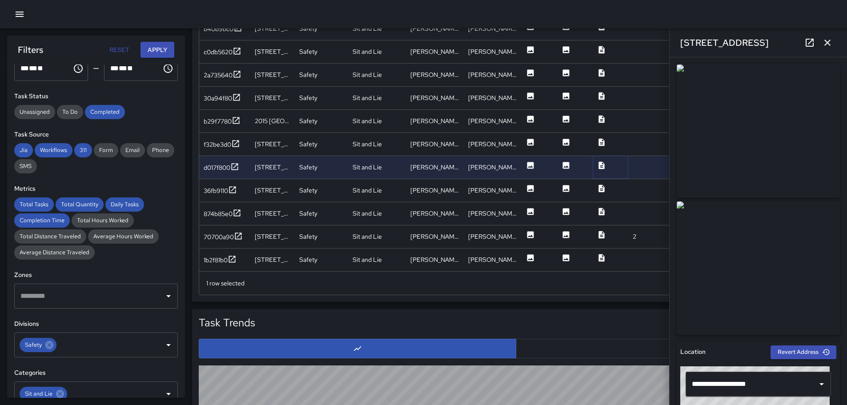
scroll to position [619, 0]
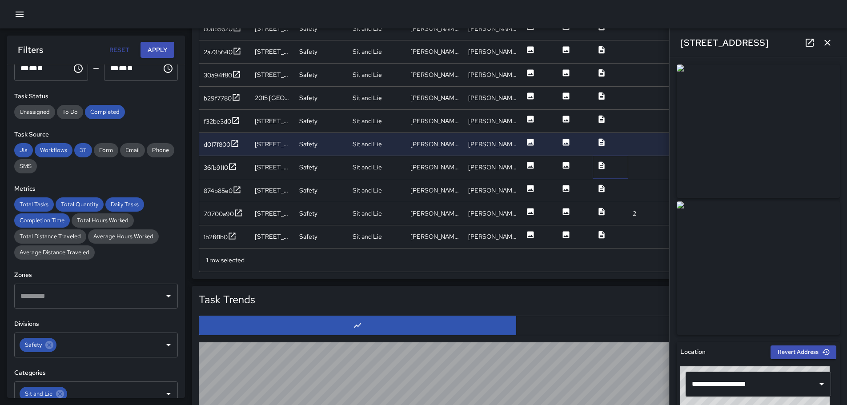
click at [601, 165] on icon at bounding box center [602, 165] width 6 height 8
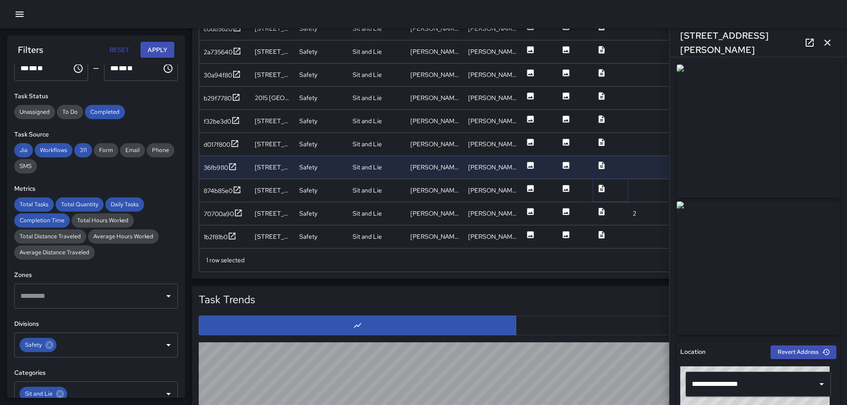
click at [602, 187] on icon at bounding box center [601, 188] width 9 height 9
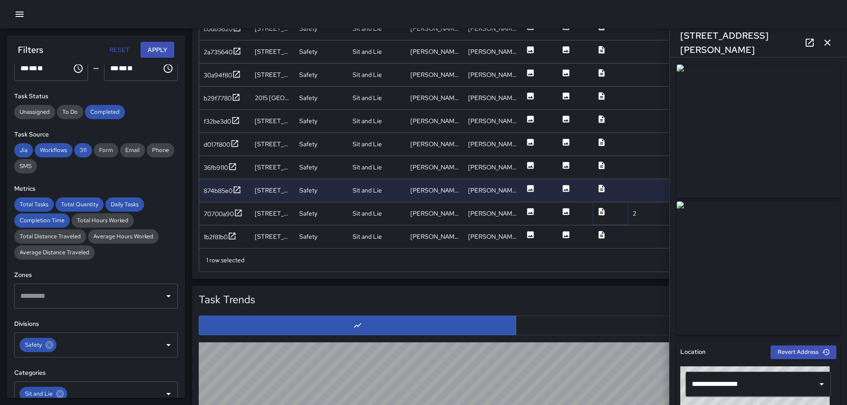
click at [604, 212] on icon at bounding box center [602, 212] width 6 height 8
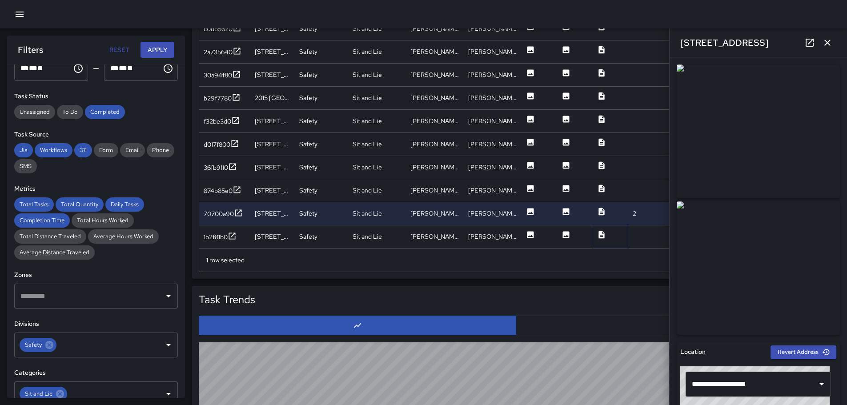
click at [600, 234] on icon at bounding box center [602, 235] width 6 height 8
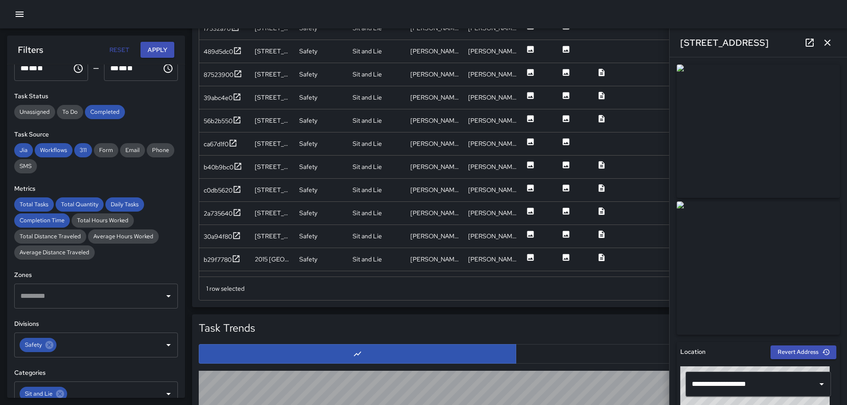
scroll to position [574, 0]
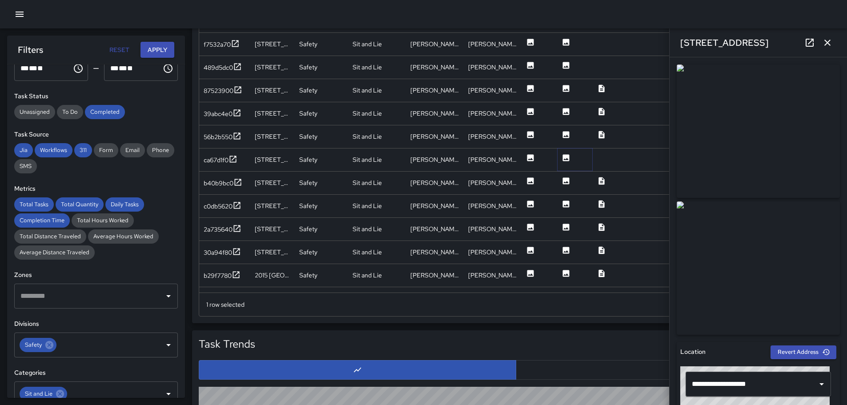
click at [567, 158] on icon at bounding box center [566, 157] width 9 height 9
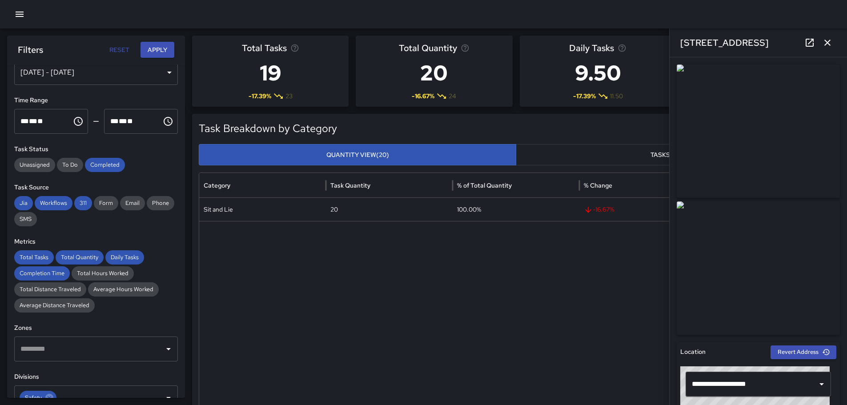
scroll to position [0, 0]
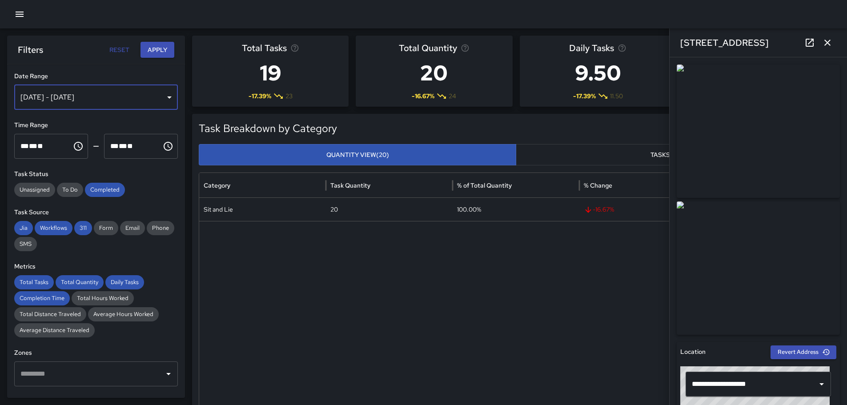
click at [161, 97] on div "[DATE] - [DATE]" at bounding box center [96, 97] width 164 height 25
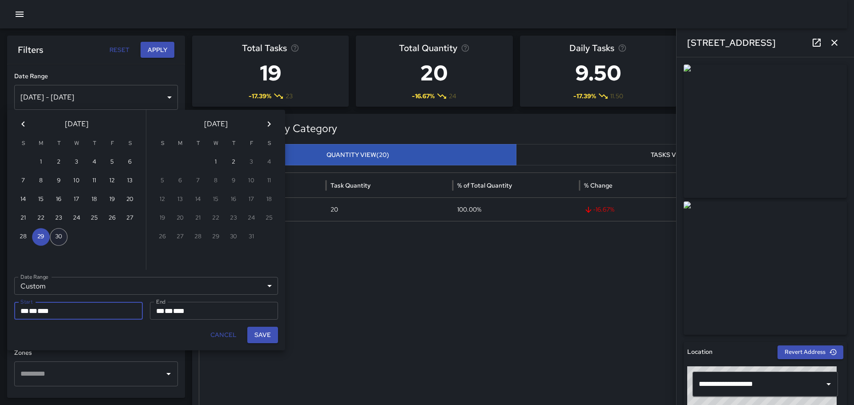
click at [55, 234] on button "30" at bounding box center [59, 237] width 18 height 18
type input "**********"
click at [55, 234] on button "30" at bounding box center [59, 237] width 18 height 18
type input "**********"
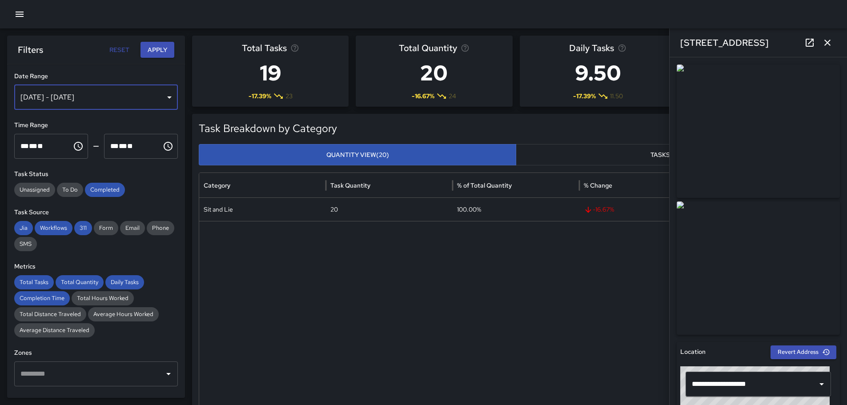
click at [159, 97] on div "[DATE] - [DATE]" at bounding box center [96, 97] width 164 height 25
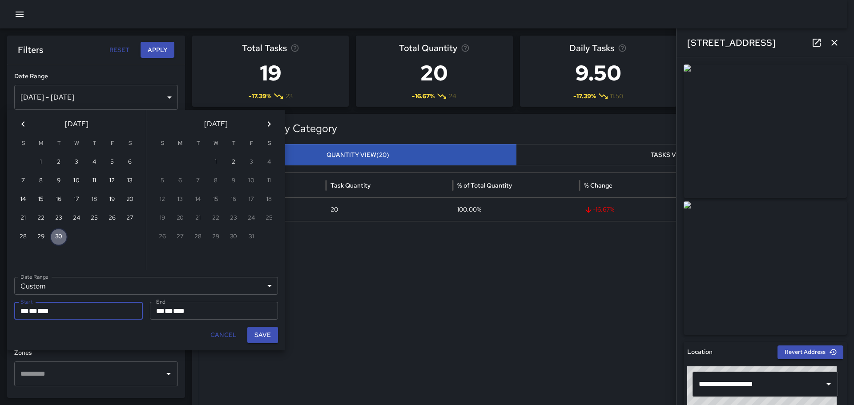
click at [60, 237] on button "30" at bounding box center [59, 237] width 18 height 18
click at [271, 333] on button "Save" at bounding box center [262, 335] width 31 height 16
type input "**********"
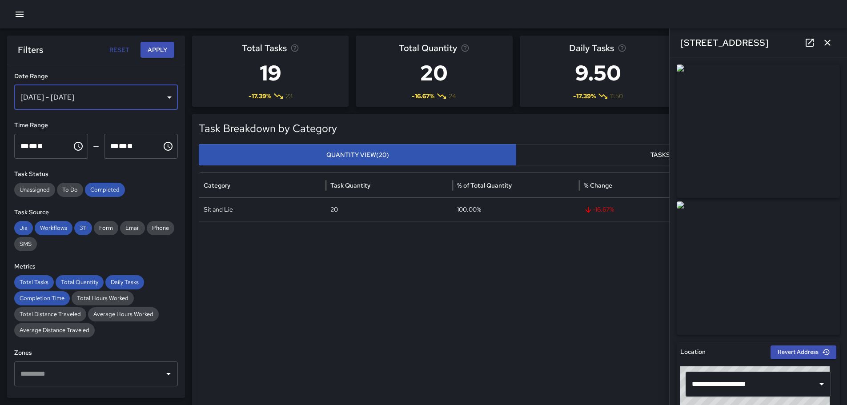
click at [162, 98] on div "[DATE] - [DATE]" at bounding box center [96, 97] width 164 height 25
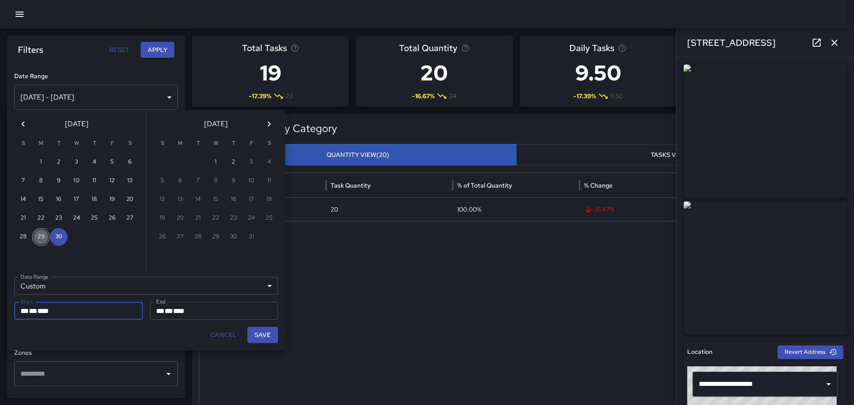
click at [44, 236] on button "29" at bounding box center [41, 237] width 18 height 18
type input "**********"
click at [44, 236] on button "29" at bounding box center [41, 237] width 18 height 18
type input "**********"
drag, startPoint x: 258, startPoint y: 332, endPoint x: 257, endPoint y: 325, distance: 7.2
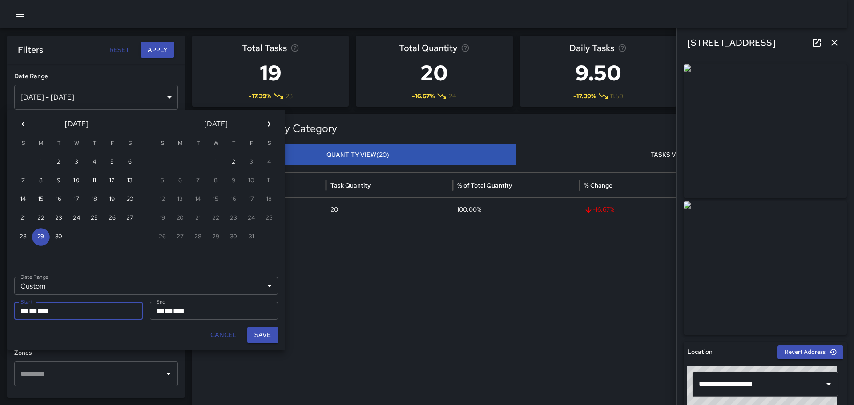
click at [258, 331] on button "Save" at bounding box center [262, 335] width 31 height 16
type input "**********"
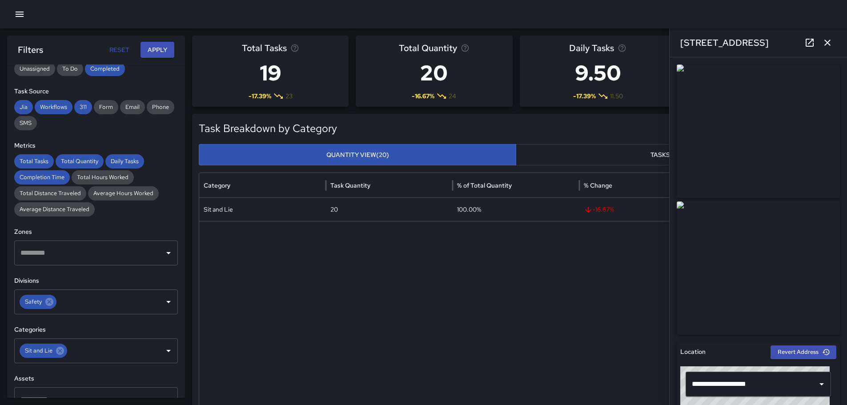
scroll to position [178, 0]
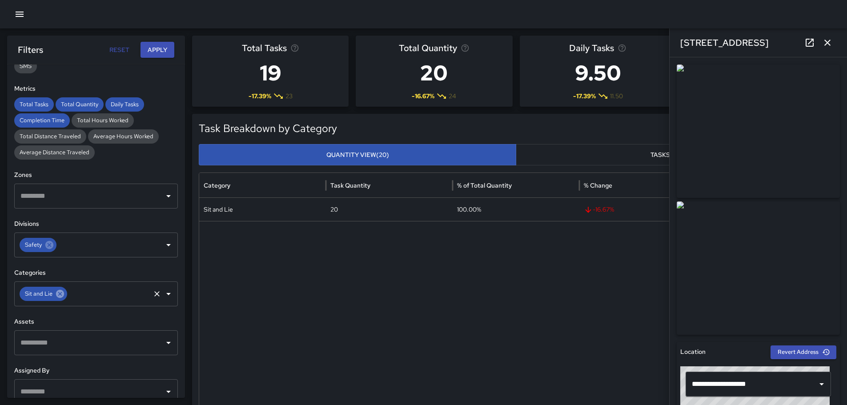
click at [61, 295] on icon at bounding box center [60, 294] width 10 height 10
click at [163, 292] on icon "Open" at bounding box center [168, 294] width 11 height 11
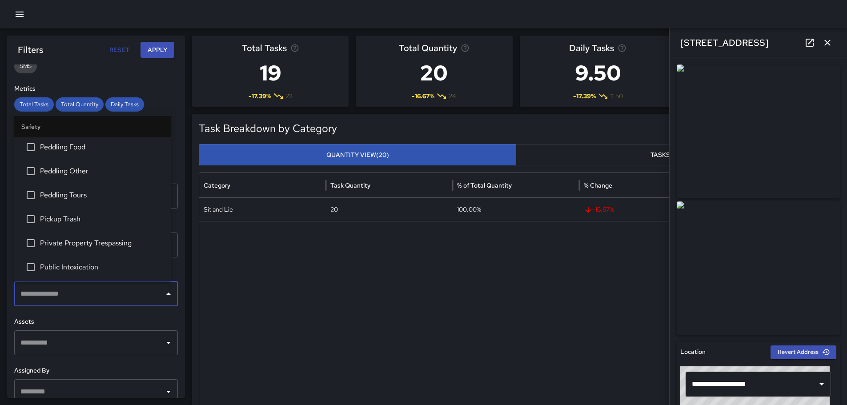
scroll to position [311, 0]
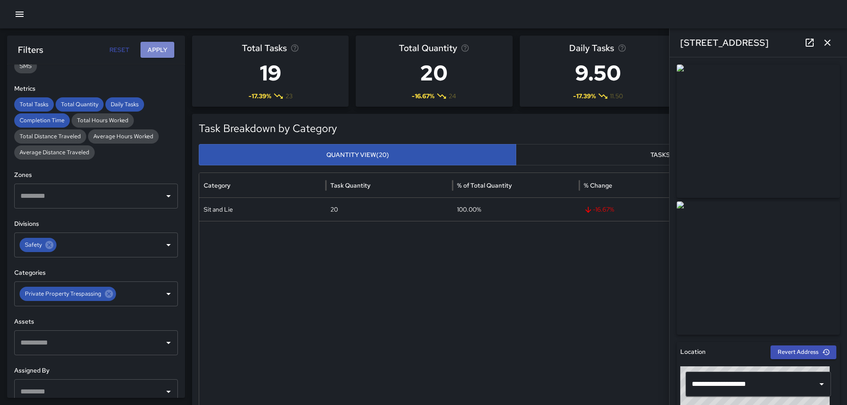
click at [166, 53] on button "Apply" at bounding box center [158, 50] width 34 height 16
click at [829, 40] on icon "button" at bounding box center [827, 42] width 11 height 11
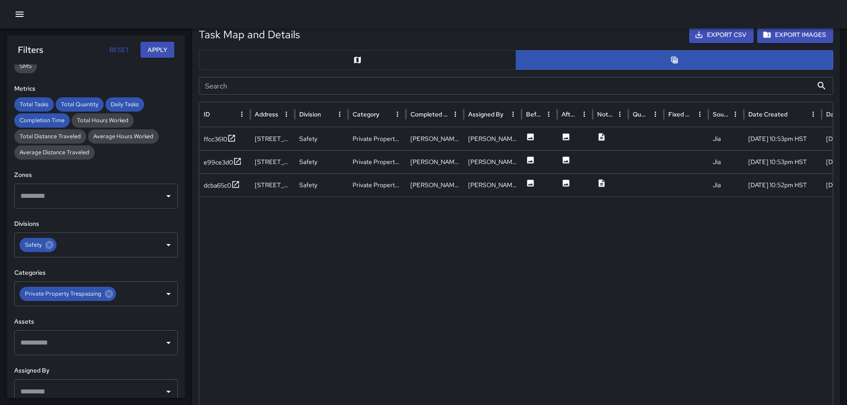
scroll to position [435, 0]
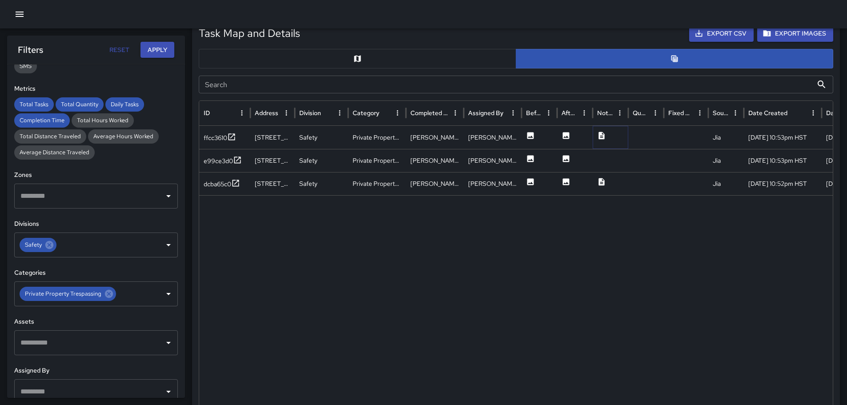
click at [601, 134] on icon at bounding box center [602, 136] width 6 height 8
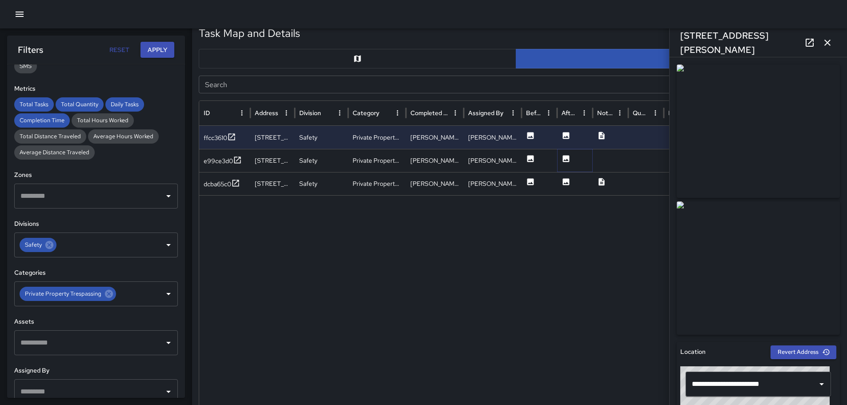
click at [567, 157] on icon at bounding box center [566, 158] width 7 height 7
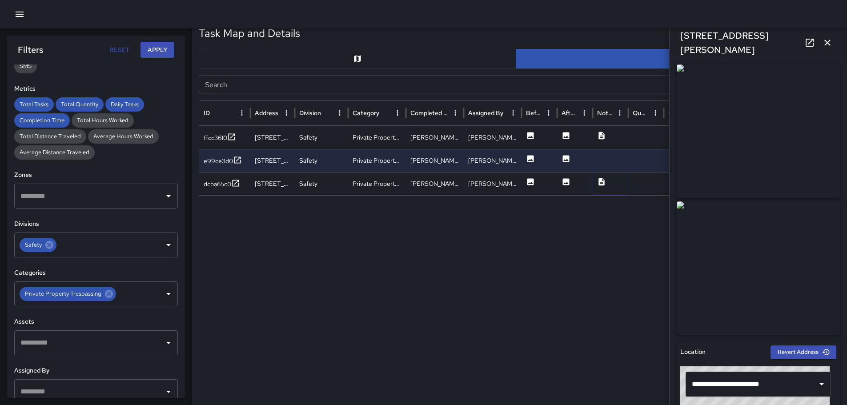
click at [601, 184] on icon at bounding box center [601, 181] width 9 height 9
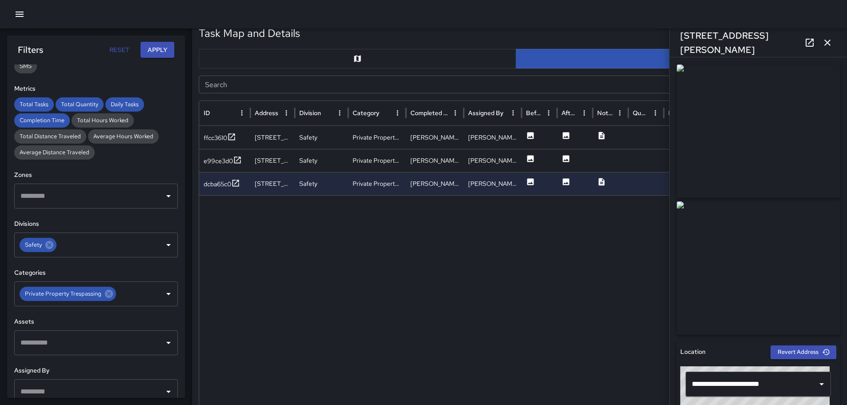
click at [828, 40] on icon "button" at bounding box center [827, 42] width 11 height 11
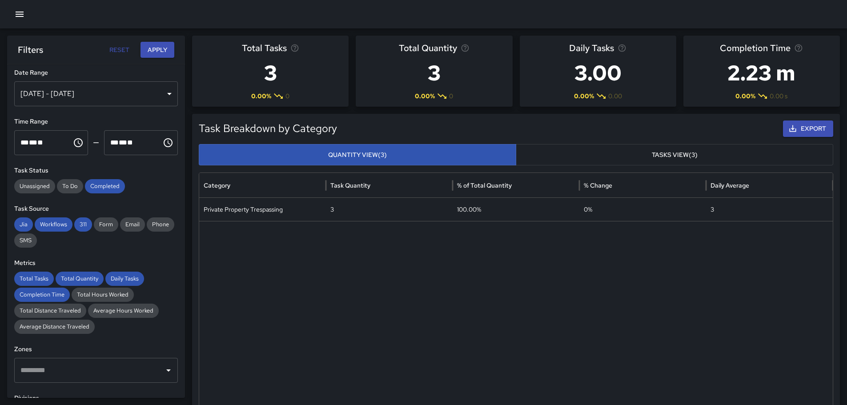
scroll to position [0, 0]
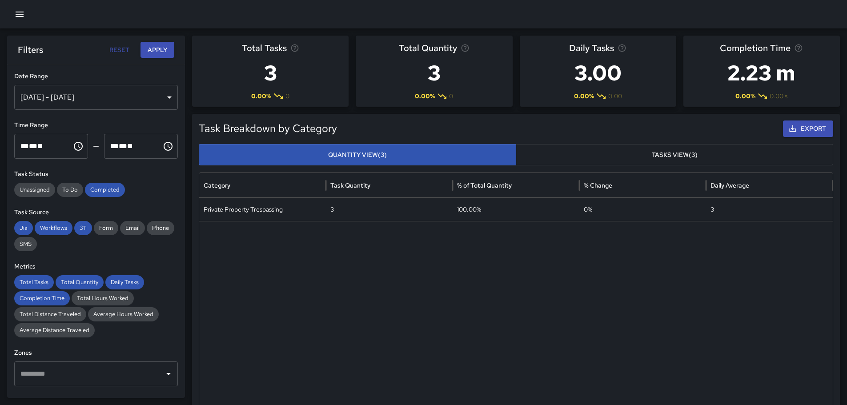
click at [165, 98] on div "[DATE] - [DATE]" at bounding box center [96, 97] width 164 height 25
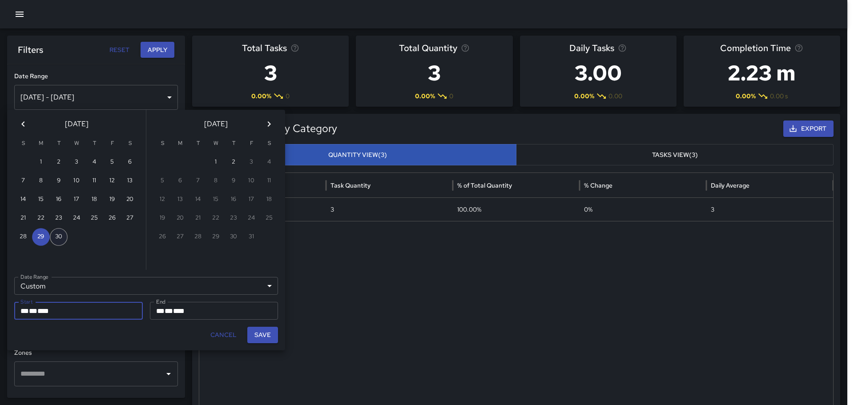
click at [60, 235] on button "30" at bounding box center [59, 237] width 18 height 18
type input "**********"
click at [60, 235] on button "30" at bounding box center [59, 237] width 18 height 18
type input "**********"
click at [262, 329] on button "Save" at bounding box center [262, 335] width 31 height 16
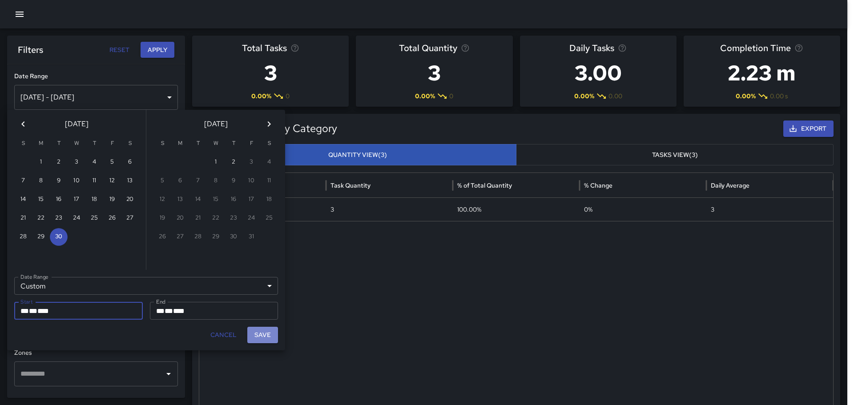
type input "**********"
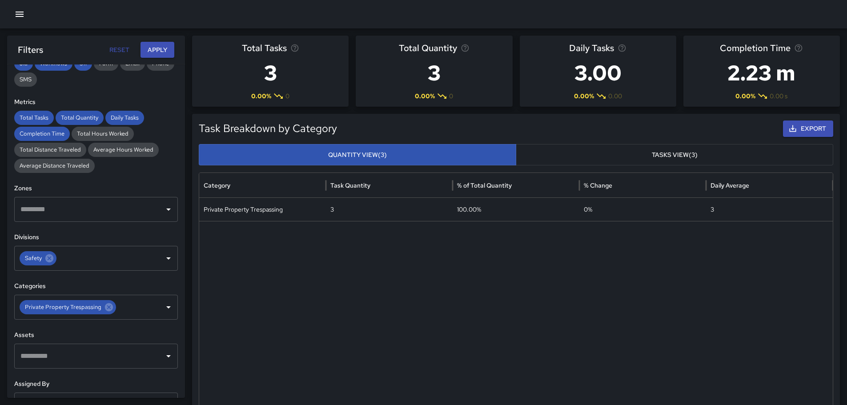
scroll to position [178, 0]
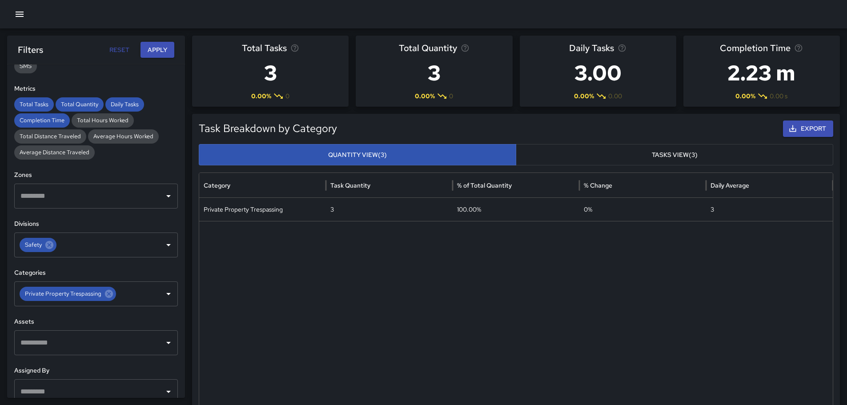
click at [160, 47] on button "Apply" at bounding box center [158, 50] width 34 height 16
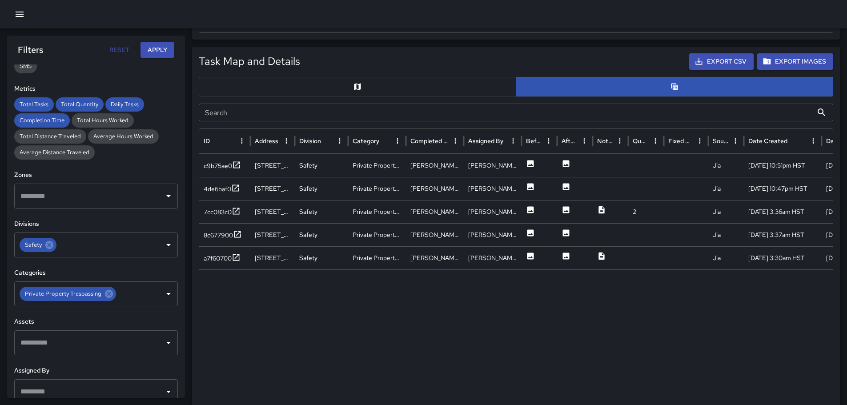
scroll to position [411, 0]
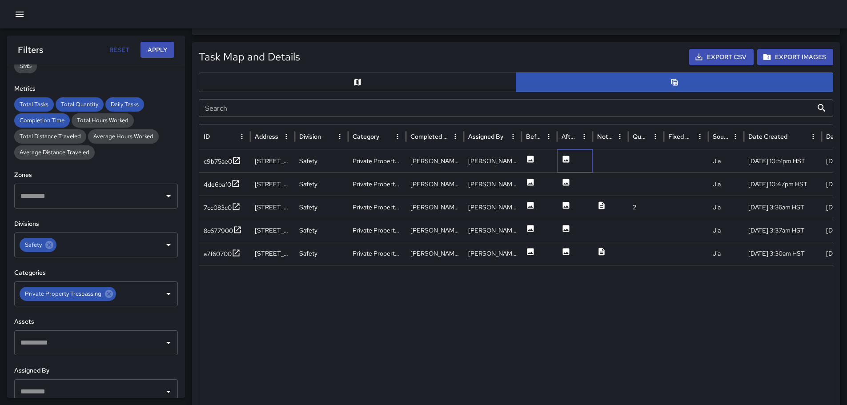
click at [571, 161] on div at bounding box center [575, 160] width 36 height 23
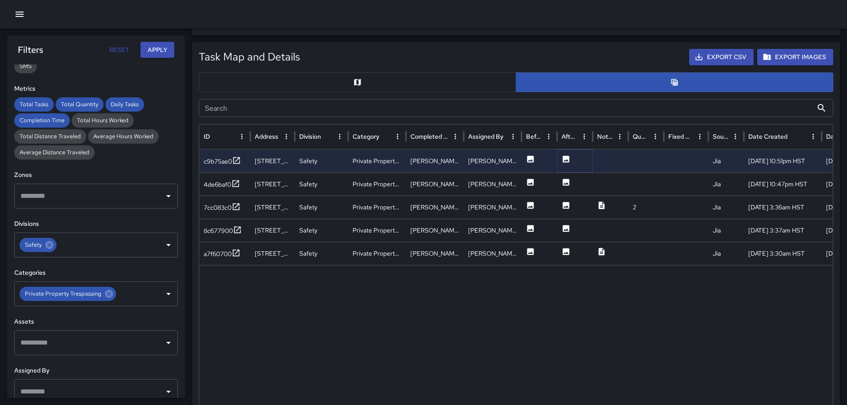
click at [568, 159] on icon at bounding box center [566, 159] width 7 height 7
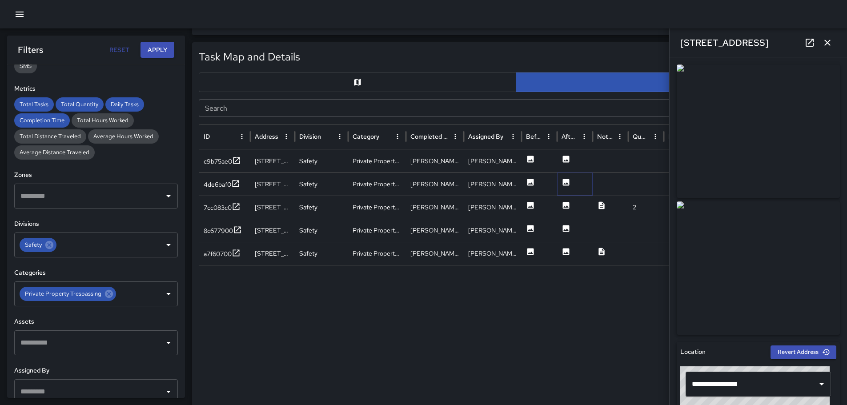
click at [564, 178] on icon at bounding box center [566, 182] width 9 height 9
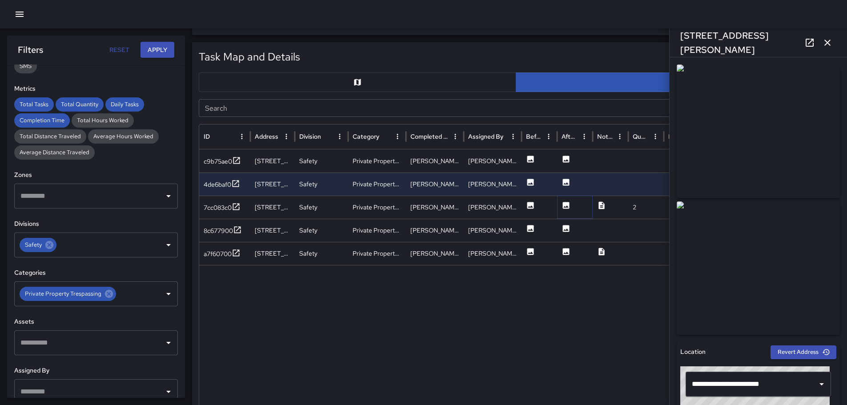
click at [564, 201] on icon at bounding box center [566, 205] width 9 height 9
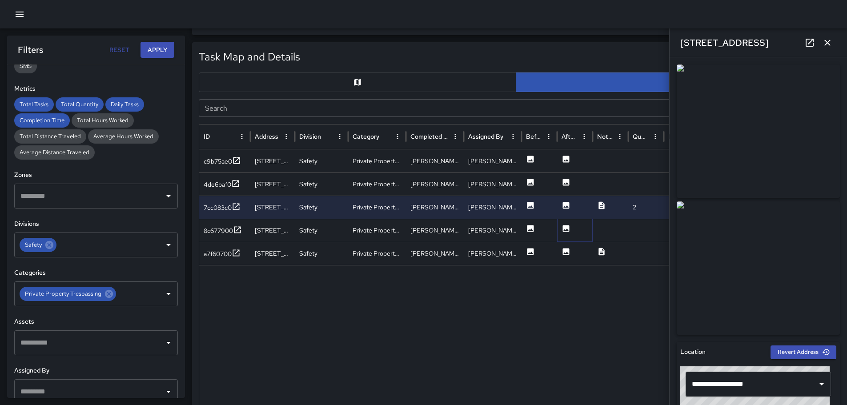
click at [565, 227] on icon at bounding box center [566, 228] width 7 height 7
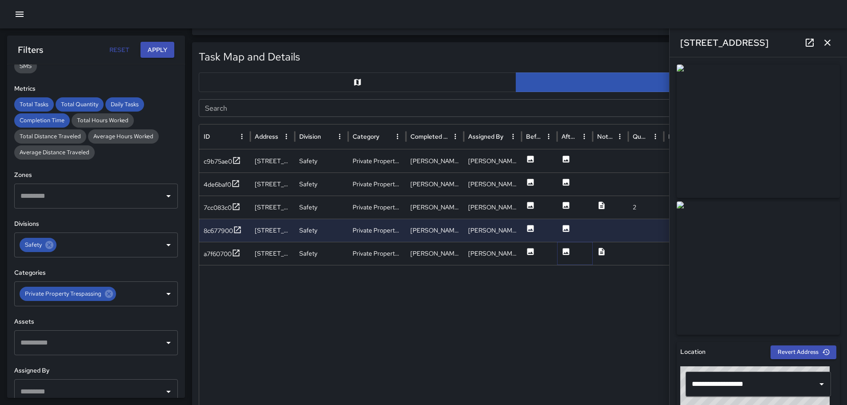
click at [567, 251] on icon at bounding box center [566, 251] width 7 height 7
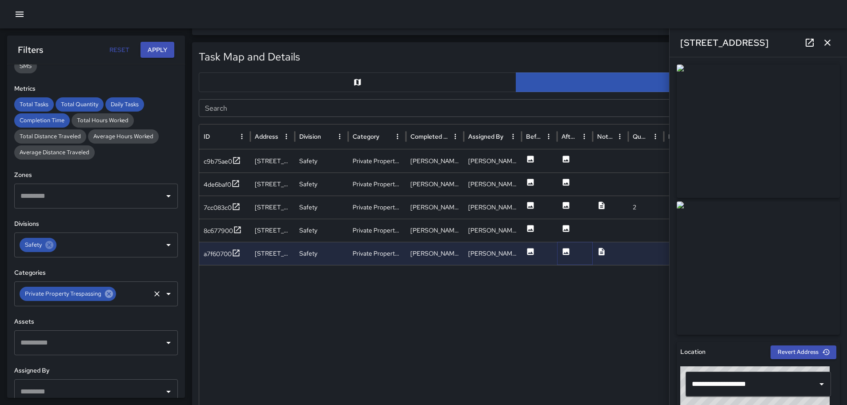
click at [106, 292] on icon at bounding box center [109, 294] width 8 height 8
click at [166, 294] on icon "Open" at bounding box center [168, 294] width 4 height 2
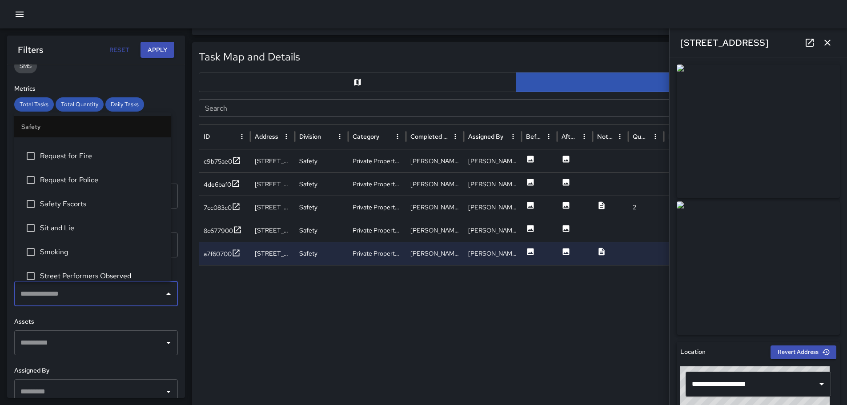
scroll to position [489, 0]
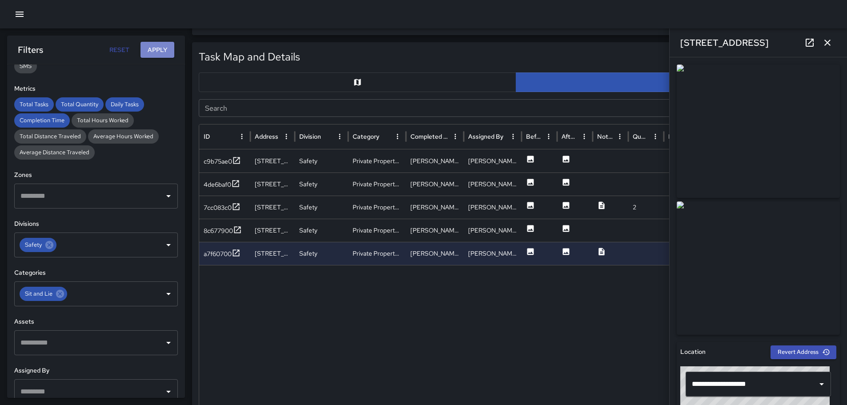
click at [158, 48] on button "Apply" at bounding box center [158, 50] width 34 height 16
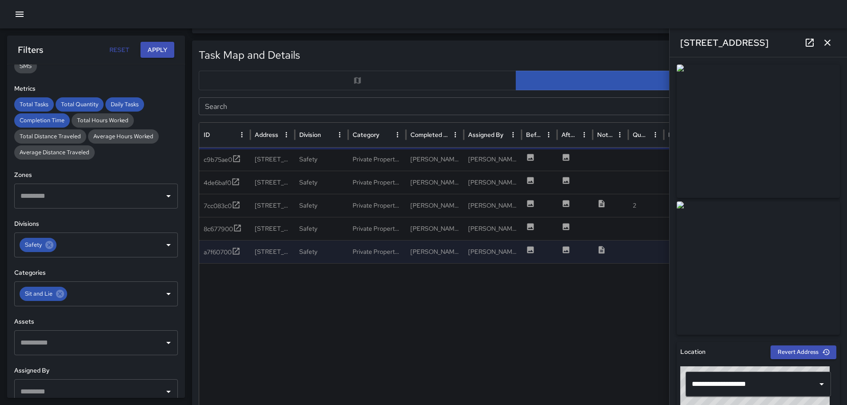
scroll to position [409, 0]
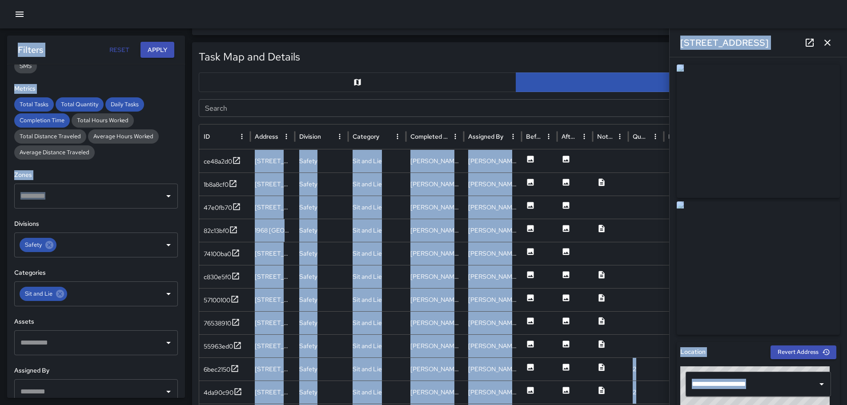
drag, startPoint x: 178, startPoint y: 188, endPoint x: 173, endPoint y: 145, distance: 42.9
click at [194, 124] on body "Total Tasks Total Quantity Daily Tasks Completion Time Task Breakdown by Catego…" at bounding box center [423, 234] width 847 height 1287
click at [154, 158] on div "Total Tasks Total Quantity Daily Tasks Completion Time Total Hours Worked Total…" at bounding box center [96, 128] width 164 height 62
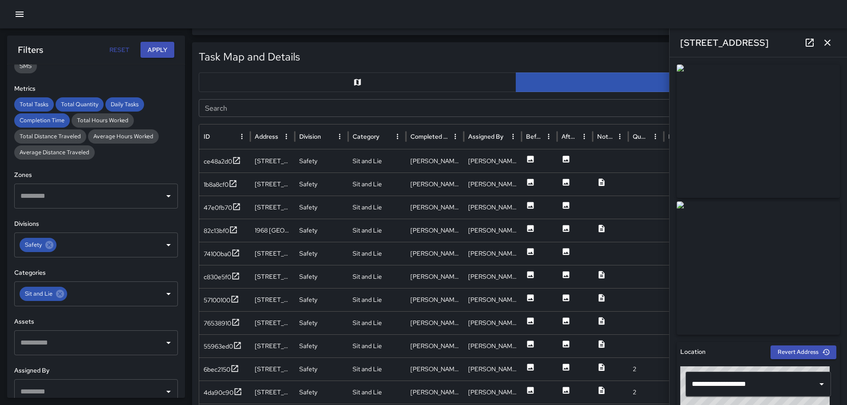
click at [336, 53] on div "Task Map and Details Export CSV Export Images" at bounding box center [516, 57] width 635 height 16
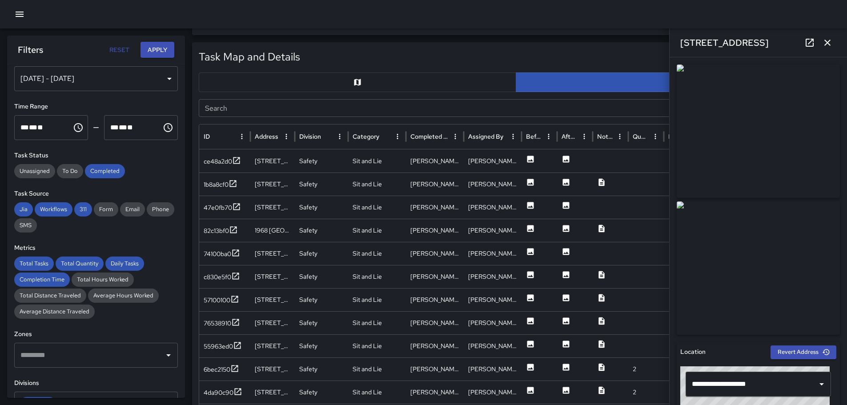
scroll to position [0, 0]
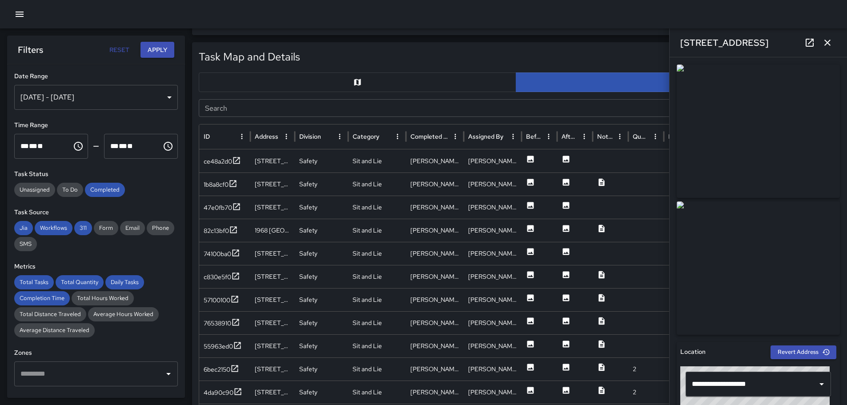
click at [829, 42] on icon "button" at bounding box center [828, 43] width 6 height 6
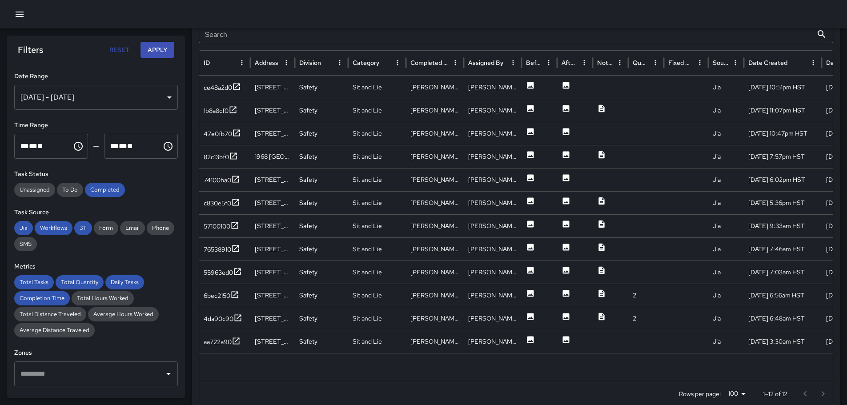
scroll to position [484, 0]
click at [602, 105] on icon at bounding box center [601, 109] width 9 height 9
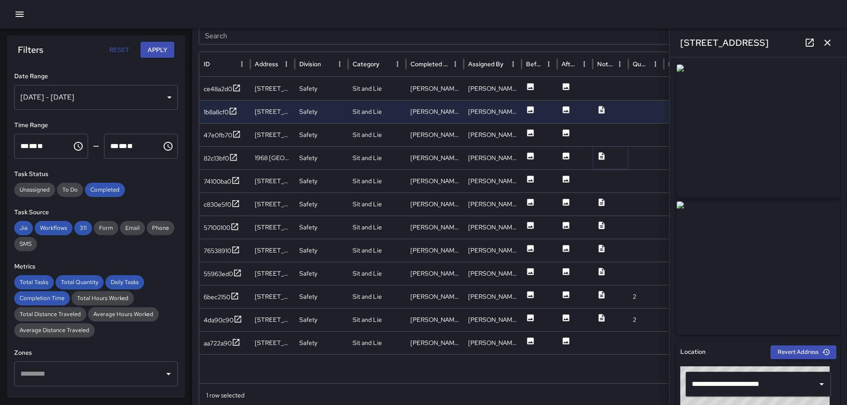
click at [603, 154] on icon at bounding box center [601, 156] width 9 height 9
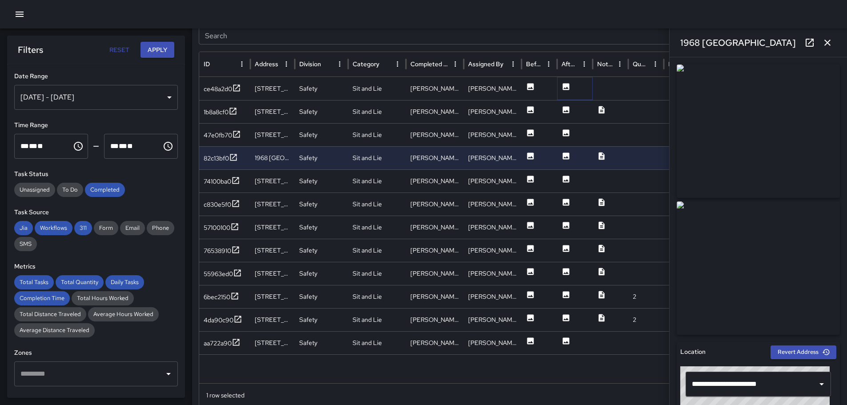
click at [566, 87] on icon at bounding box center [566, 86] width 7 height 7
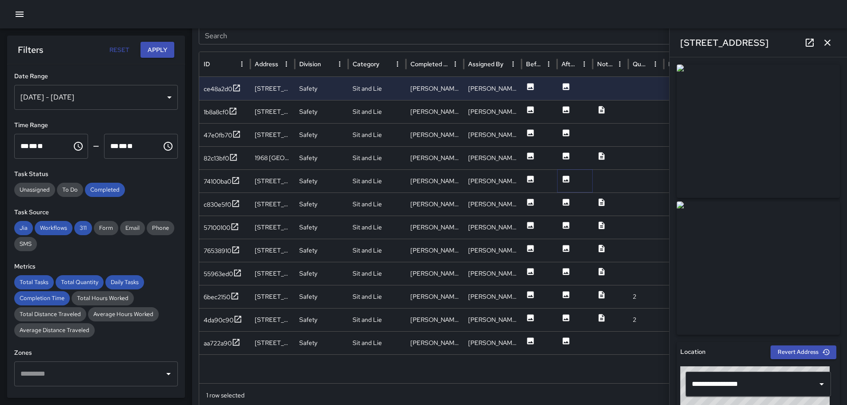
click at [566, 177] on icon at bounding box center [566, 179] width 7 height 7
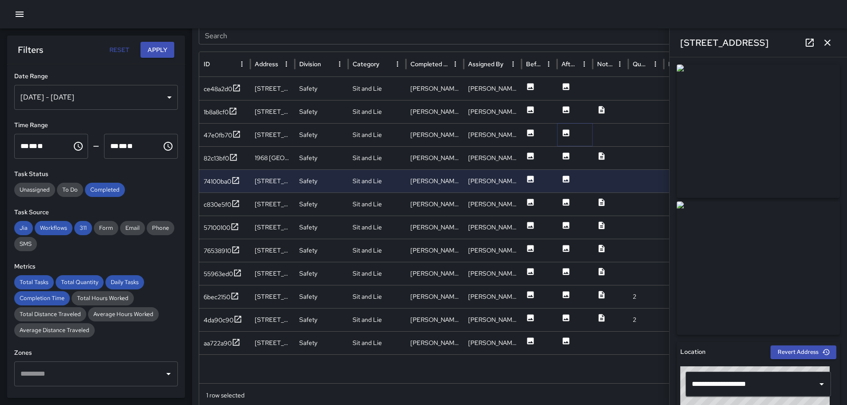
click at [566, 132] on icon at bounding box center [566, 132] width 7 height 7
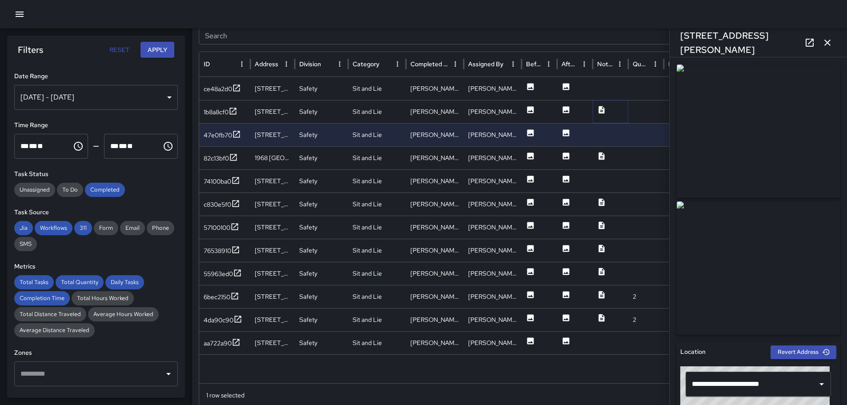
click at [602, 106] on icon at bounding box center [602, 110] width 6 height 8
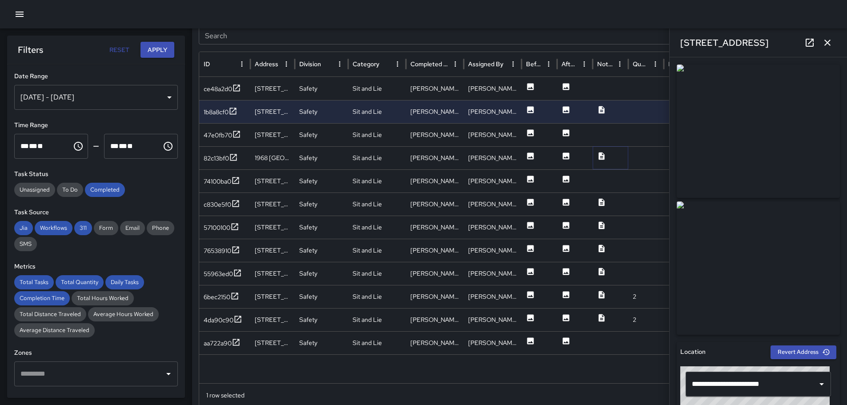
click at [599, 154] on icon at bounding box center [601, 156] width 9 height 9
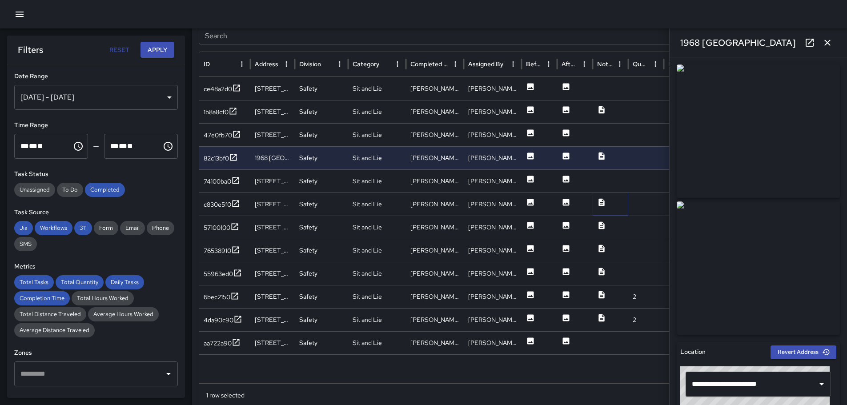
click at [602, 204] on icon at bounding box center [601, 202] width 9 height 9
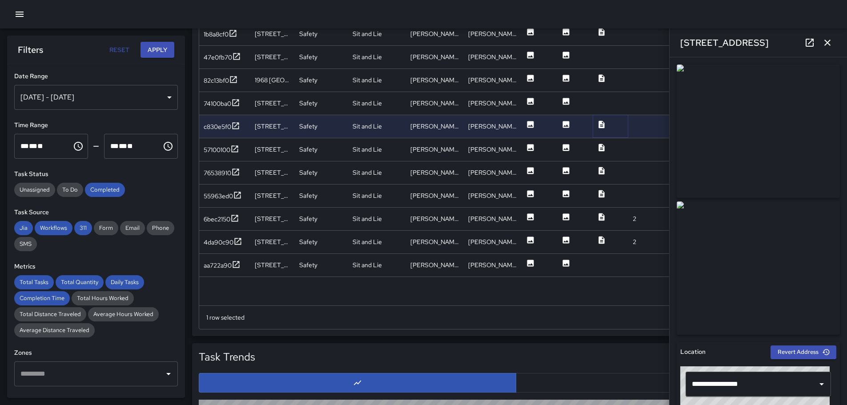
scroll to position [572, 0]
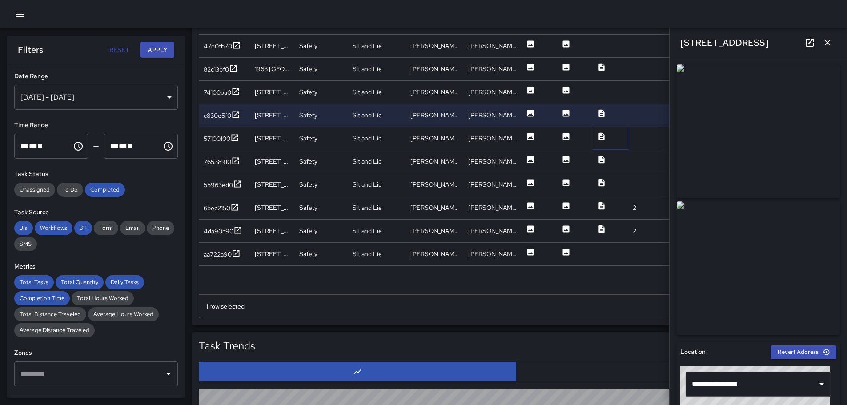
click at [603, 136] on icon at bounding box center [602, 137] width 6 height 8
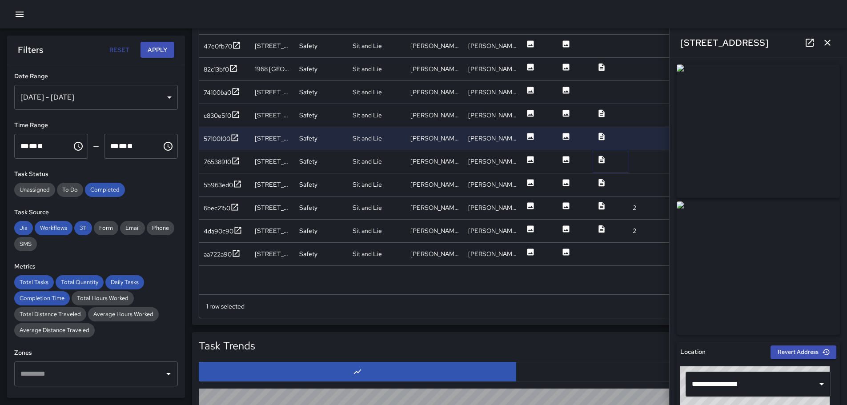
click at [603, 157] on icon at bounding box center [602, 160] width 6 height 8
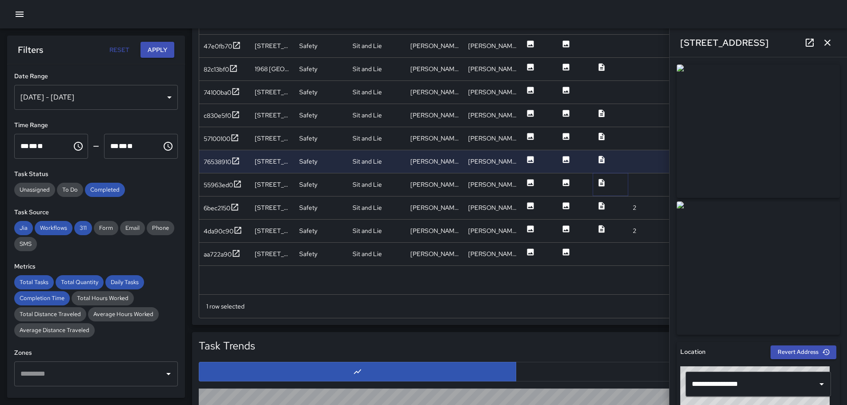
click at [604, 182] on icon at bounding box center [602, 183] width 6 height 8
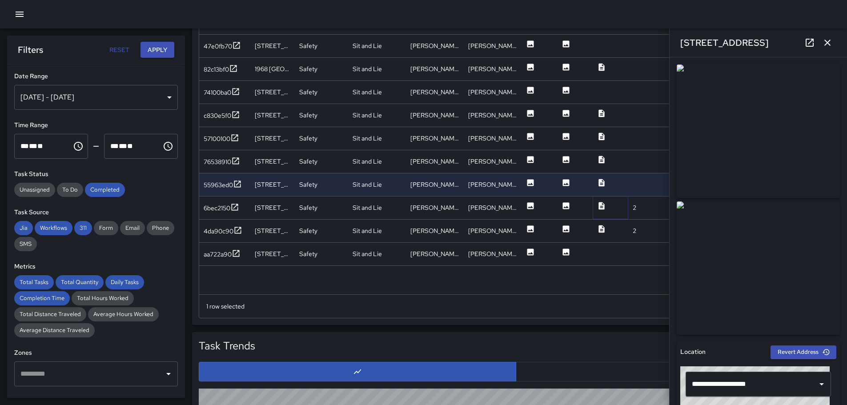
click at [605, 206] on icon at bounding box center [602, 206] width 6 height 8
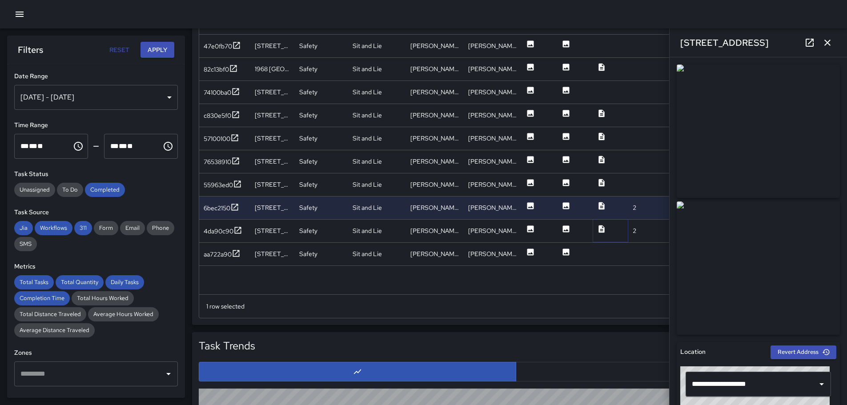
click at [604, 228] on icon at bounding box center [601, 229] width 9 height 9
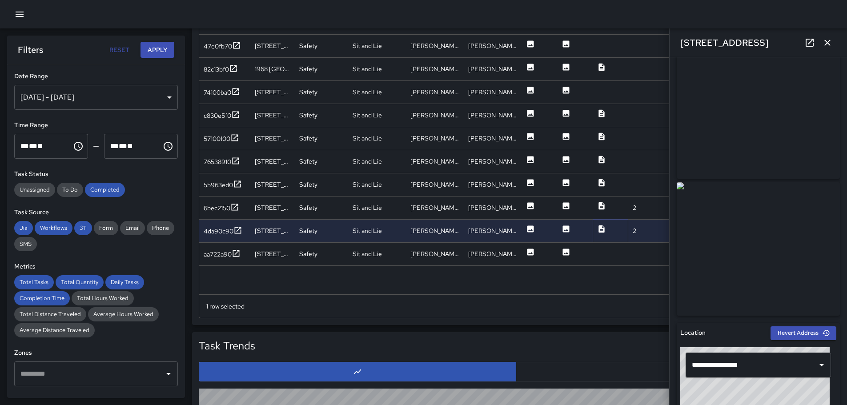
scroll to position [0, 0]
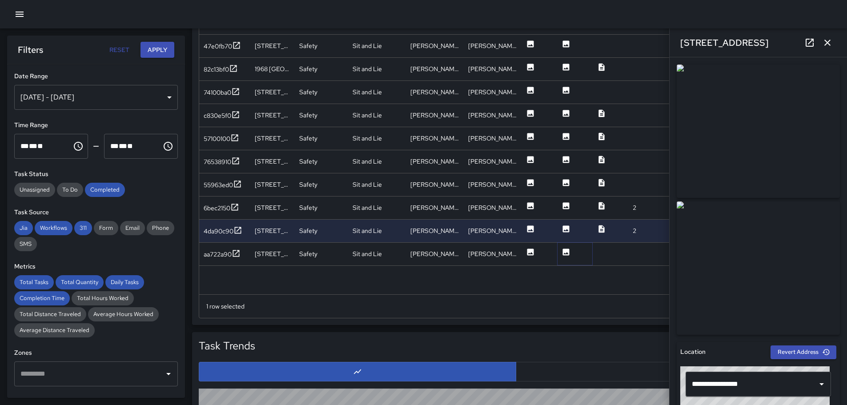
drag, startPoint x: 567, startPoint y: 250, endPoint x: 572, endPoint y: 248, distance: 5.8
click at [569, 249] on icon at bounding box center [566, 252] width 7 height 7
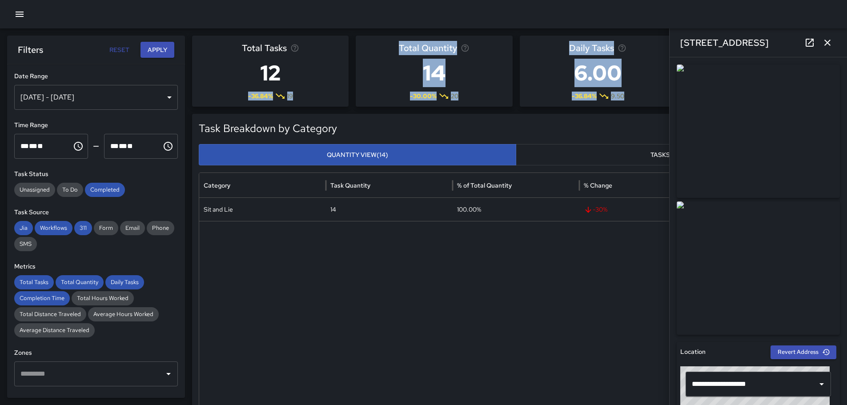
drag, startPoint x: 186, startPoint y: 104, endPoint x: 186, endPoint y: 99, distance: 4.9
click at [165, 97] on div "[DATE] - [DATE]" at bounding box center [96, 97] width 164 height 25
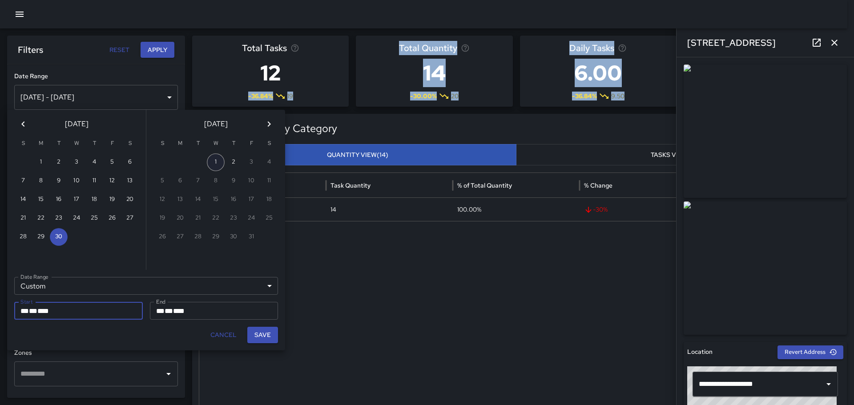
click at [214, 159] on button "1" at bounding box center [216, 162] width 18 height 18
type input "**********"
click at [214, 159] on button "1" at bounding box center [216, 162] width 18 height 18
type input "**********"
click at [269, 334] on button "Save" at bounding box center [262, 335] width 31 height 16
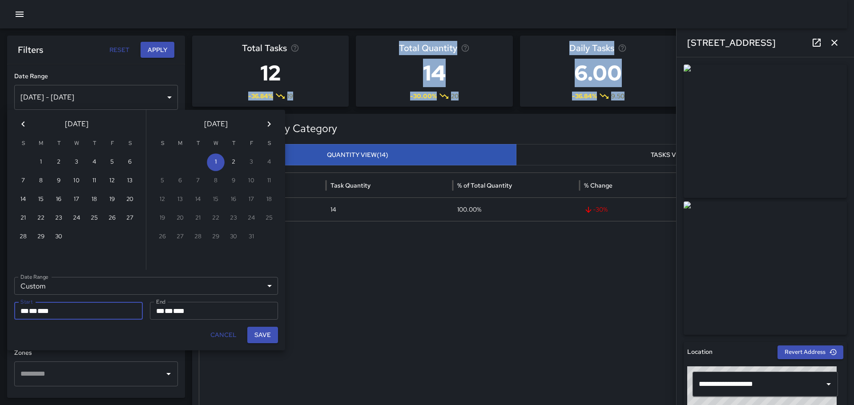
type input "**********"
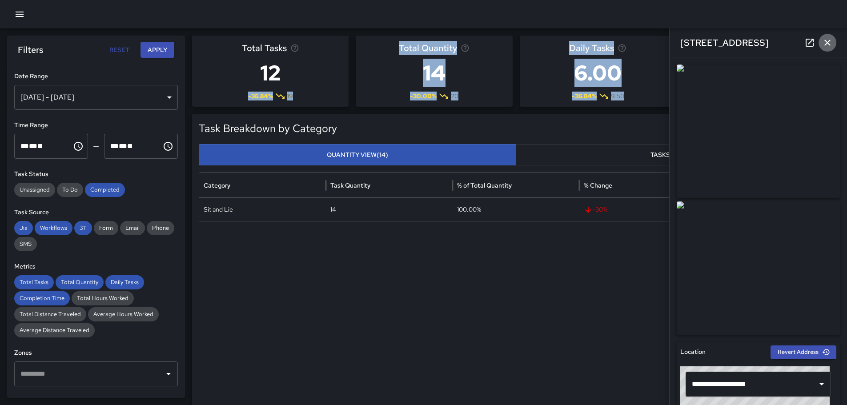
click at [824, 38] on icon "button" at bounding box center [827, 42] width 11 height 11
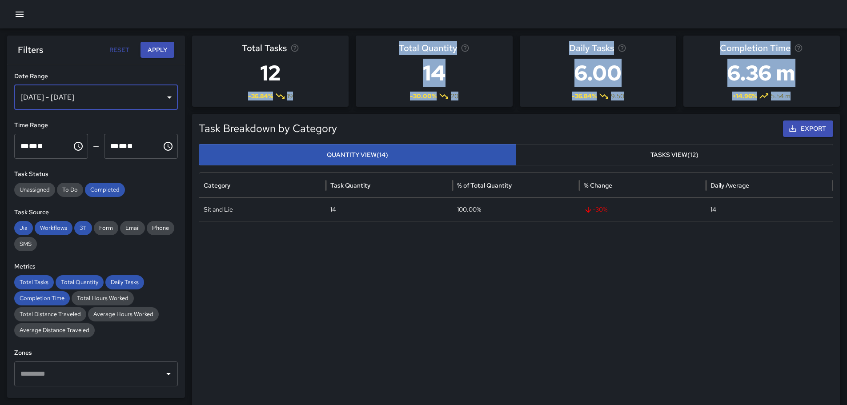
click at [166, 100] on div "[DATE] - [DATE]" at bounding box center [96, 97] width 164 height 25
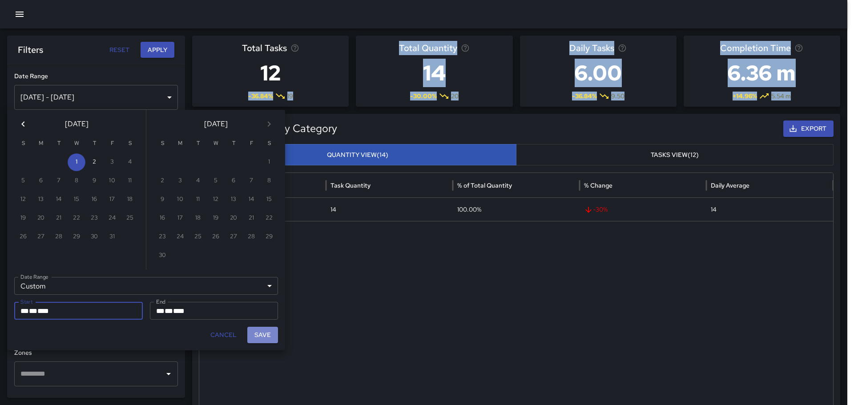
click at [266, 336] on button "Save" at bounding box center [262, 335] width 31 height 16
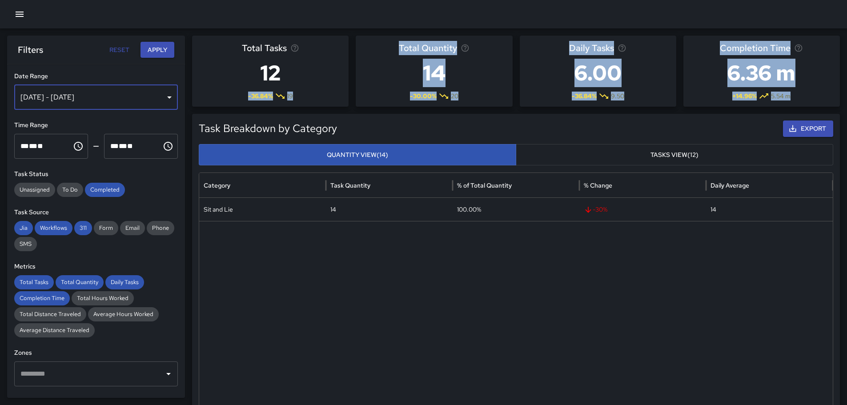
click at [164, 93] on div "[DATE] - [DATE]" at bounding box center [96, 97] width 164 height 25
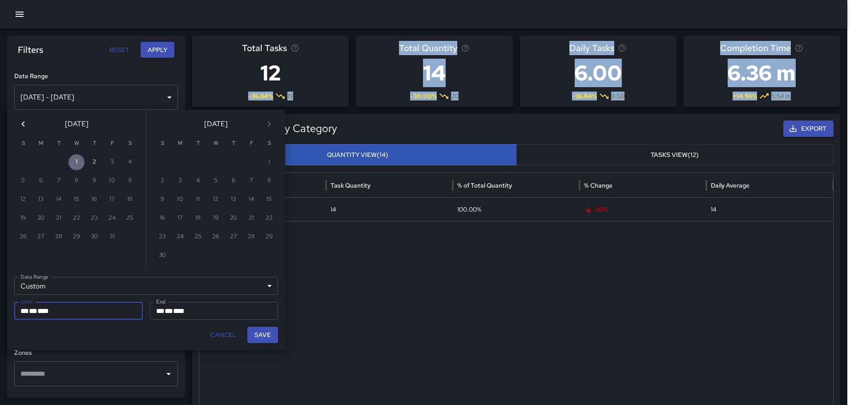
click at [78, 165] on button "1" at bounding box center [77, 162] width 18 height 18
click at [268, 338] on button "Save" at bounding box center [262, 335] width 31 height 16
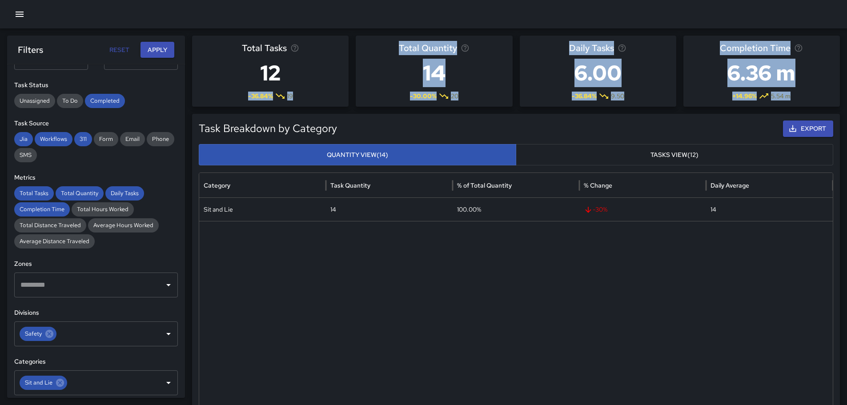
scroll to position [133, 0]
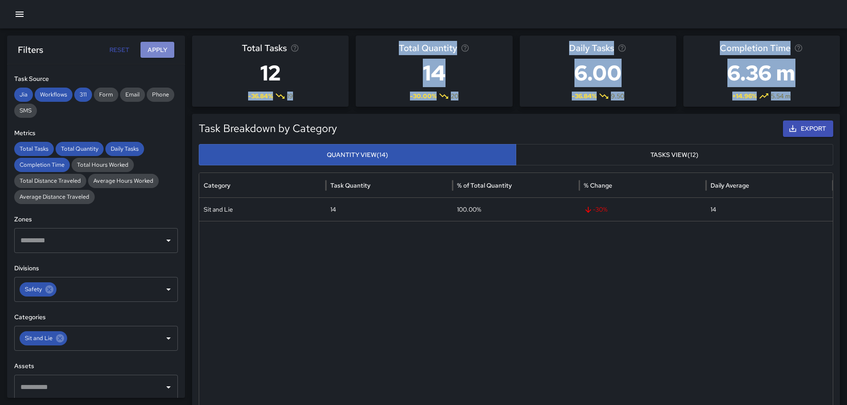
click at [156, 49] on button "Apply" at bounding box center [158, 50] width 34 height 16
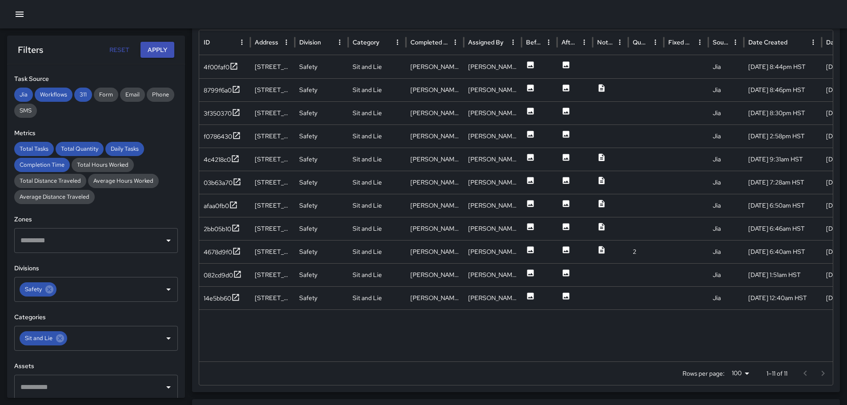
scroll to position [461, 0]
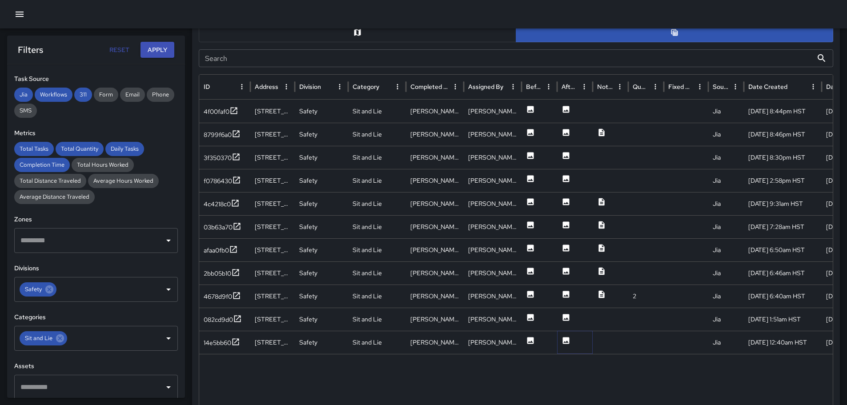
click at [564, 339] on icon at bounding box center [566, 340] width 7 height 7
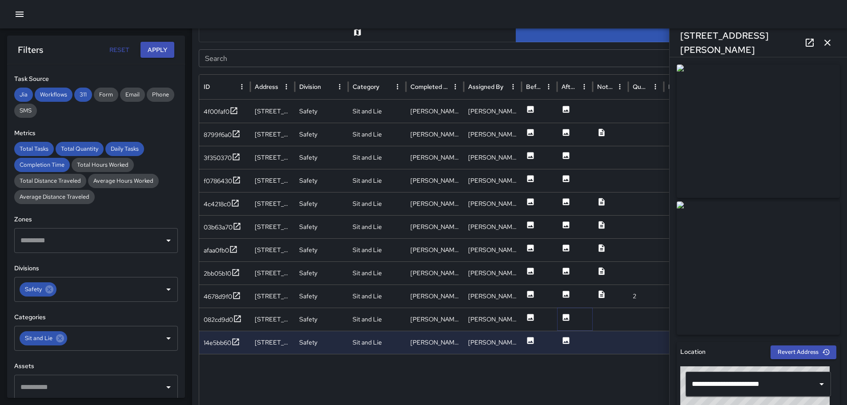
click at [567, 318] on icon at bounding box center [566, 317] width 9 height 9
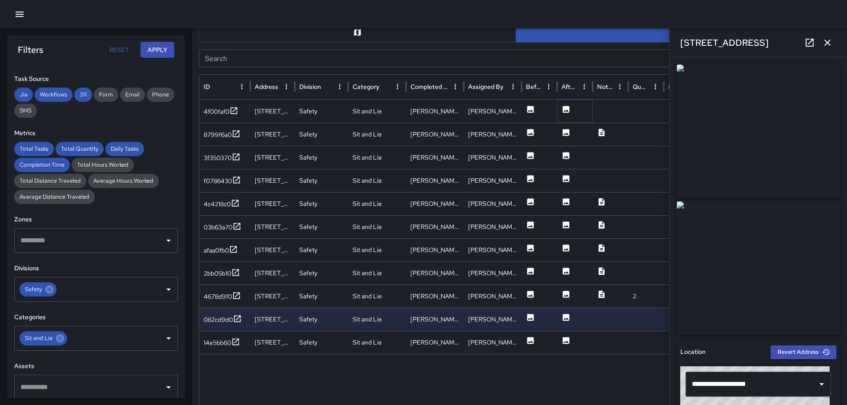
click at [563, 109] on icon at bounding box center [566, 109] width 9 height 9
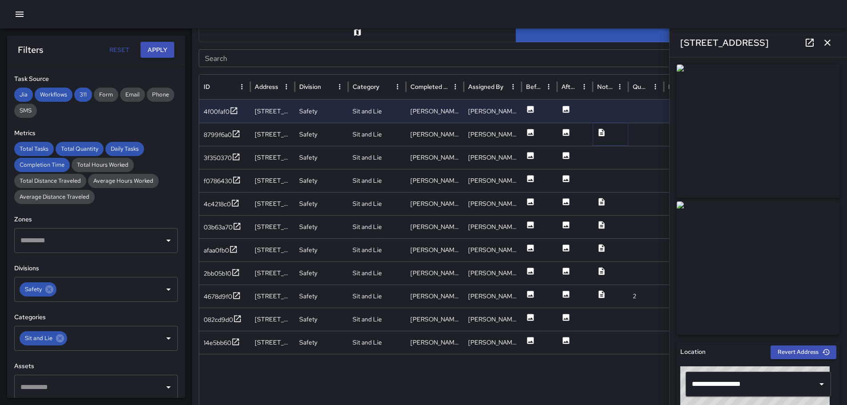
click at [603, 132] on icon at bounding box center [602, 133] width 6 height 8
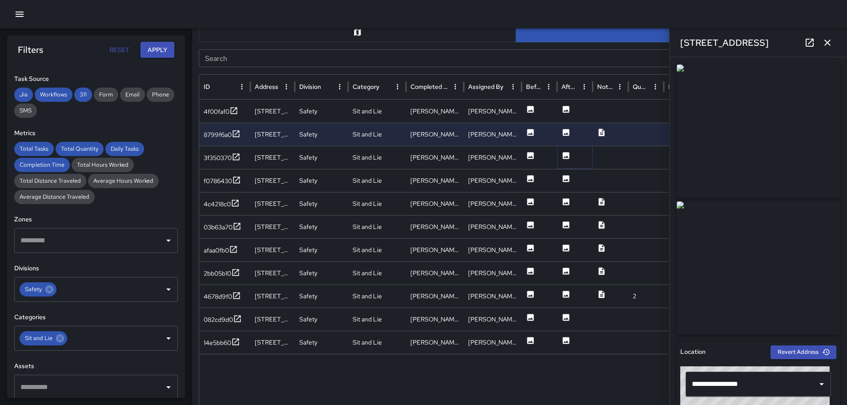
click at [565, 156] on icon at bounding box center [566, 155] width 9 height 9
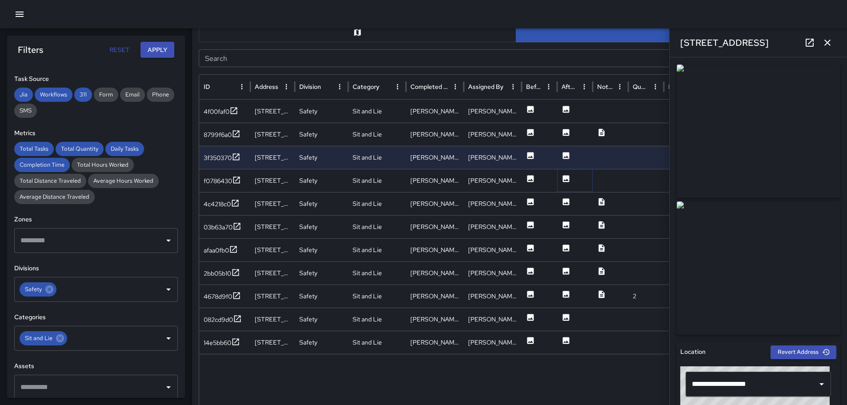
click at [566, 177] on icon at bounding box center [566, 178] width 7 height 7
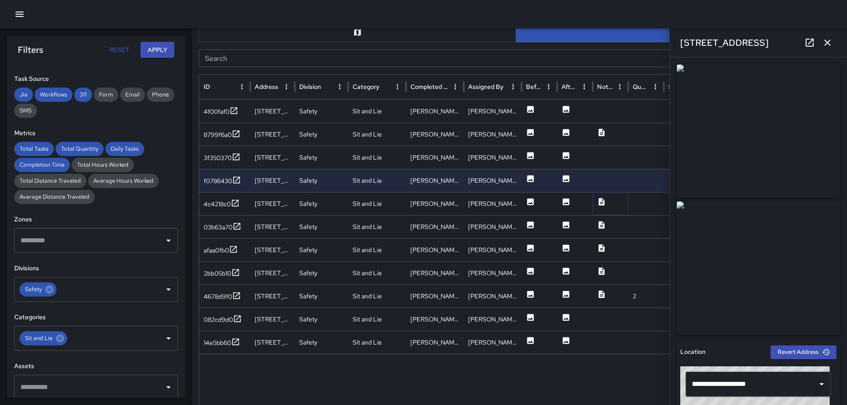
click at [604, 202] on icon at bounding box center [602, 202] width 6 height 8
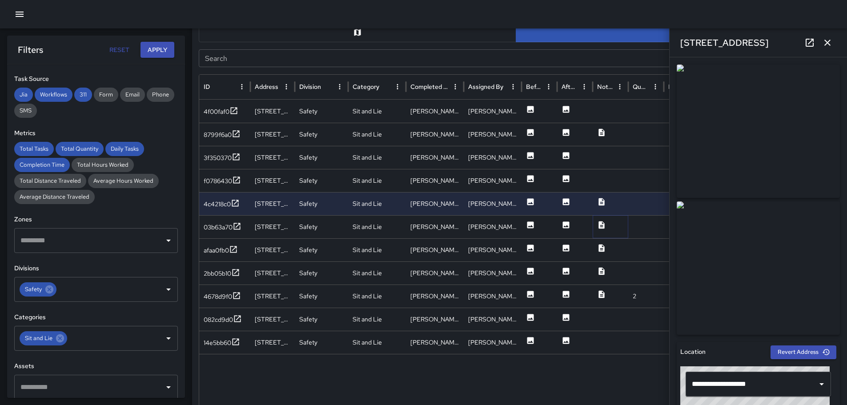
click at [601, 224] on icon at bounding box center [602, 225] width 6 height 8
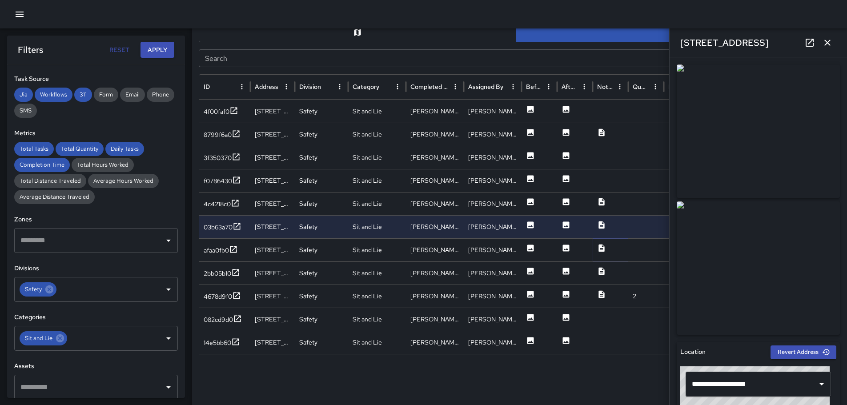
click at [601, 246] on icon at bounding box center [602, 248] width 6 height 8
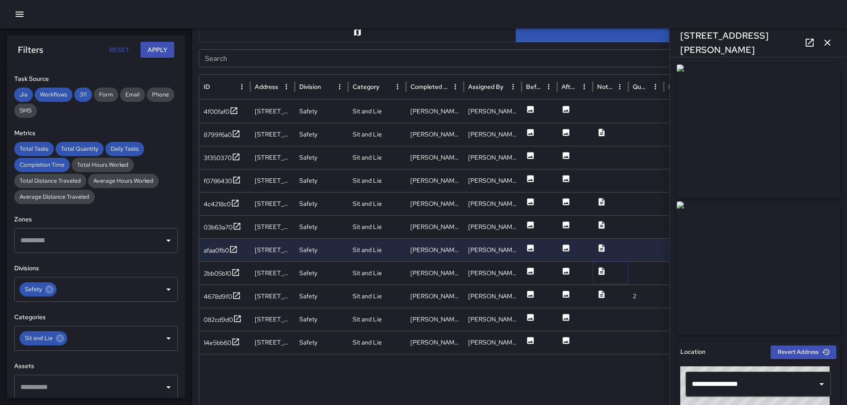
click at [601, 271] on icon at bounding box center [601, 271] width 9 height 9
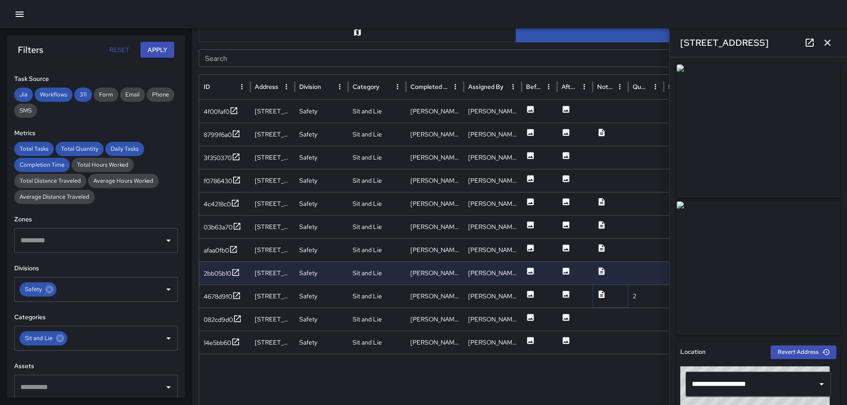
click at [605, 293] on icon at bounding box center [601, 294] width 9 height 9
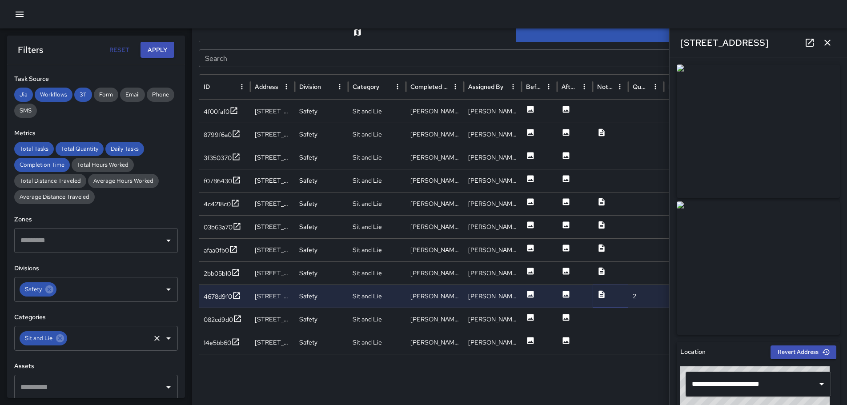
click at [153, 339] on icon "Clear" at bounding box center [157, 338] width 9 height 9
click at [163, 339] on icon "Open" at bounding box center [168, 338] width 11 height 11
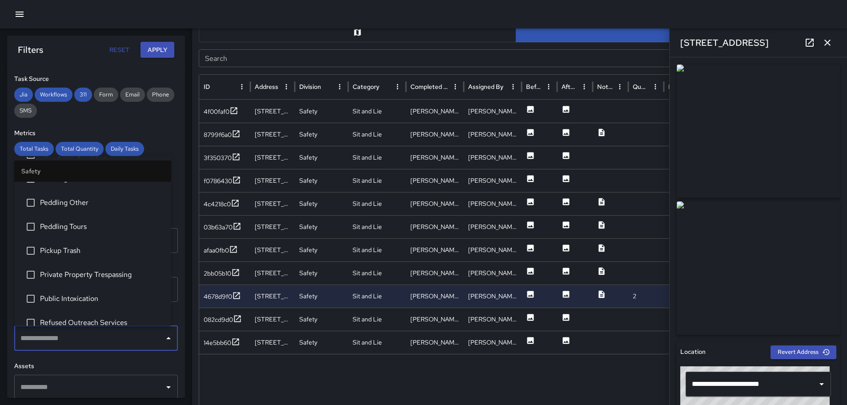
scroll to position [311, 0]
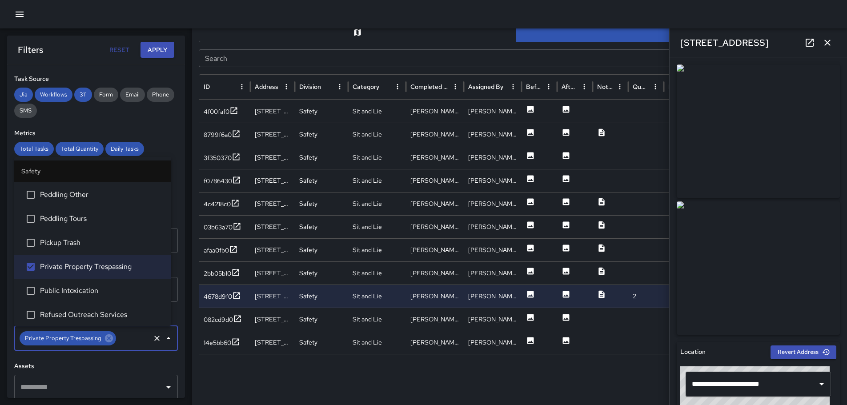
click at [161, 48] on button "Apply" at bounding box center [158, 50] width 34 height 16
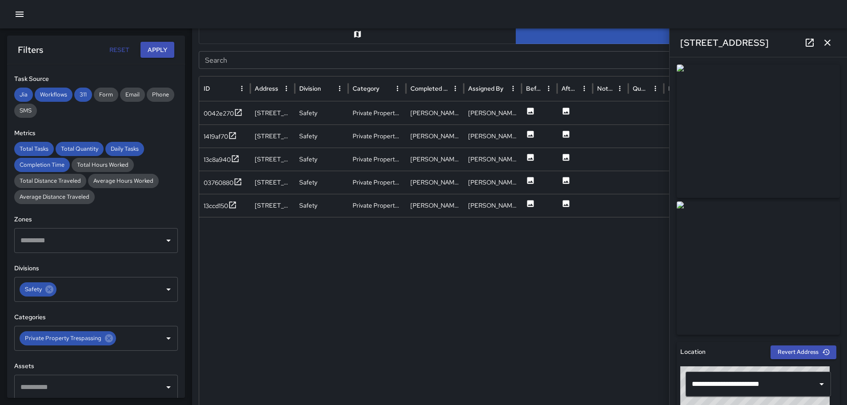
scroll to position [461, 0]
click at [566, 109] on icon at bounding box center [566, 109] width 7 height 7
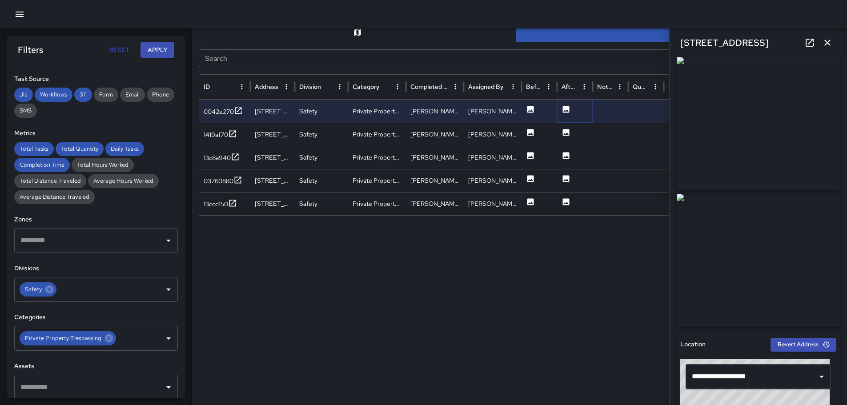
scroll to position [0, 0]
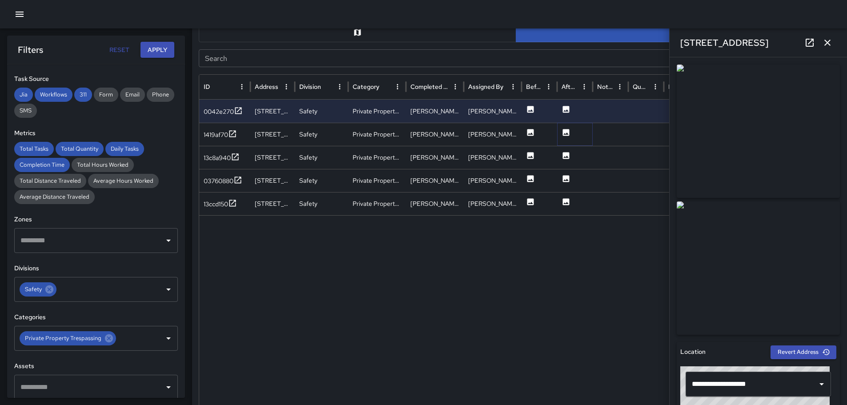
click at [567, 131] on icon at bounding box center [566, 132] width 7 height 7
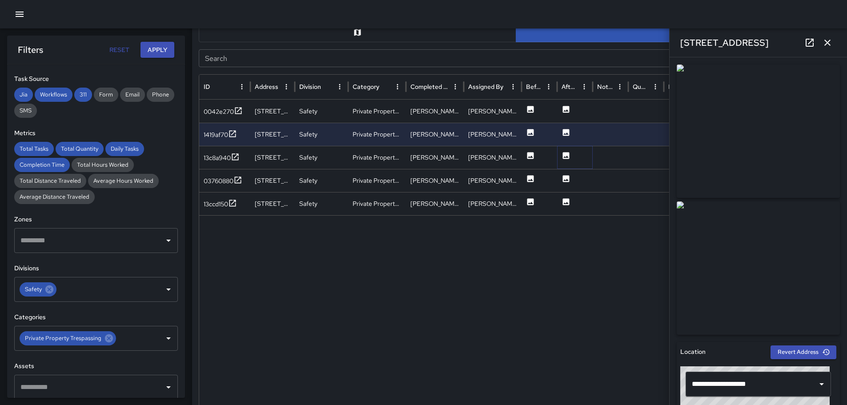
click at [566, 157] on icon at bounding box center [566, 155] width 9 height 9
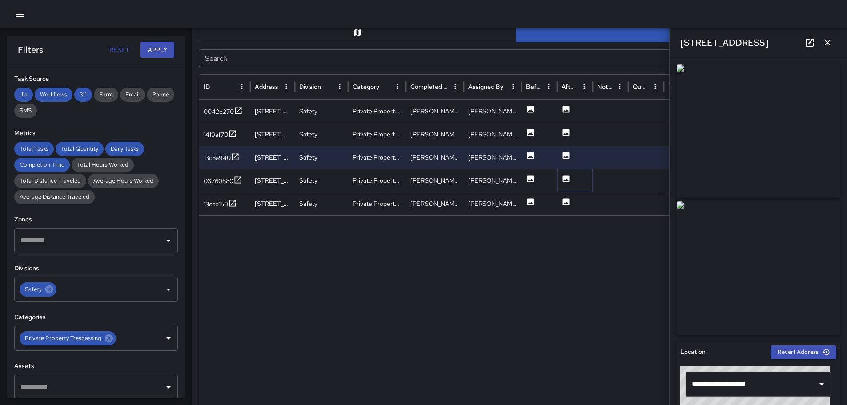
click at [567, 178] on icon at bounding box center [566, 178] width 7 height 7
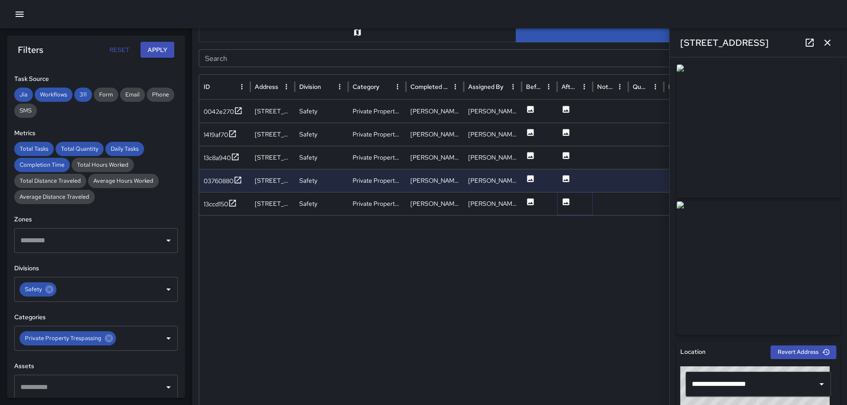
click at [570, 202] on icon at bounding box center [566, 202] width 9 height 9
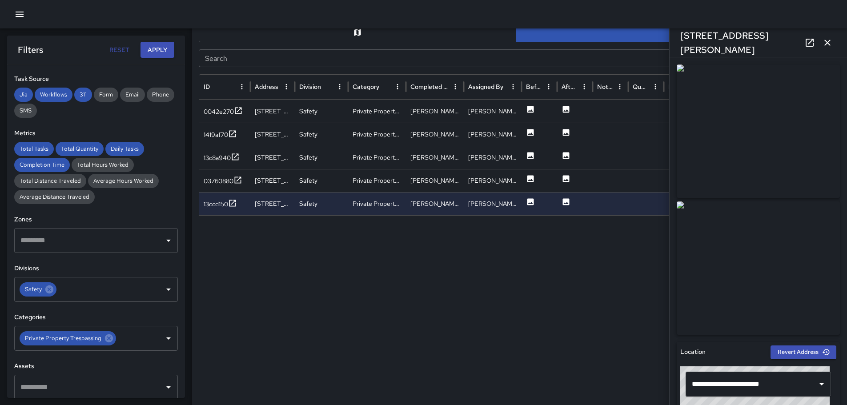
click at [829, 39] on icon "button" at bounding box center [827, 42] width 11 height 11
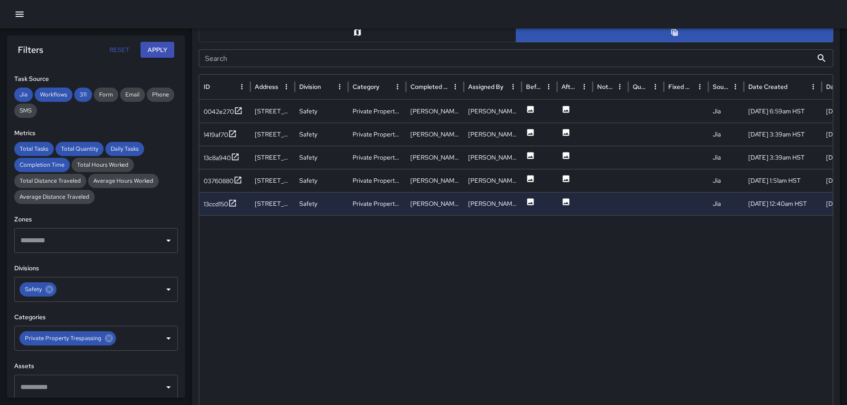
click at [18, 15] on icon "button" at bounding box center [19, 14] width 11 height 11
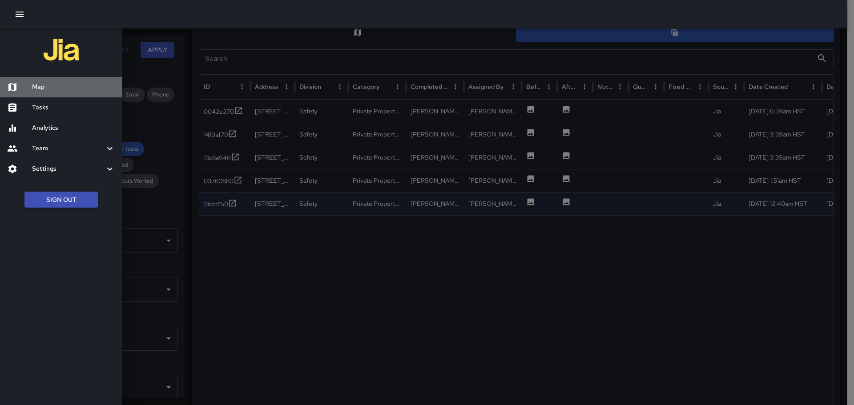
click at [47, 88] on h6 "Map" at bounding box center [73, 87] width 83 height 10
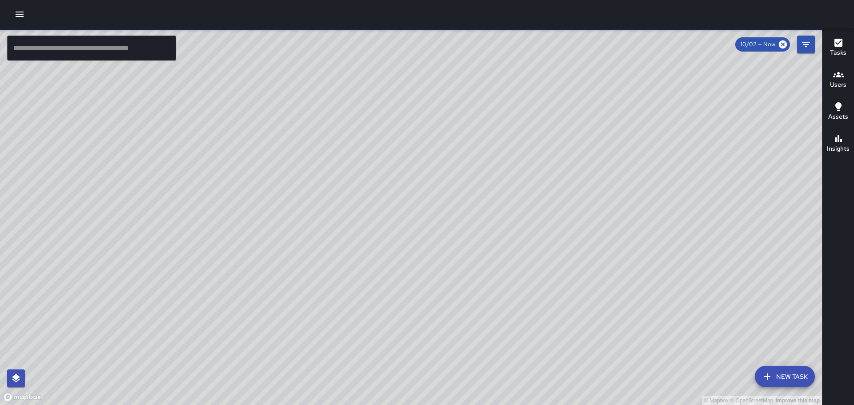
drag, startPoint x: 316, startPoint y: 217, endPoint x: 250, endPoint y: 192, distance: 70.0
click at [250, 193] on div "© Mapbox © OpenStreetMap Improve this map" at bounding box center [411, 216] width 822 height 377
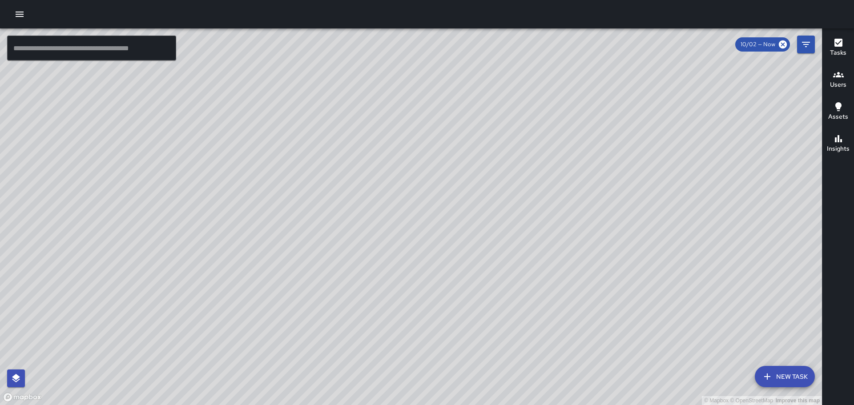
drag, startPoint x: 614, startPoint y: 117, endPoint x: 519, endPoint y: 118, distance: 95.7
click at [527, 117] on div "© Mapbox © OpenStreetMap Improve this map" at bounding box center [411, 216] width 822 height 377
